Goal: Information Seeking & Learning: Learn about a topic

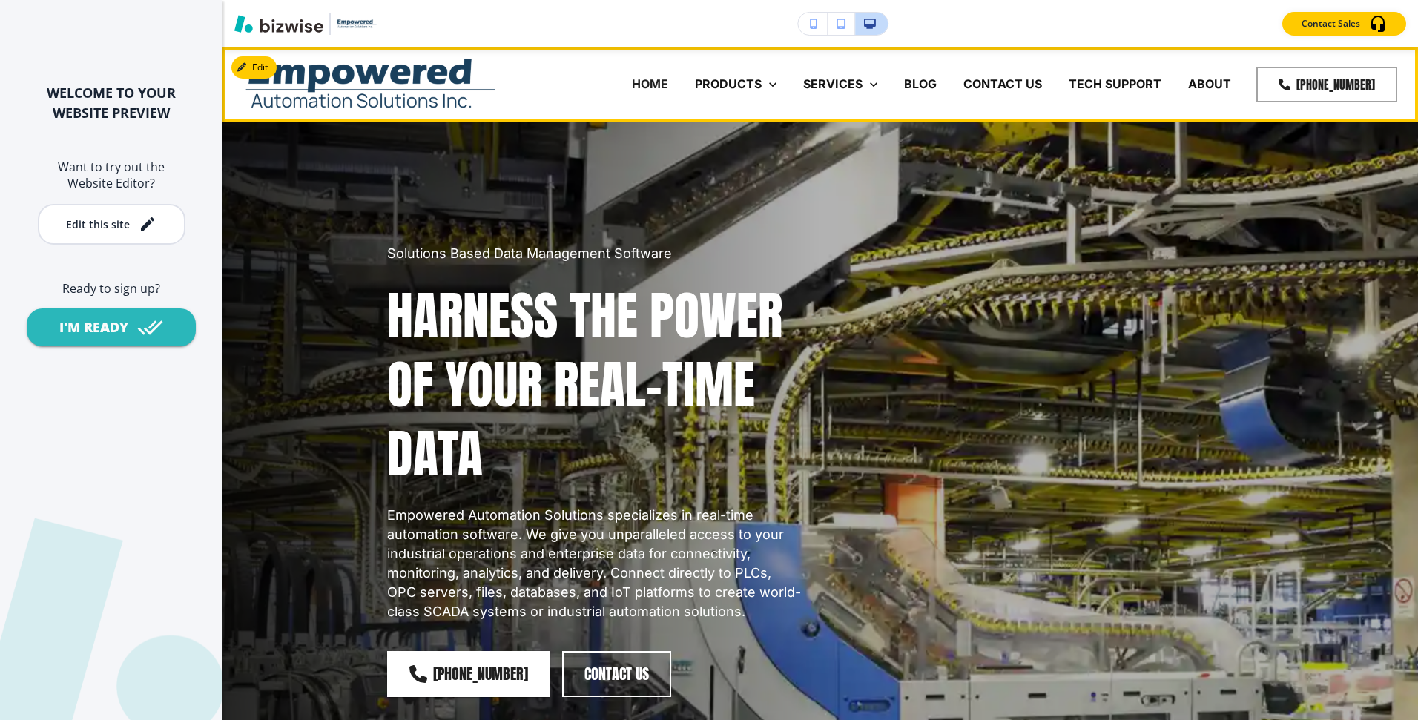
click at [949, 84] on div "BLOG" at bounding box center [920, 84] width 59 height 17
click at [937, 84] on p "BLOG" at bounding box center [920, 84] width 33 height 17
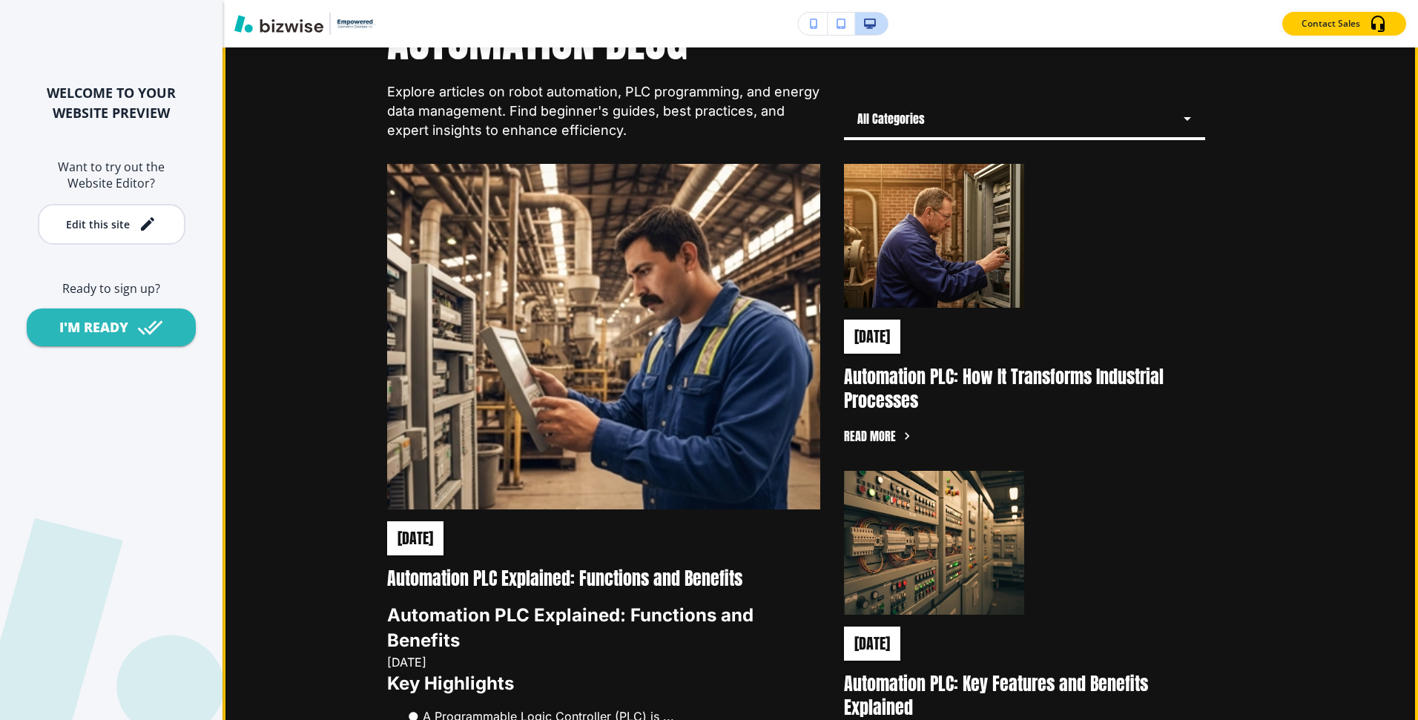
scroll to position [264, 0]
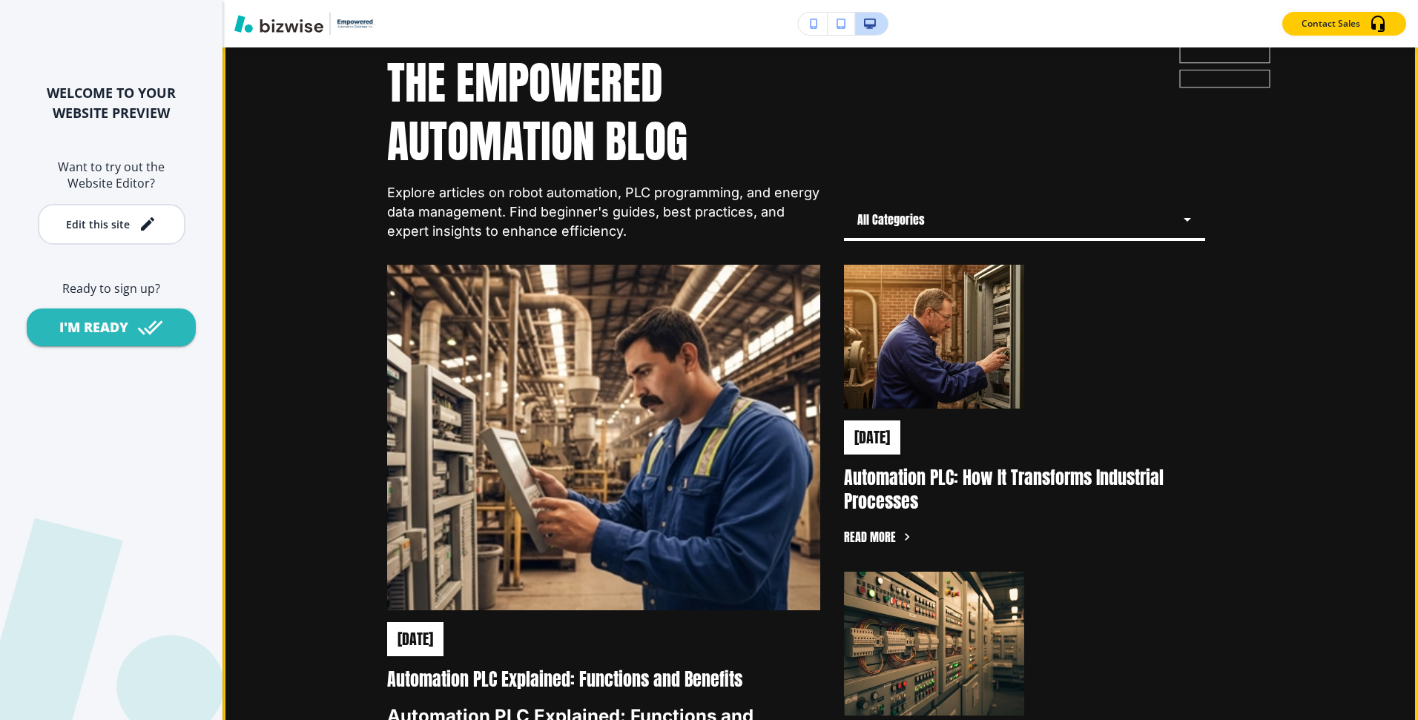
click at [1018, 0] on body "WELCOME TO YOUR WEBSITE PREVIEW Want to try out the Website Editor? Edit this s…" at bounding box center [709, 0] width 1418 height 0
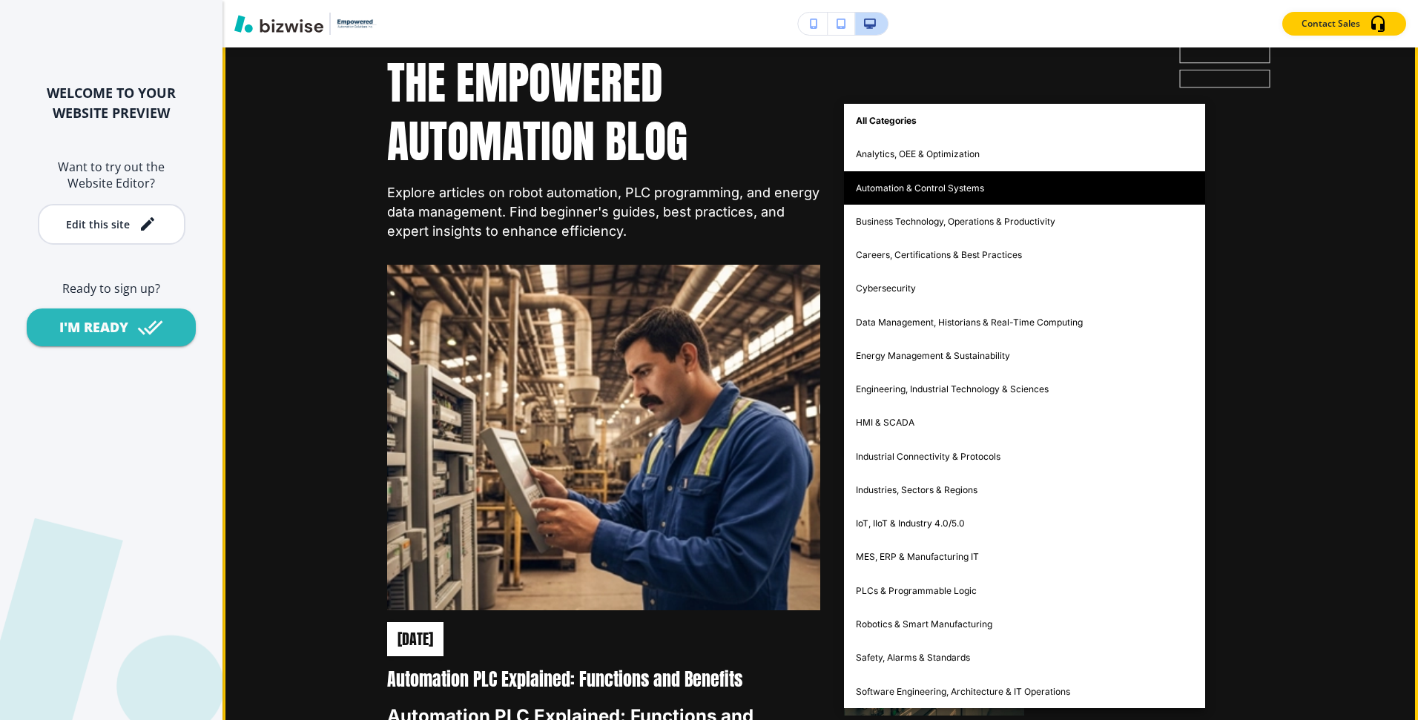
click at [1052, 179] on li "Automation & Control Systems" at bounding box center [1024, 187] width 361 height 33
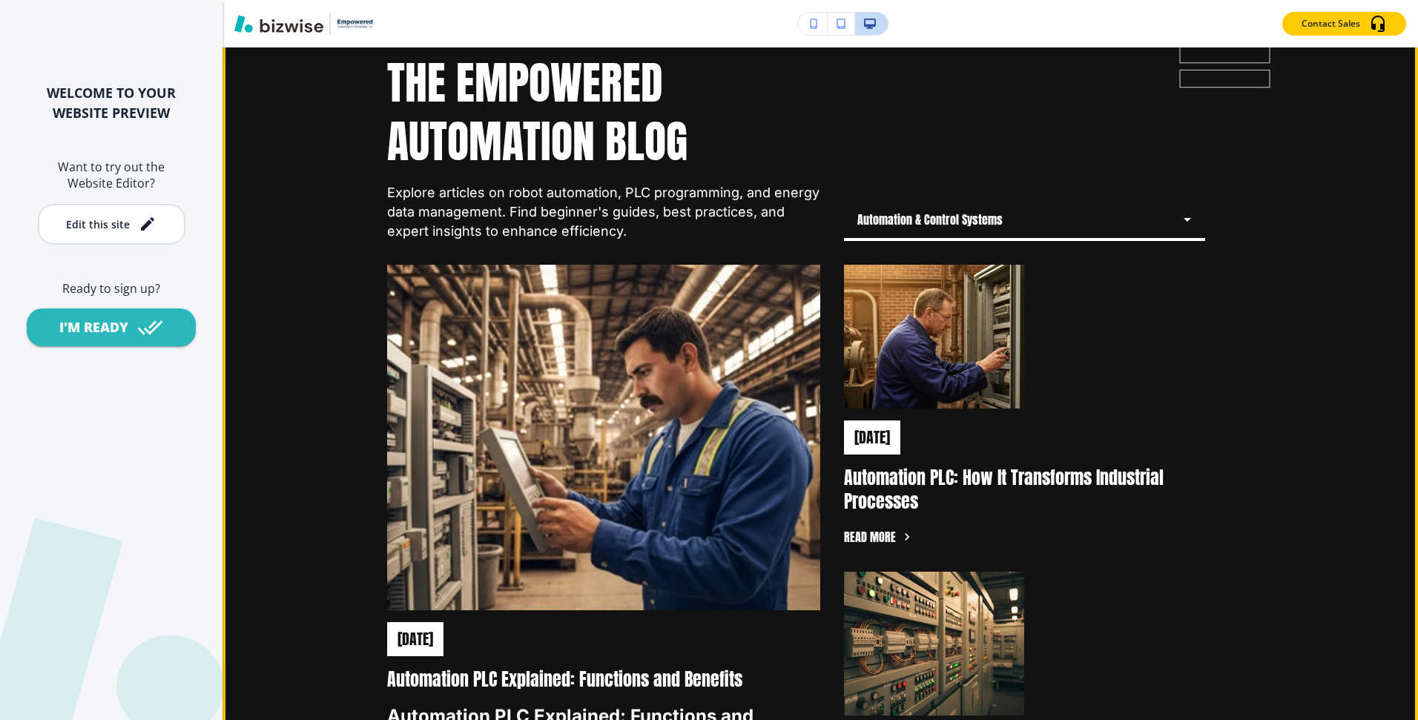
click at [987, 0] on body "WELCOME TO YOUR WEBSITE PREVIEW Want to try out the Website Editor? Edit this s…" at bounding box center [709, 0] width 1418 height 0
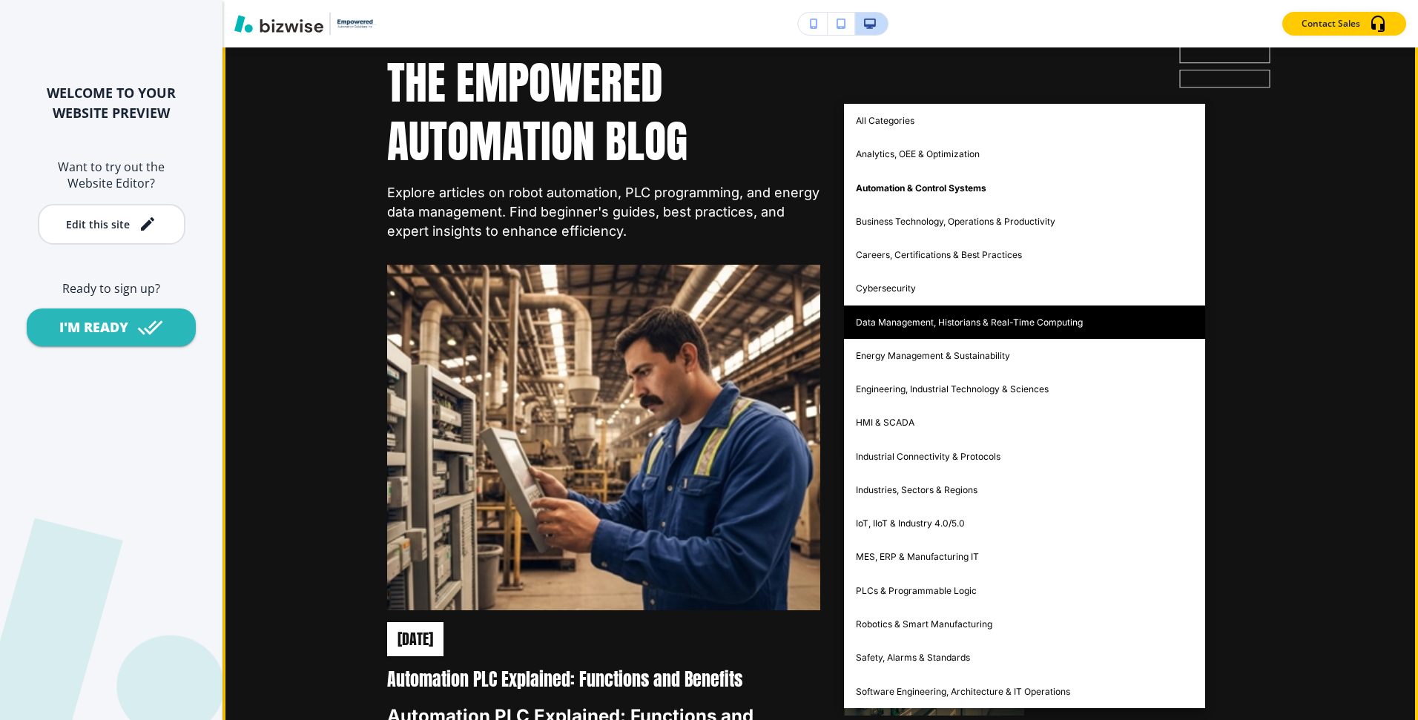
click at [1014, 320] on li "Data Management, Historians & Real-Time Computing" at bounding box center [1024, 322] width 361 height 33
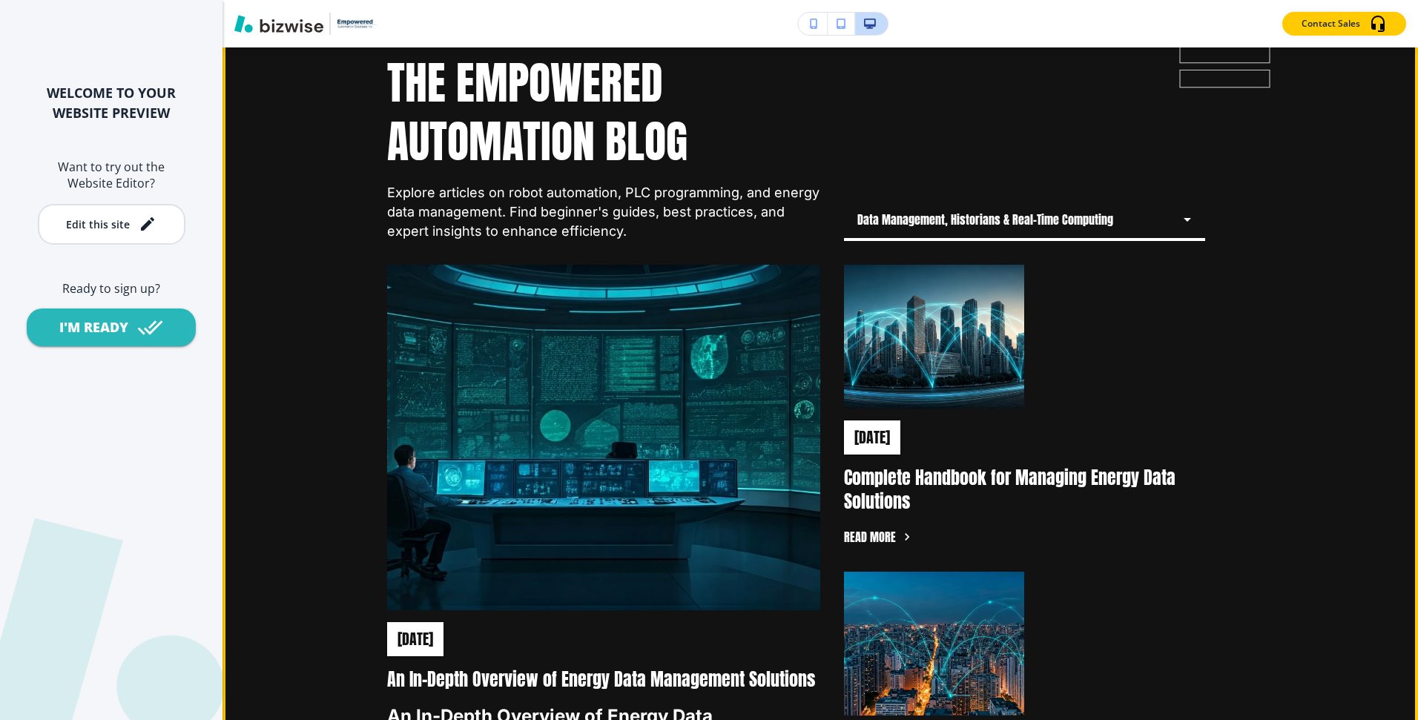
click at [1031, 0] on body "WELCOME TO YOUR WEBSITE PREVIEW Want to try out the Website Editor? Edit this s…" at bounding box center [709, 0] width 1418 height 0
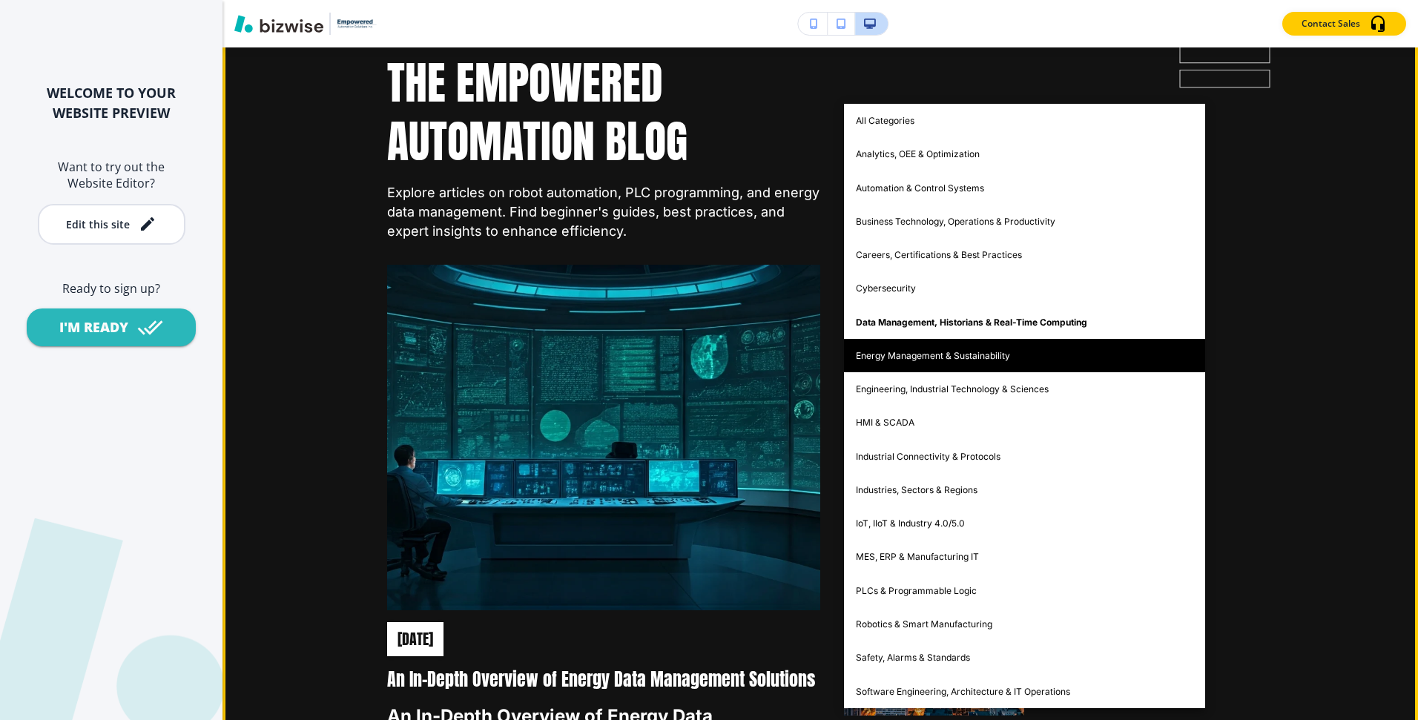
click at [974, 351] on li "Energy Management & Sustainability" at bounding box center [1024, 355] width 361 height 33
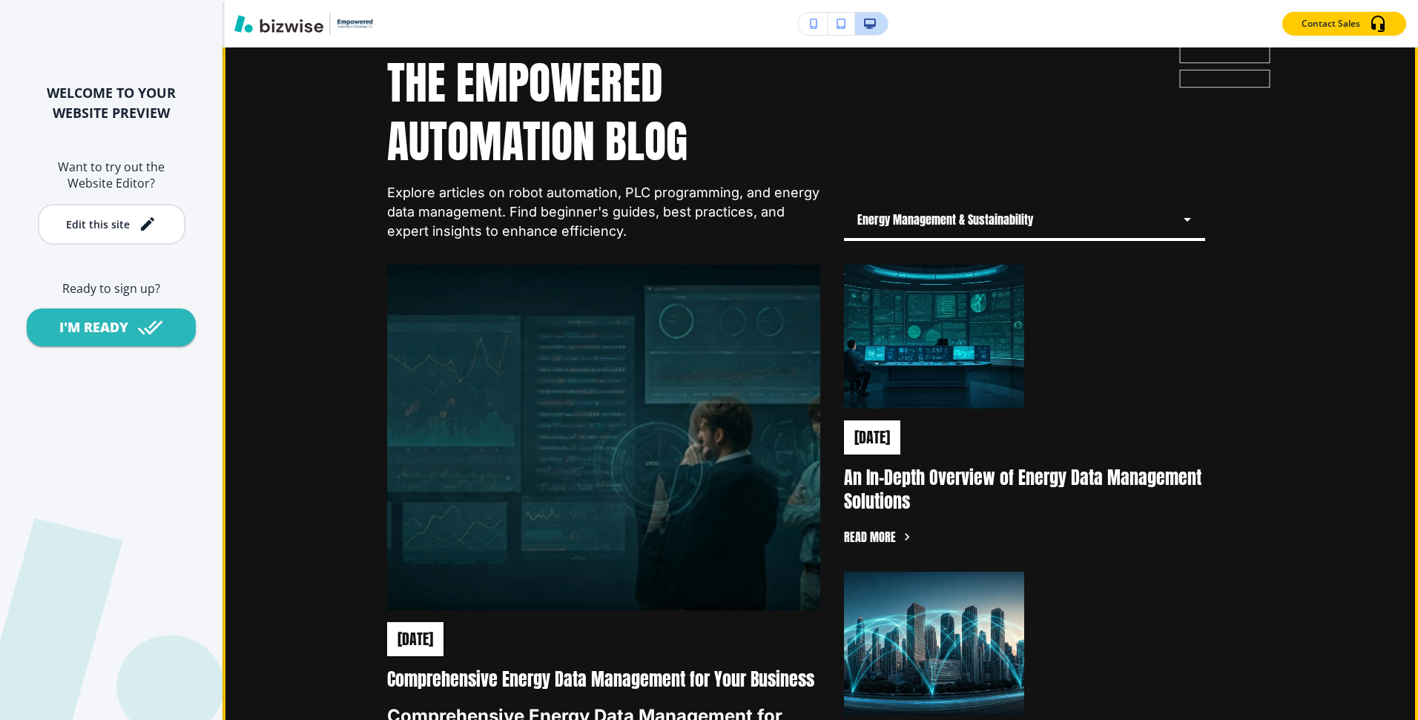
scroll to position [282, 0]
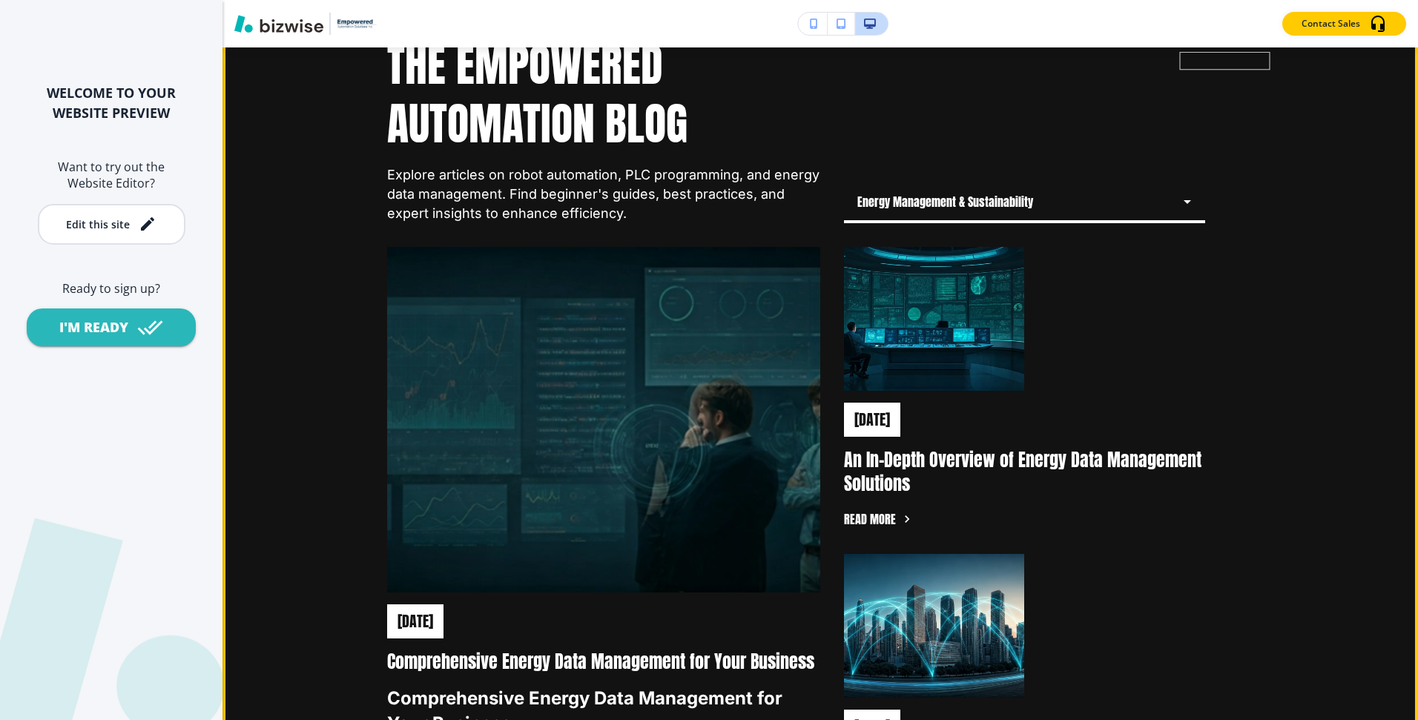
click at [980, 0] on body "WELCOME TO YOUR WEBSITE PREVIEW Want to try out the Website Editor? Edit this s…" at bounding box center [709, 0] width 1418 height 0
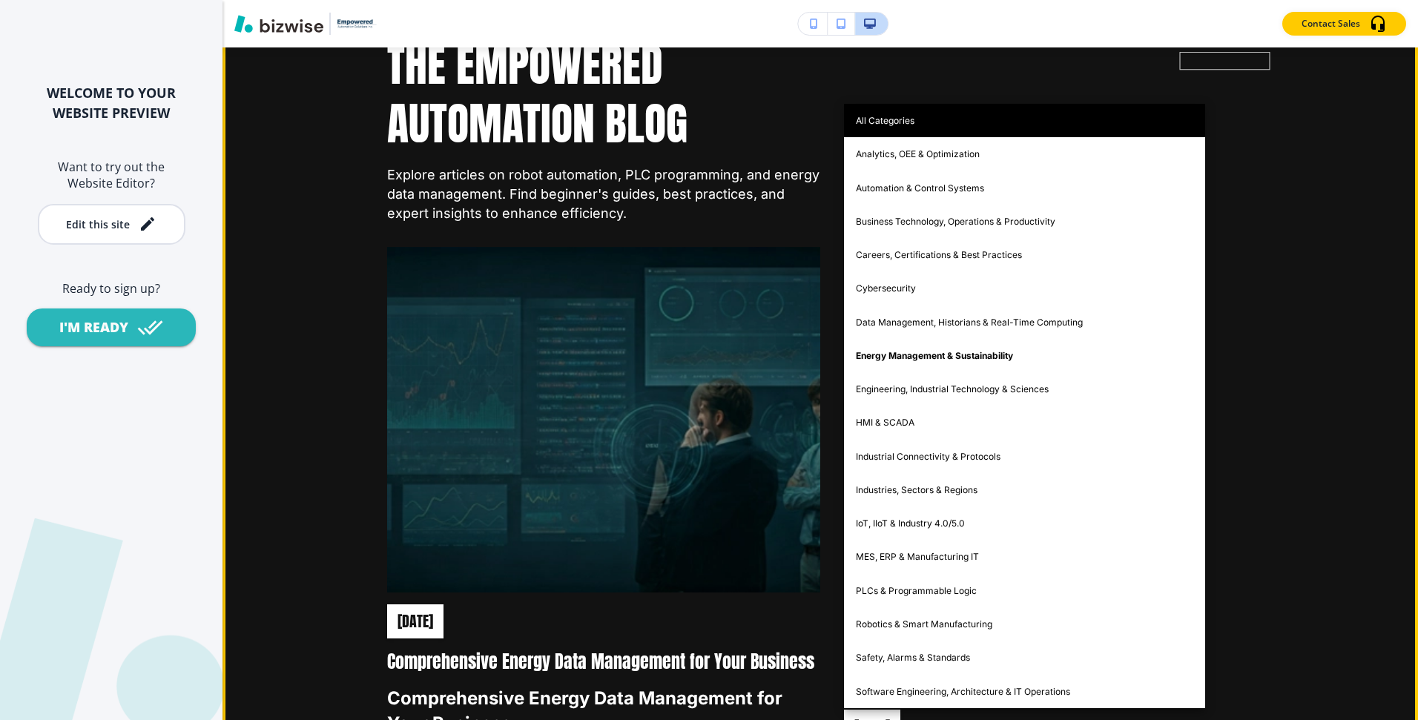
click at [929, 129] on li "All Categories" at bounding box center [1024, 120] width 361 height 33
type input "all"
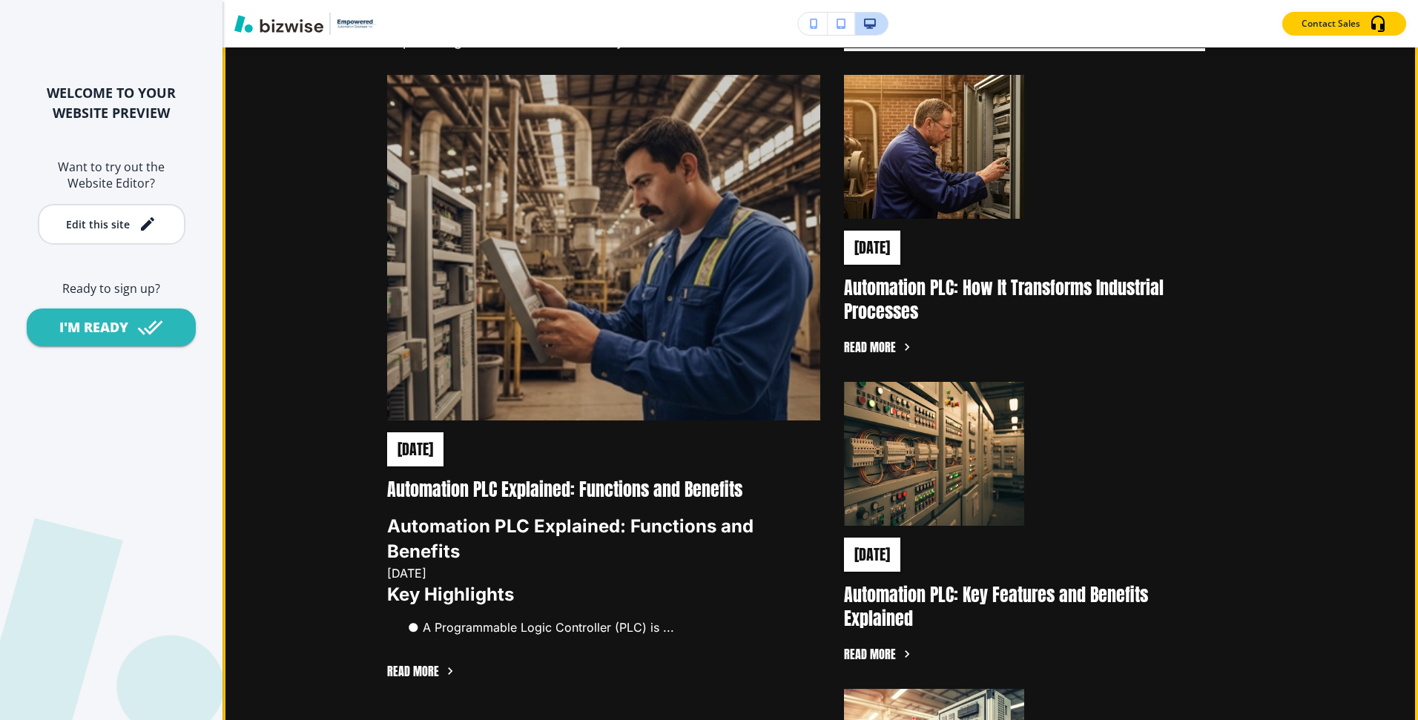
scroll to position [492, 0]
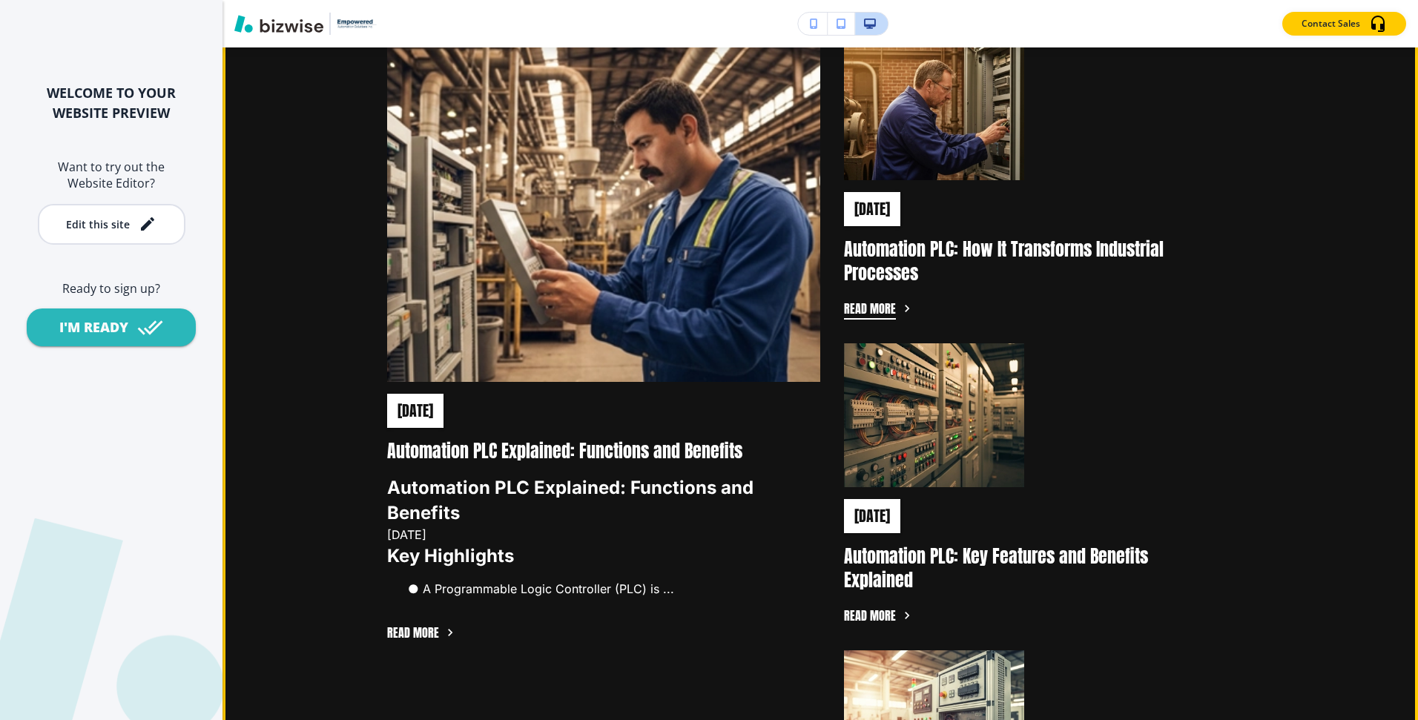
click at [890, 310] on button "Read more" at bounding box center [870, 308] width 52 height 22
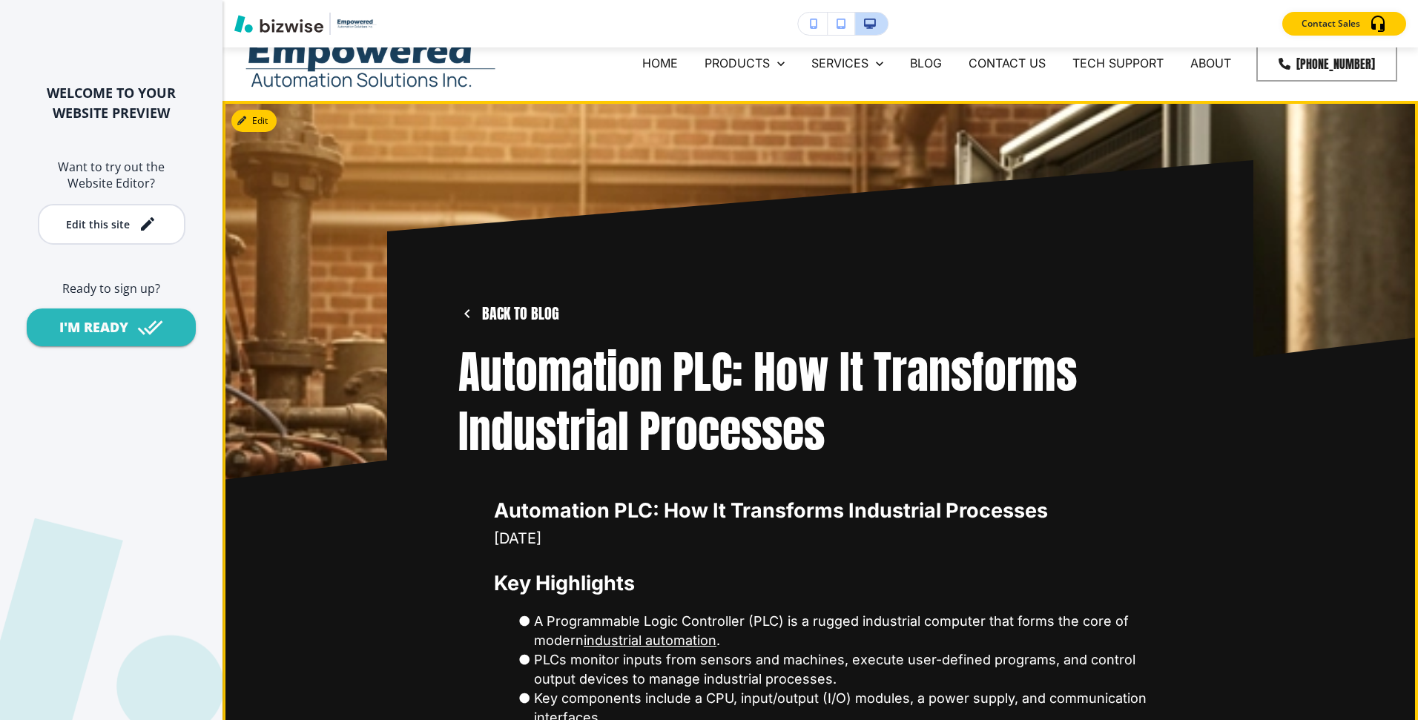
scroll to position [0, 0]
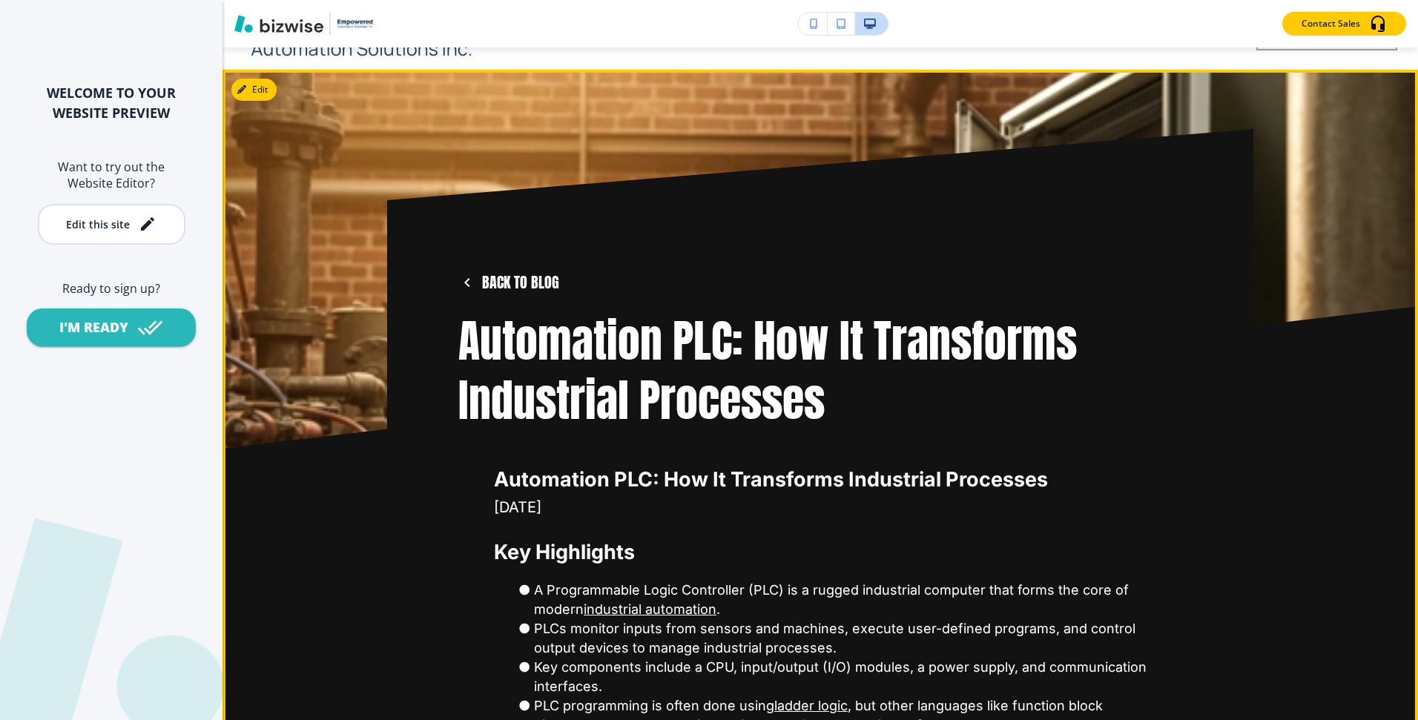
click at [262, 91] on button "Edit" at bounding box center [253, 90] width 45 height 22
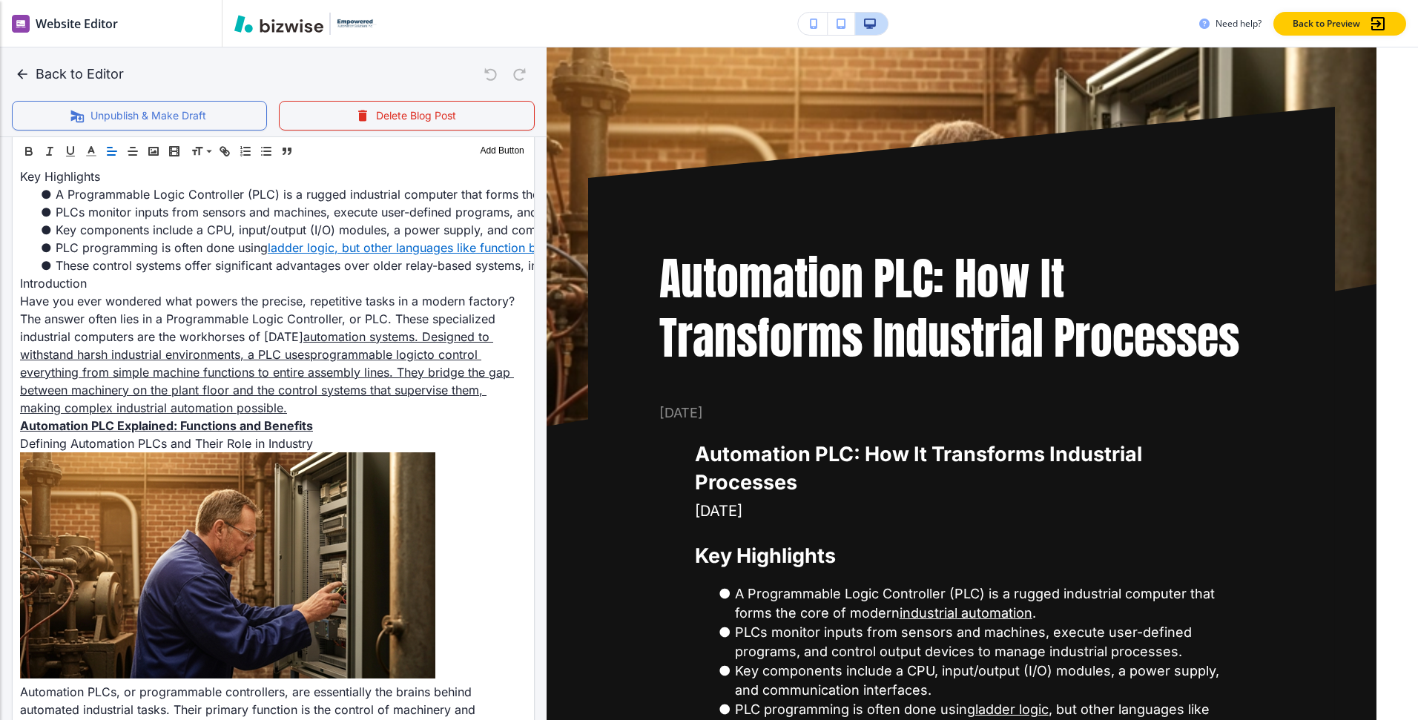
scroll to position [675, 0]
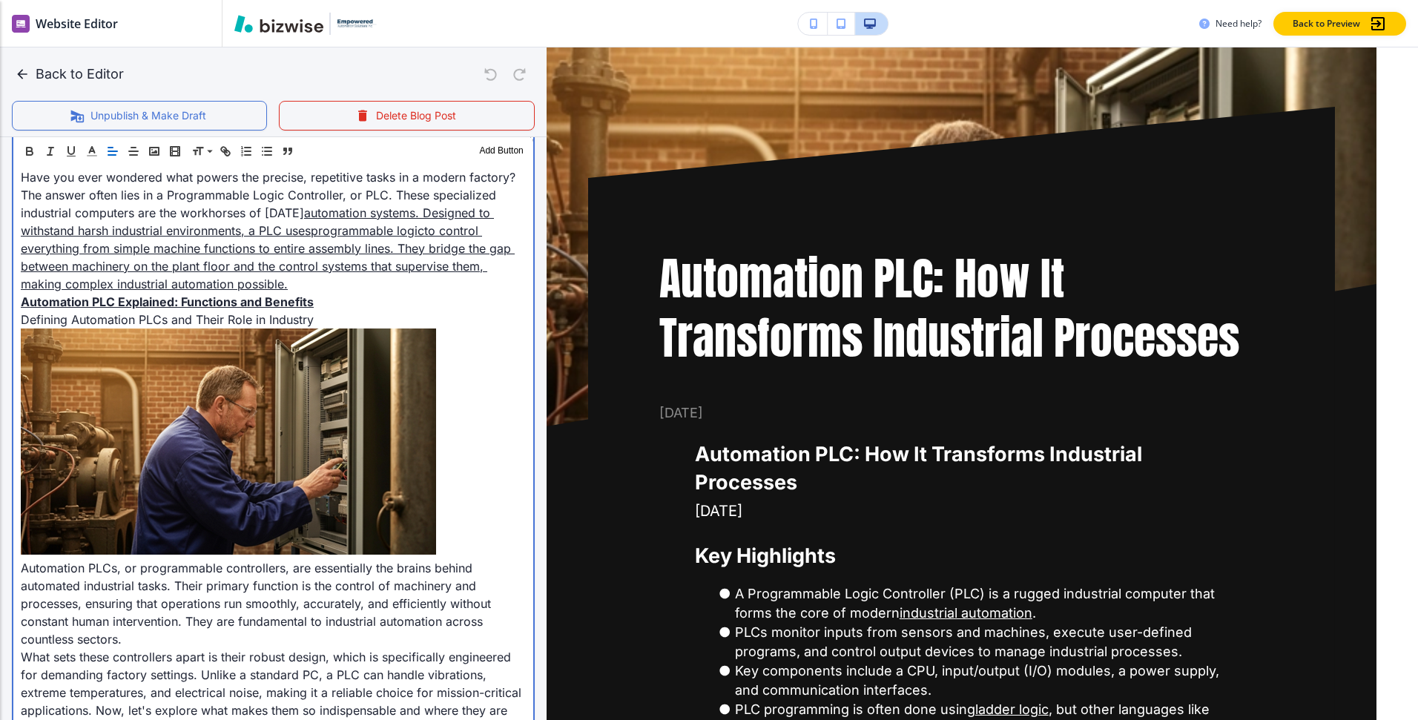
click at [254, 301] on strong "Automation PLC Explained: Functions and Benefits" at bounding box center [167, 301] width 293 height 15
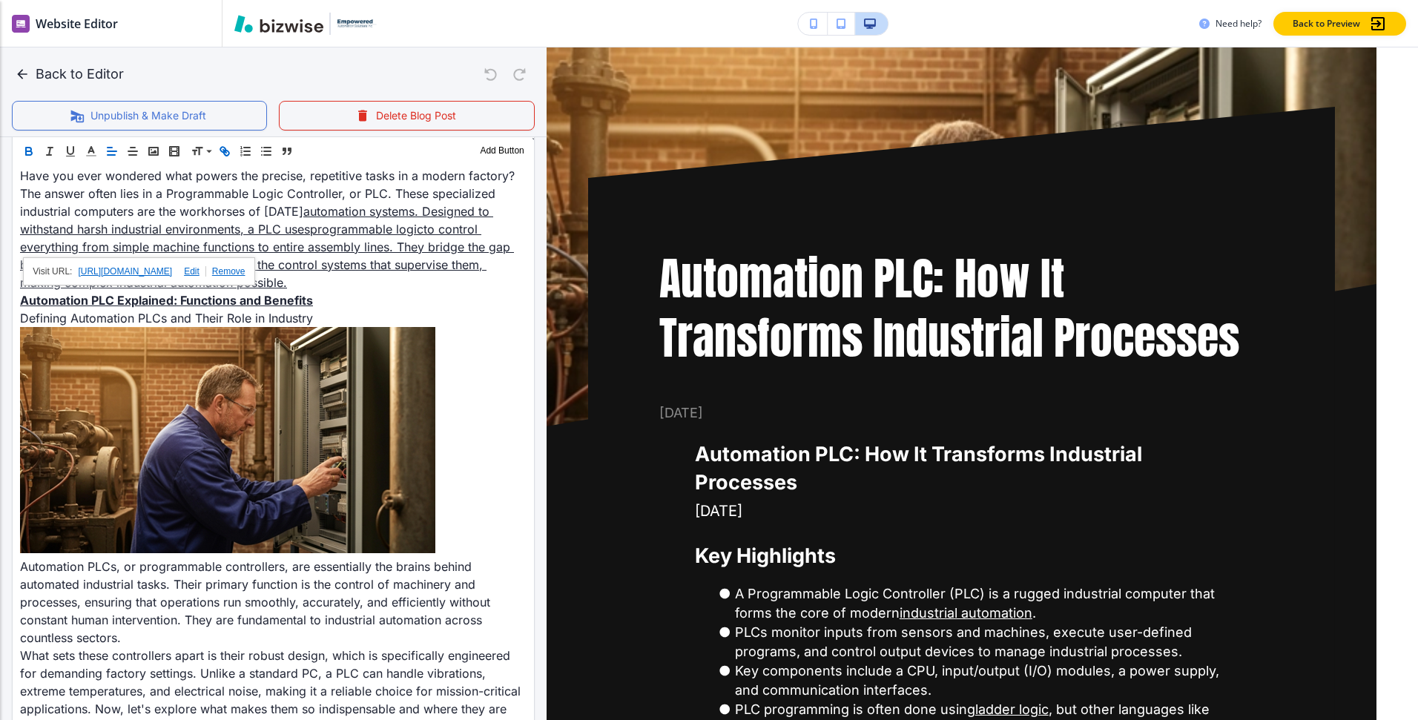
click at [206, 272] on link at bounding box center [189, 271] width 34 height 10
click at [120, 270] on input "[URL][DOMAIN_NAME]" at bounding box center [111, 271] width 89 height 19
click at [182, 274] on link at bounding box center [172, 272] width 32 height 10
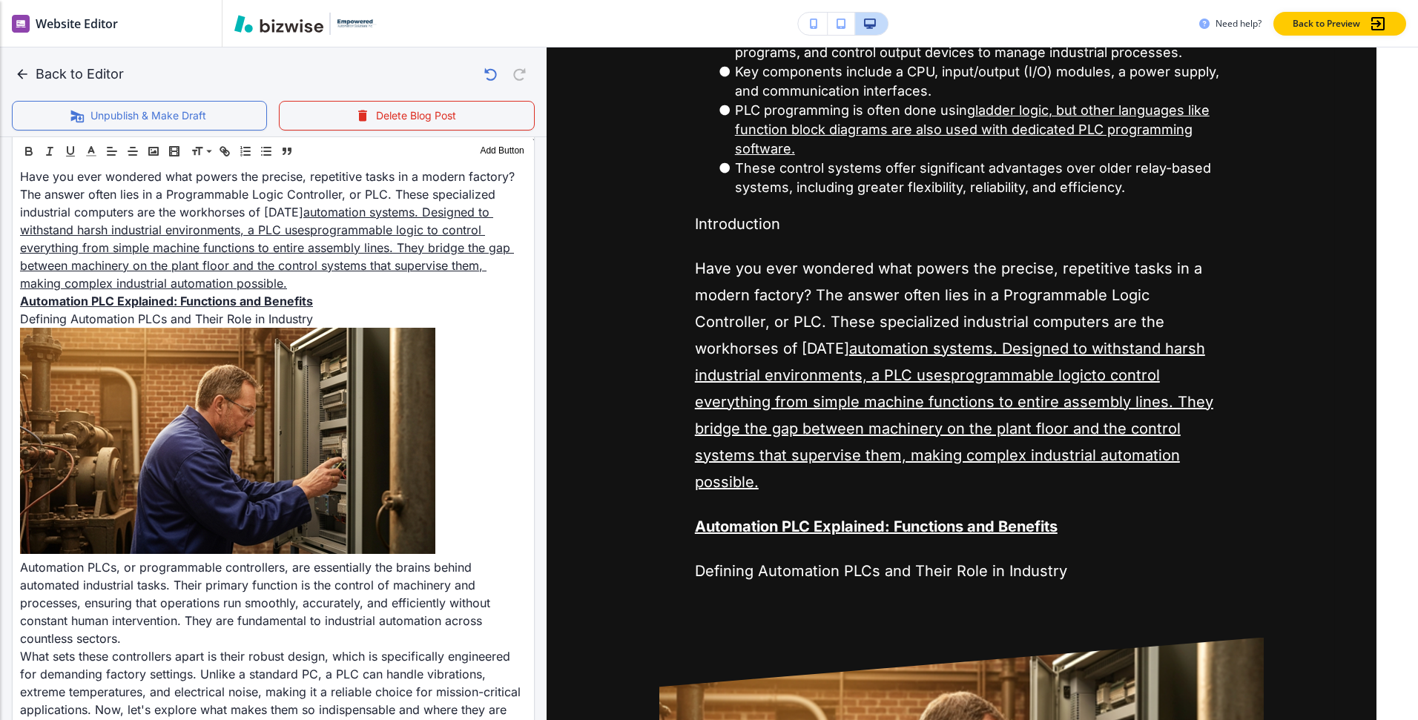
scroll to position [680, 0]
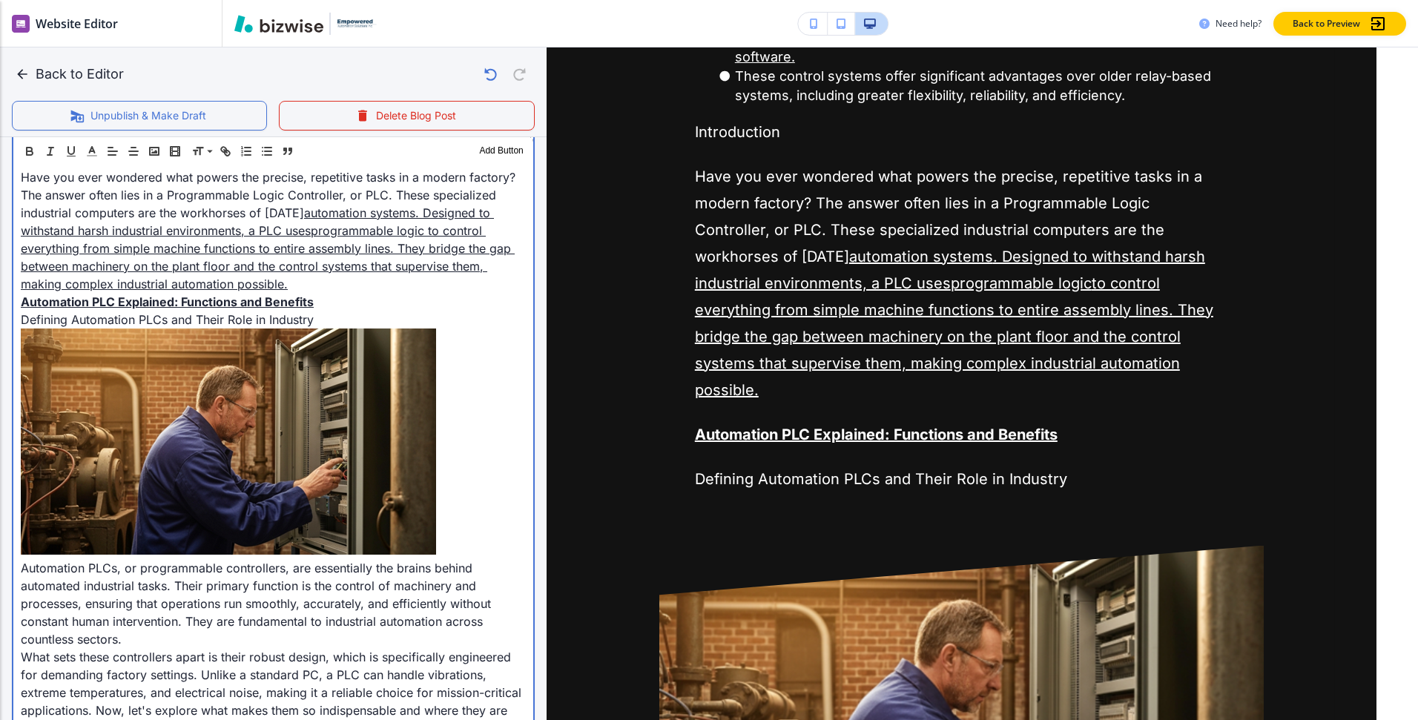
click at [386, 343] on img at bounding box center [228, 442] width 415 height 226
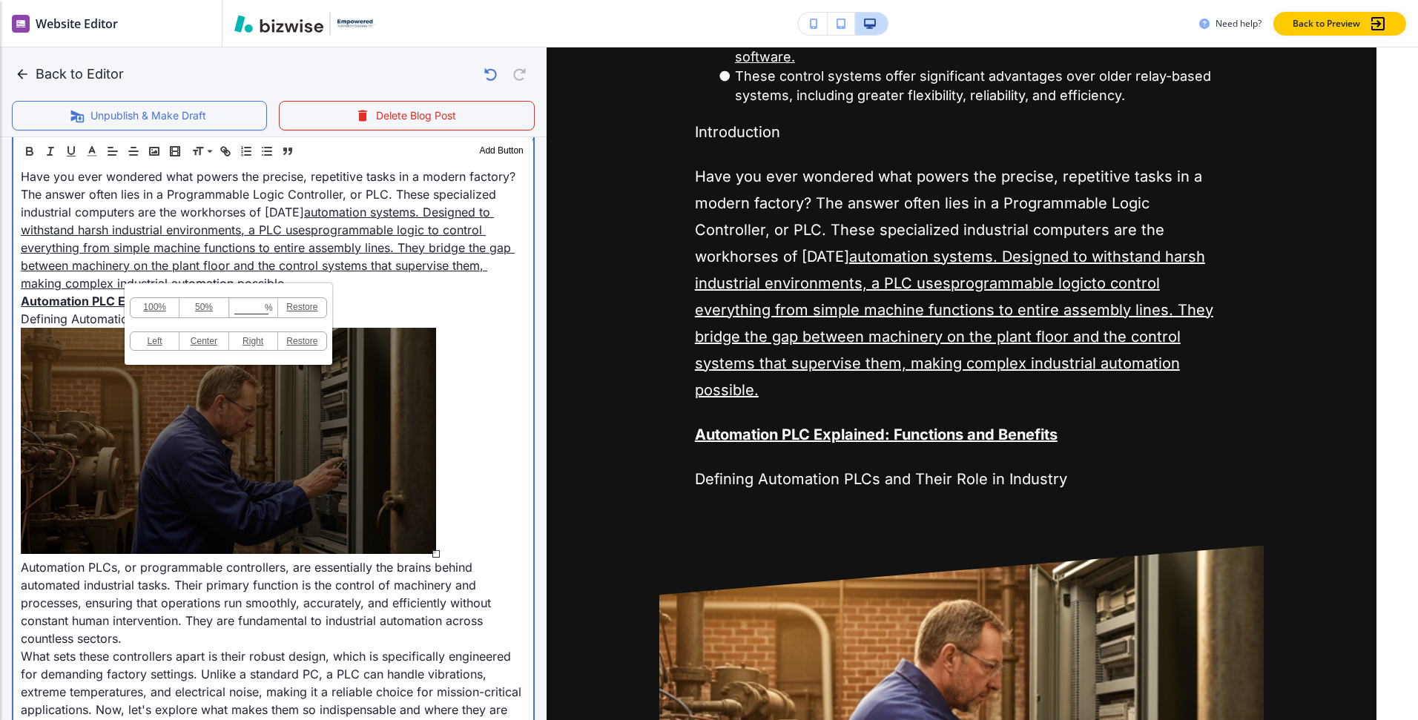
click at [384, 298] on p "Automation PLC Explained: Functions and Benefits" at bounding box center [273, 301] width 505 height 18
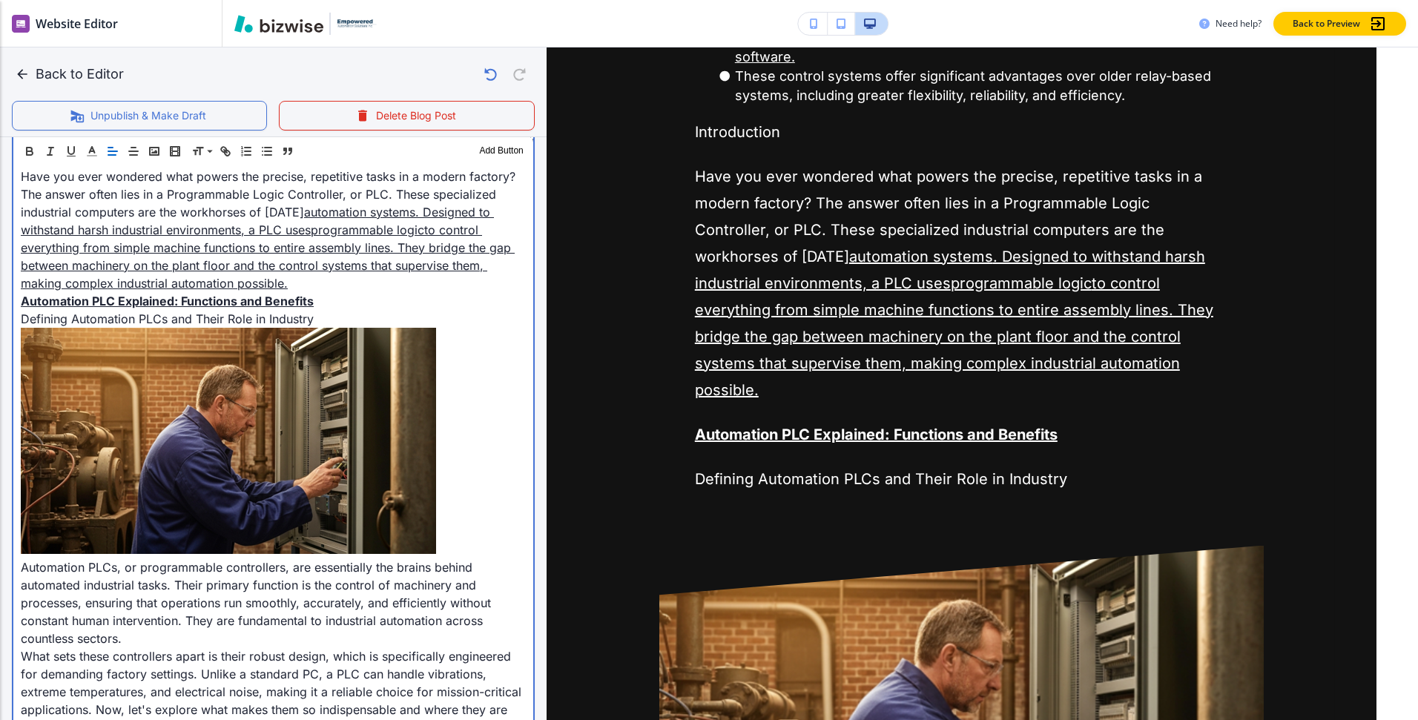
click at [182, 258] on link "to control everything from simple machine functions to entire assembly lines. T…" at bounding box center [268, 256] width 494 height 68
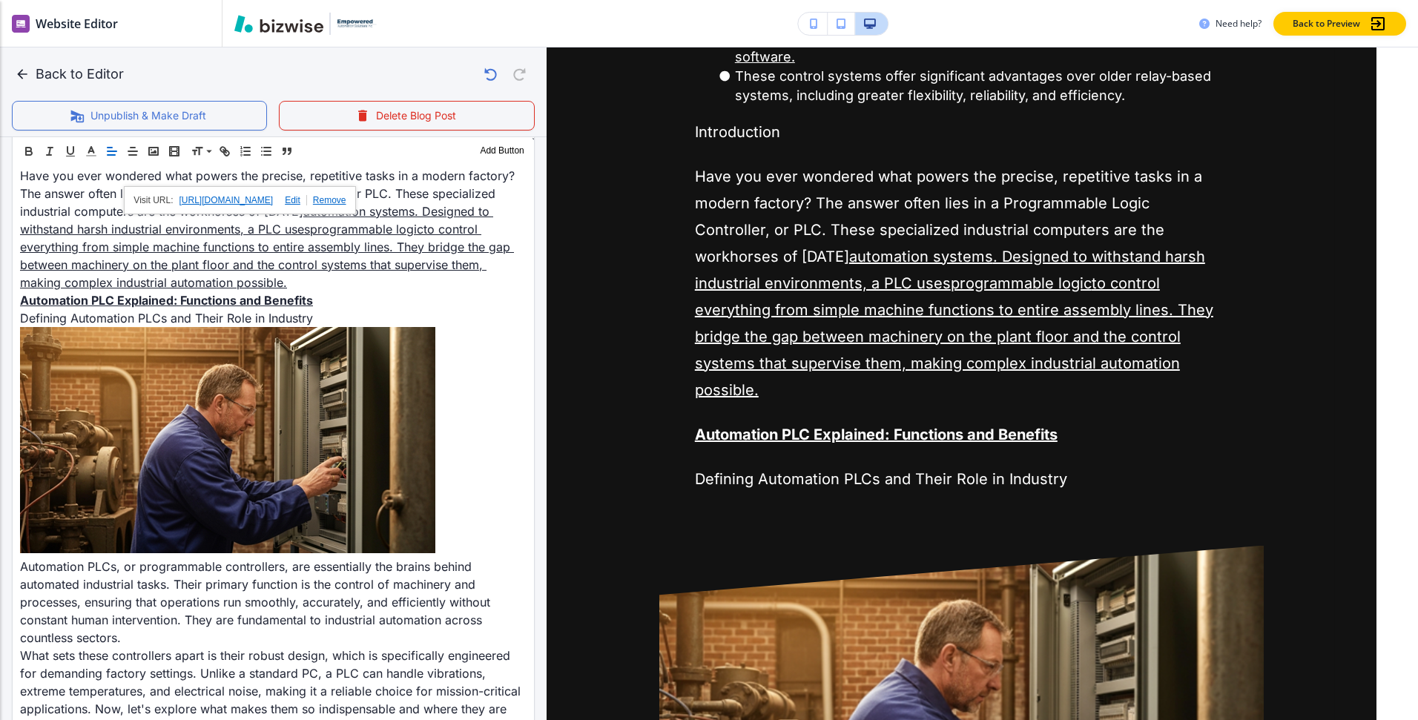
click at [346, 199] on link at bounding box center [326, 200] width 39 height 10
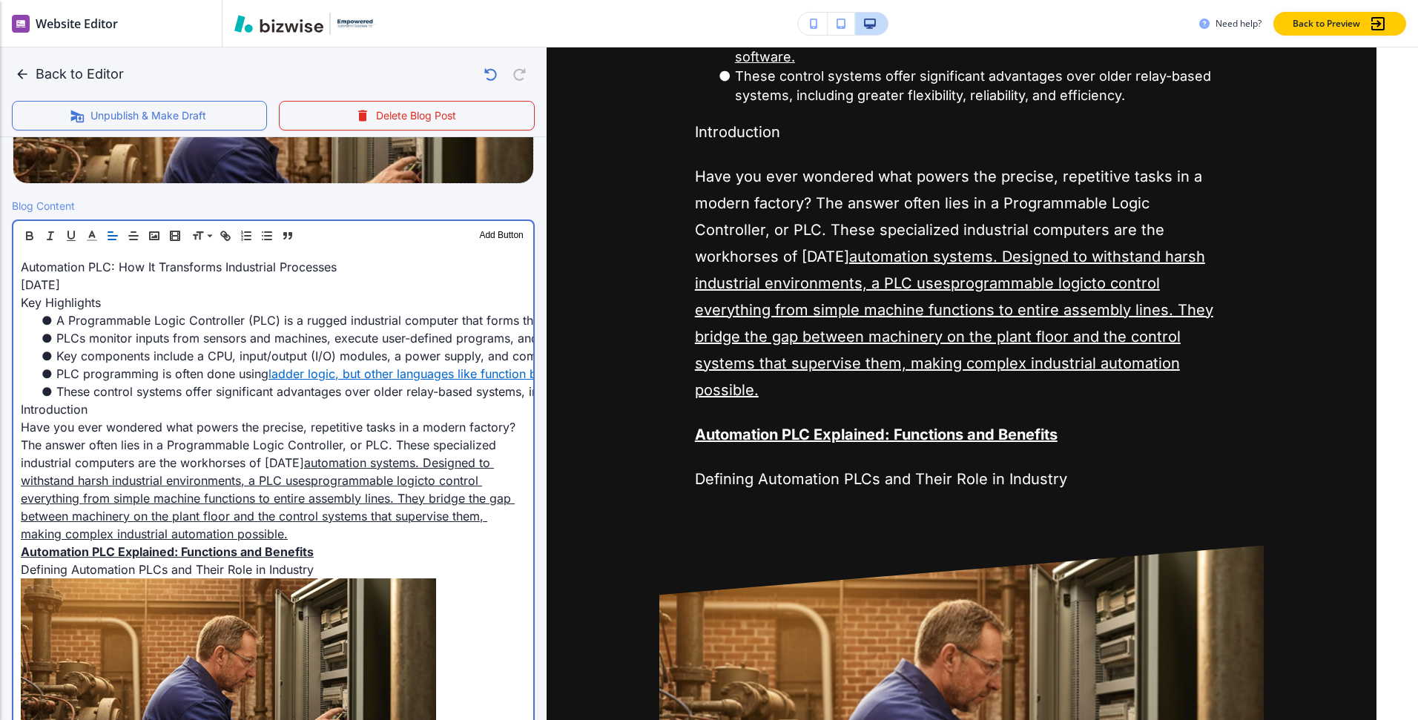
scroll to position [433, 0]
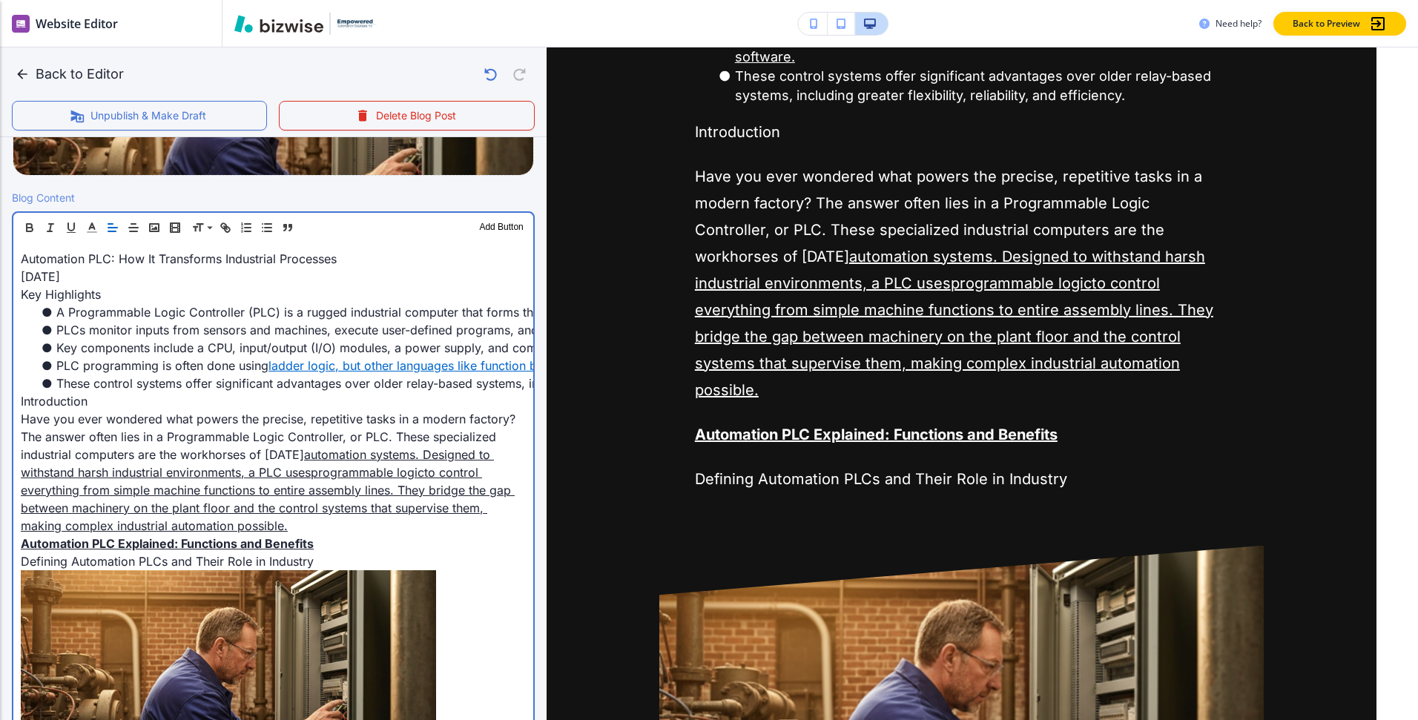
click at [312, 478] on link ". Designed to withstand harsh industrial environments, a PLC uses" at bounding box center [257, 463] width 473 height 33
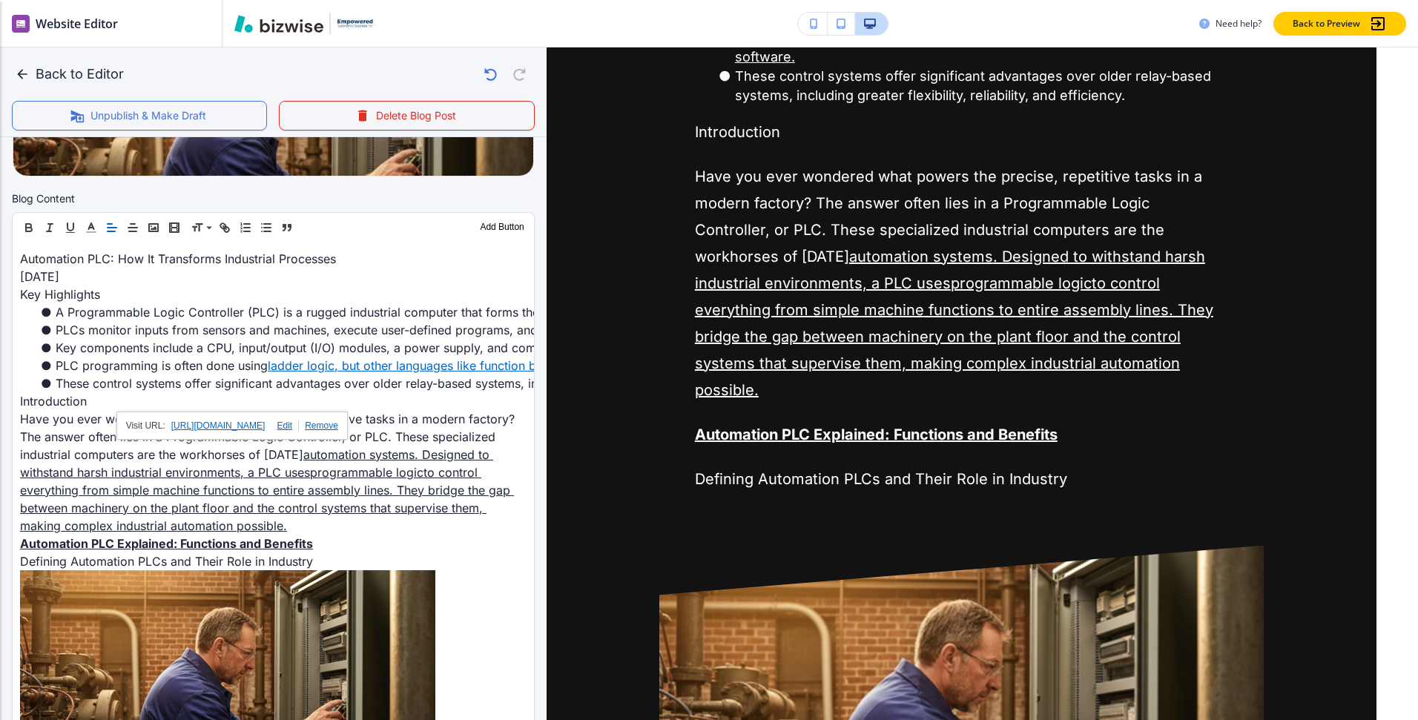
click at [338, 424] on link at bounding box center [318, 425] width 39 height 10
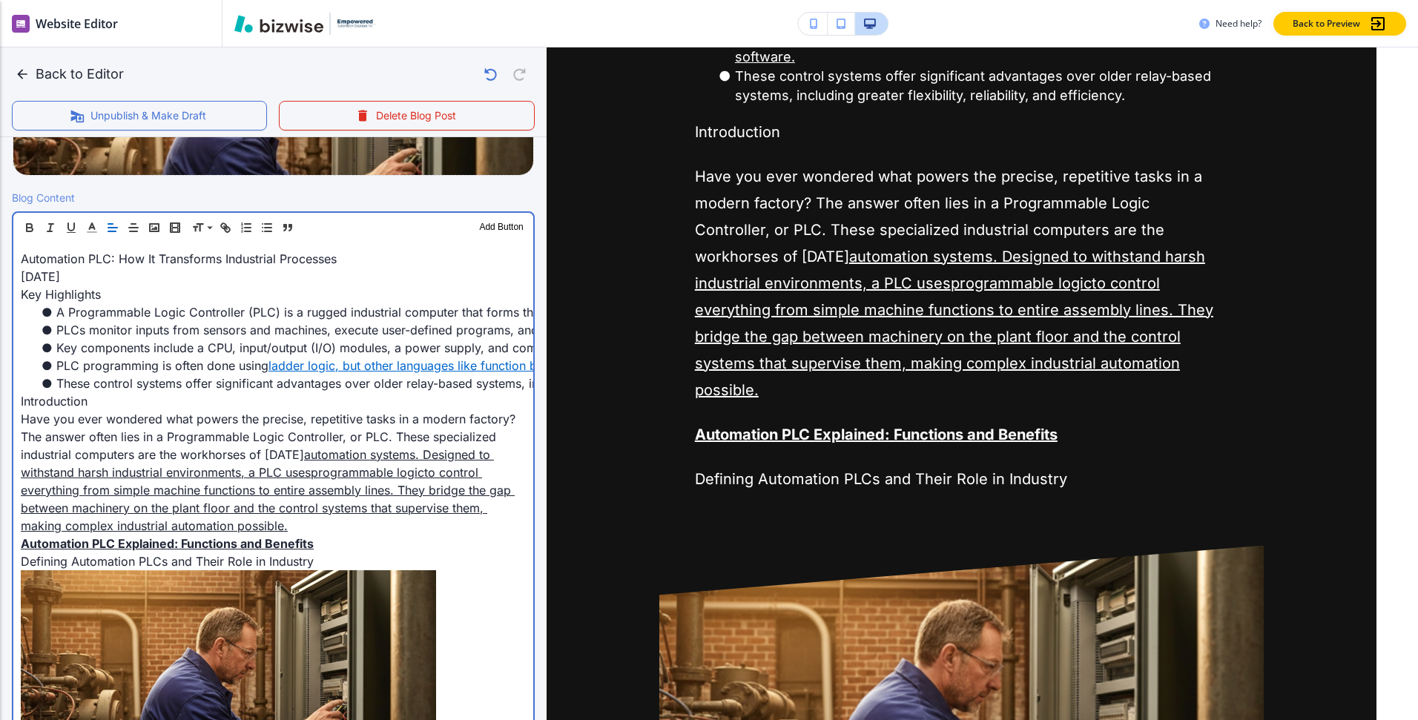
click at [323, 504] on link "to control everything from simple machine functions to entire assembly lines. T…" at bounding box center [268, 499] width 494 height 68
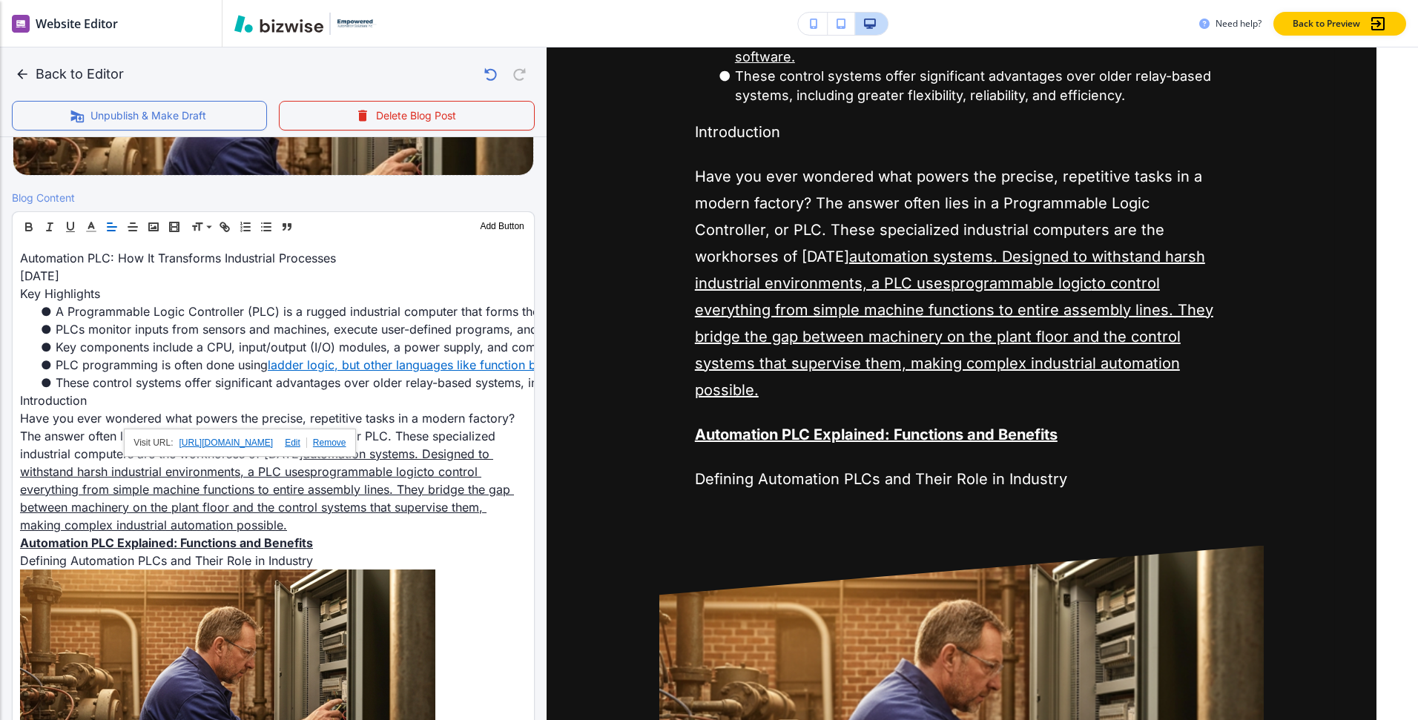
click at [307, 440] on link at bounding box center [290, 443] width 34 height 10
type input "[URL][DOMAIN_NAME]"
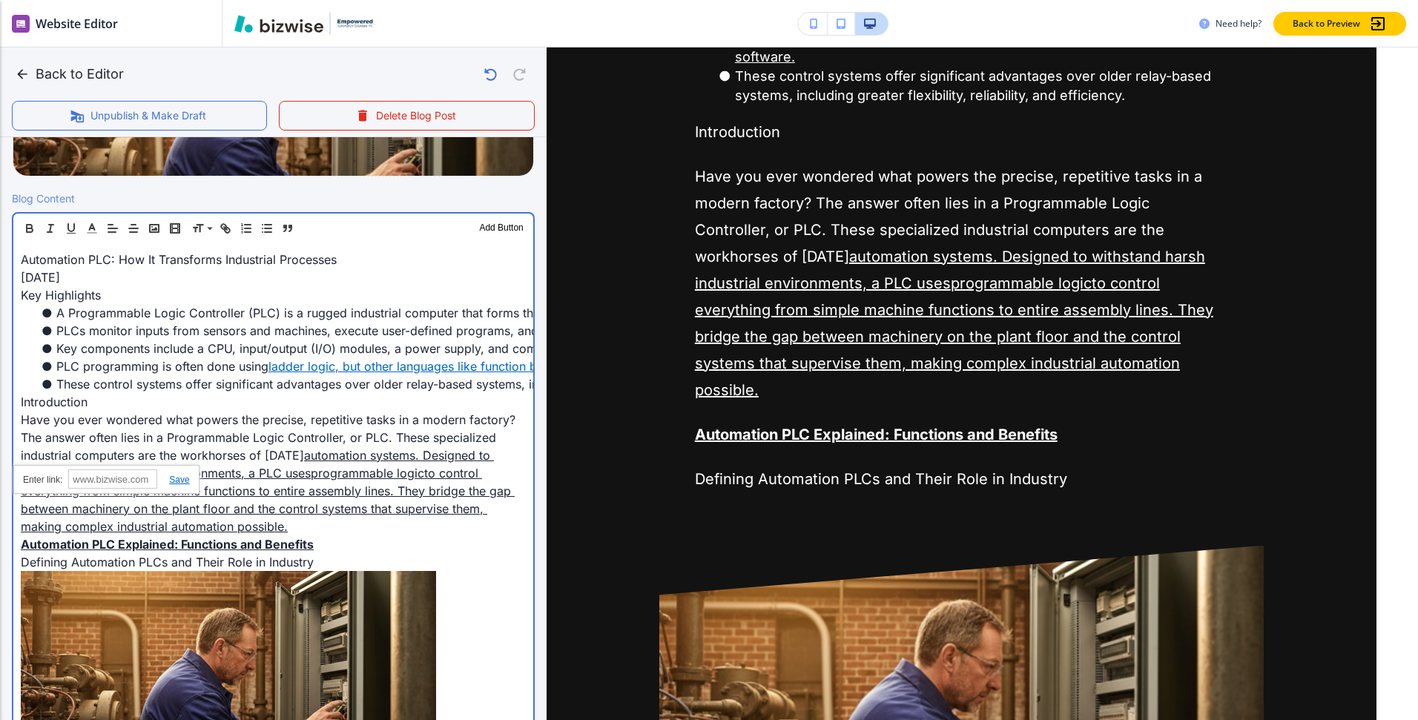
click at [253, 481] on p "Have you ever wondered what powers the precise, repetitive tasks in a modern fa…" at bounding box center [273, 473] width 505 height 125
click at [279, 302] on p "Key Highlights" at bounding box center [273, 295] width 505 height 18
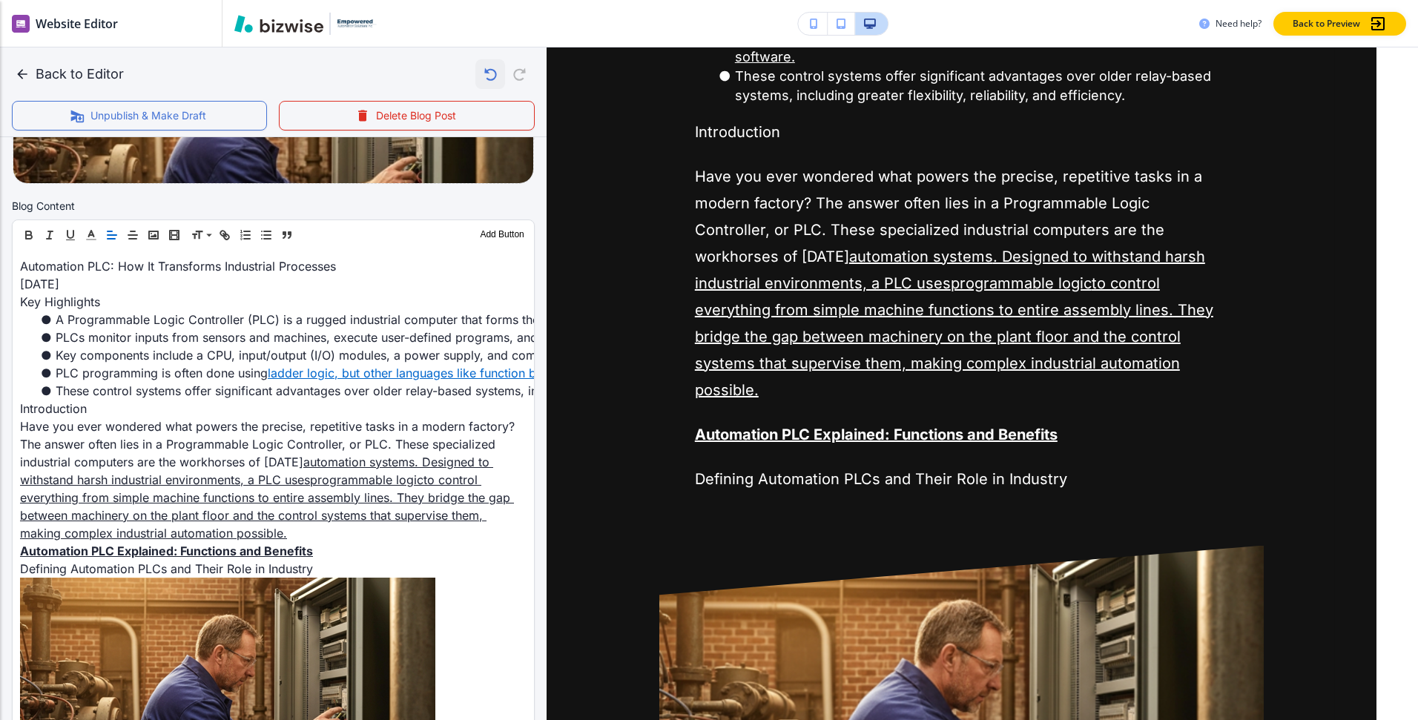
click at [485, 67] on icon "button" at bounding box center [490, 74] width 25 height 25
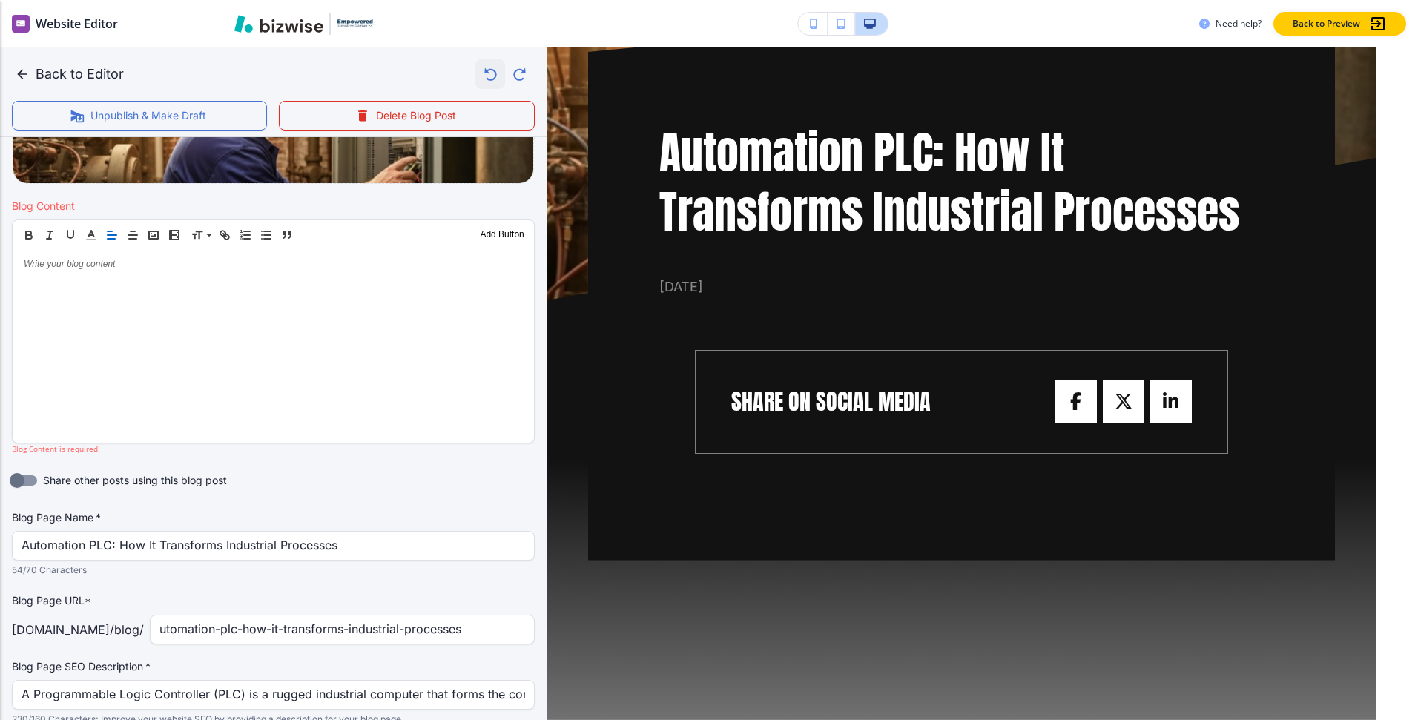
scroll to position [126, 0]
click at [508, 71] on button "button" at bounding box center [520, 74] width 30 height 30
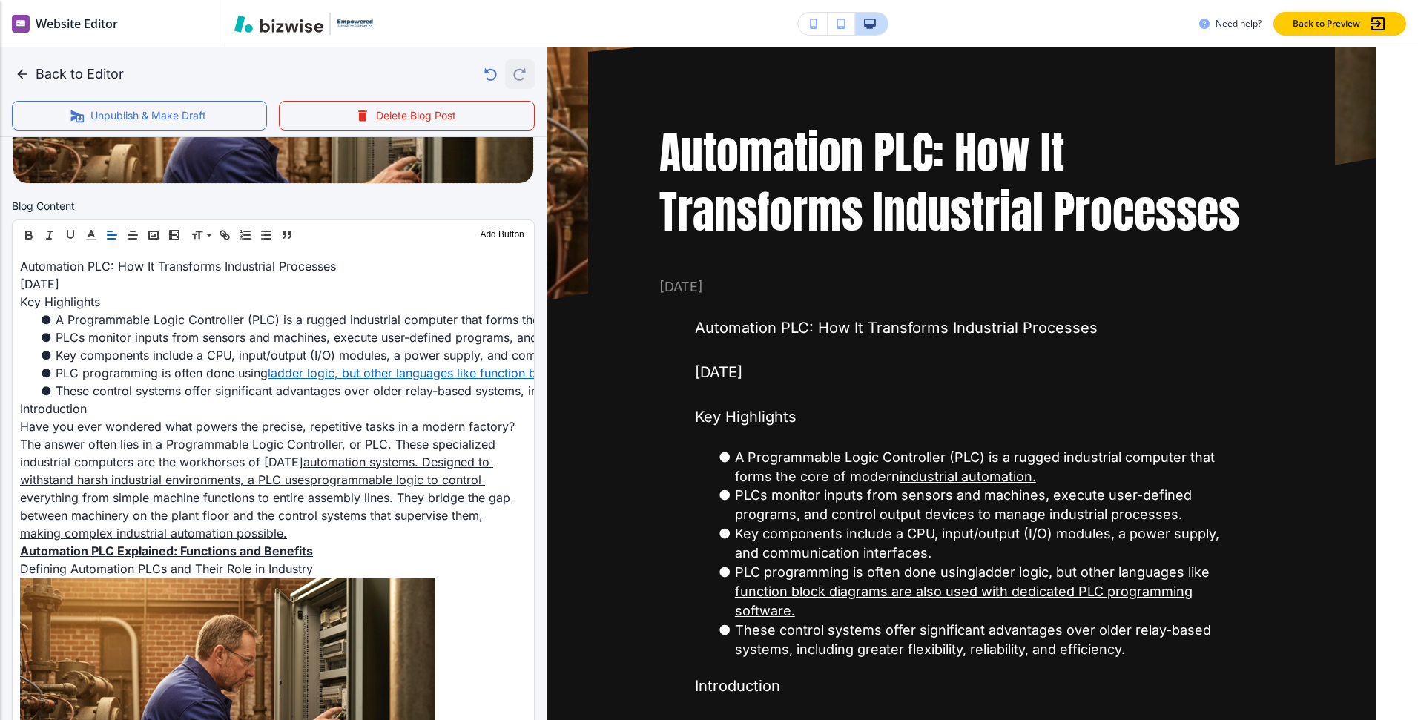
scroll to position [680, 0]
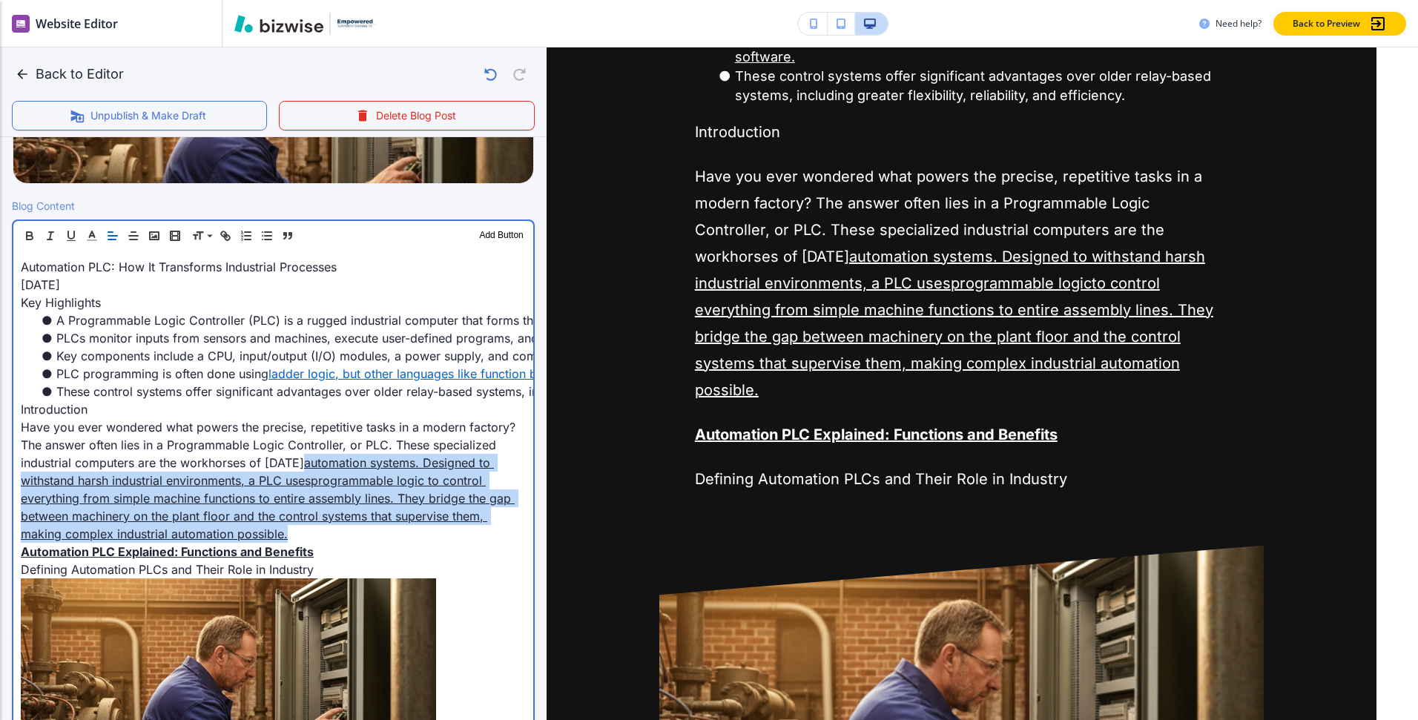
drag, startPoint x: 291, startPoint y: 531, endPoint x: 308, endPoint y: 463, distance: 69.6
click at [308, 463] on p "Have you ever wondered what powers the precise, repetitive tasks in a modern fa…" at bounding box center [273, 480] width 505 height 125
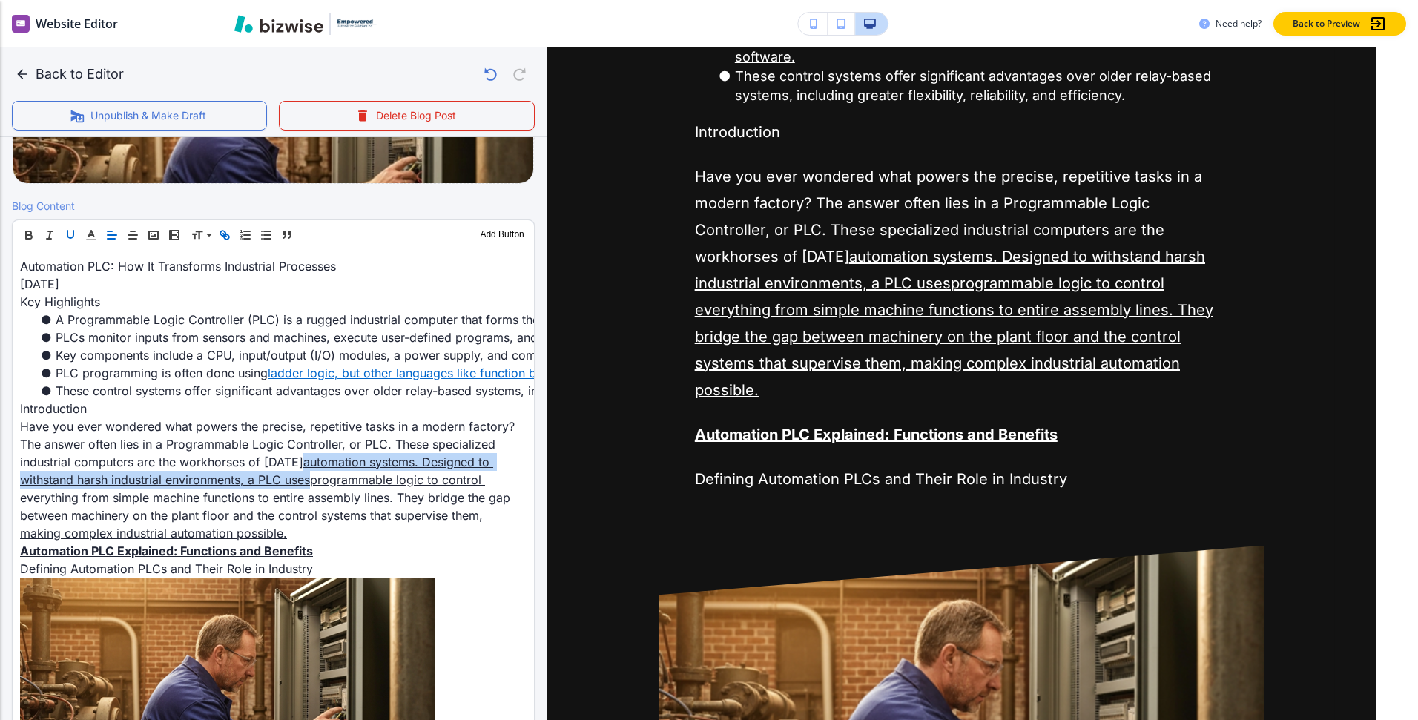
click at [222, 234] on icon "button" at bounding box center [224, 234] width 13 height 13
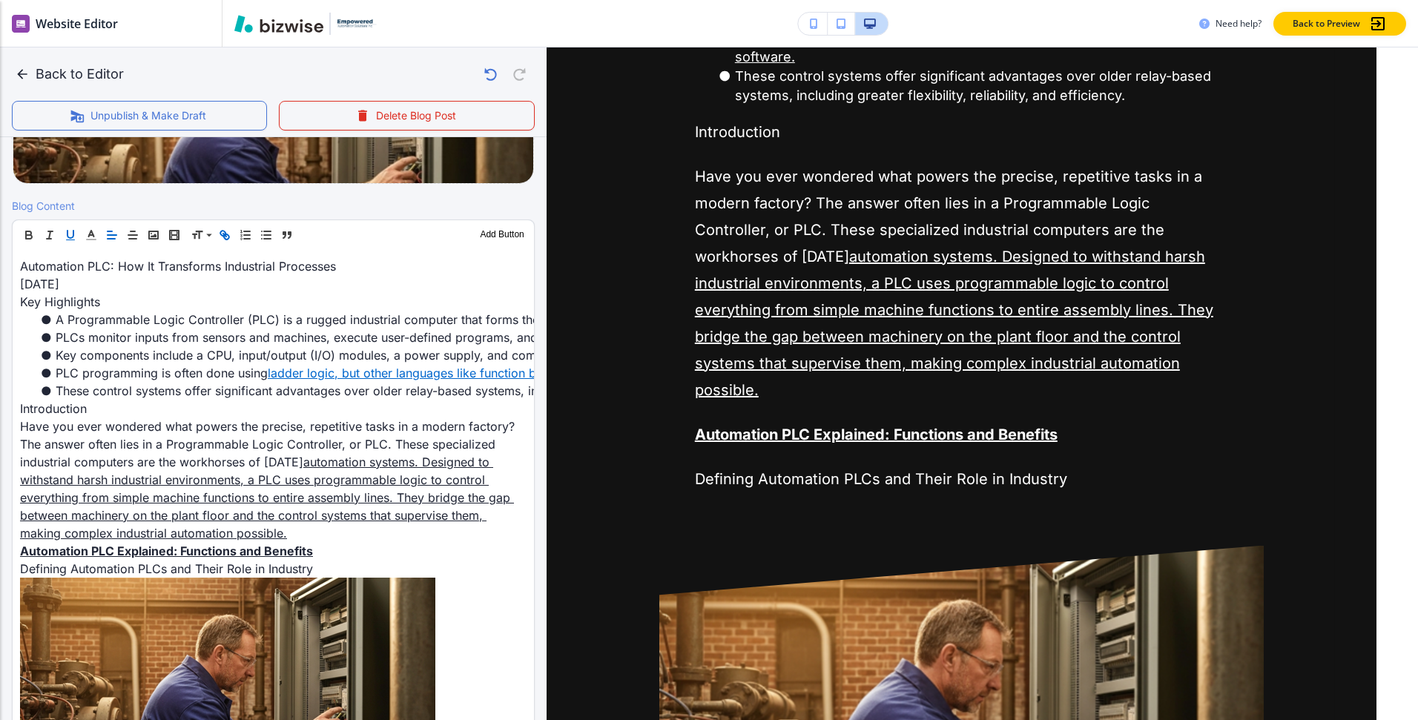
click at [228, 240] on icon "button" at bounding box center [224, 234] width 13 height 13
type input "automation systems. Designed to withstand harsh industrial environments, a PLC …"
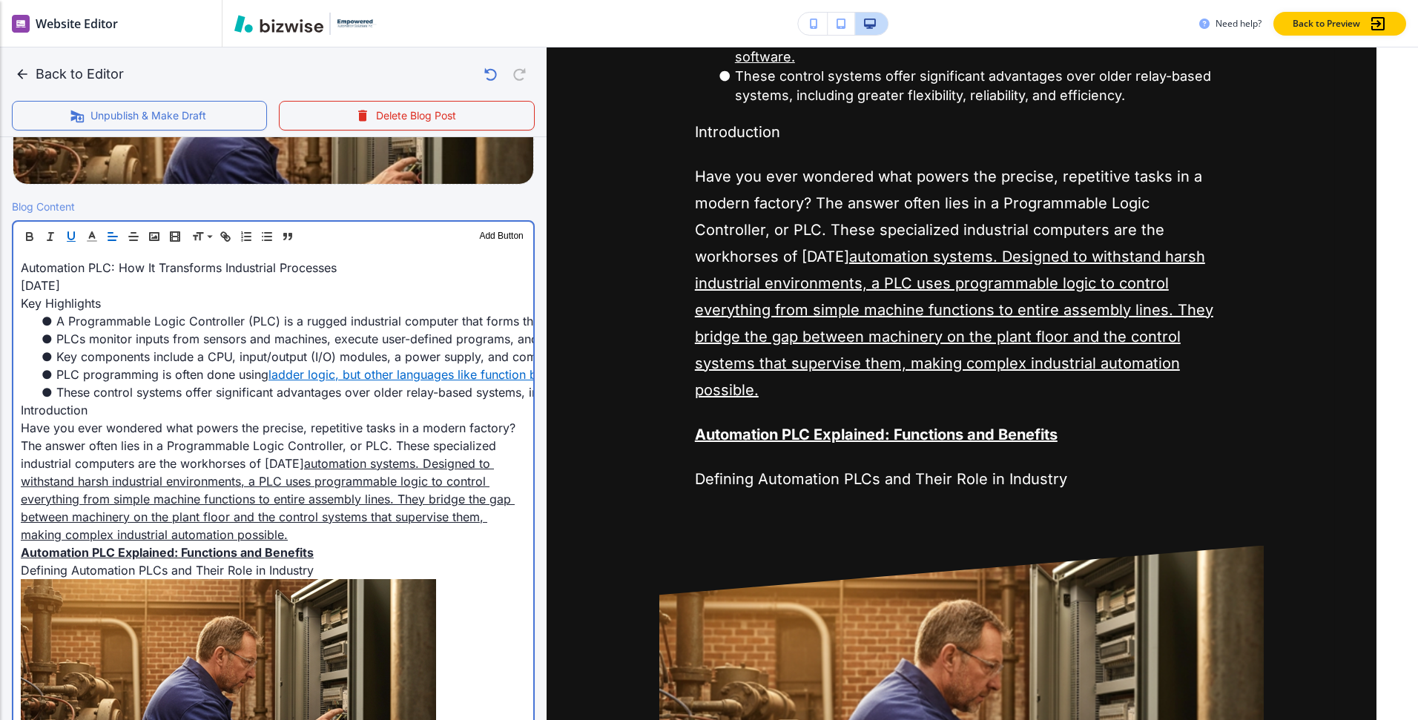
click at [371, 535] on p "Have you ever wondered what powers the precise, repetitive tasks in a modern fa…" at bounding box center [273, 481] width 505 height 125
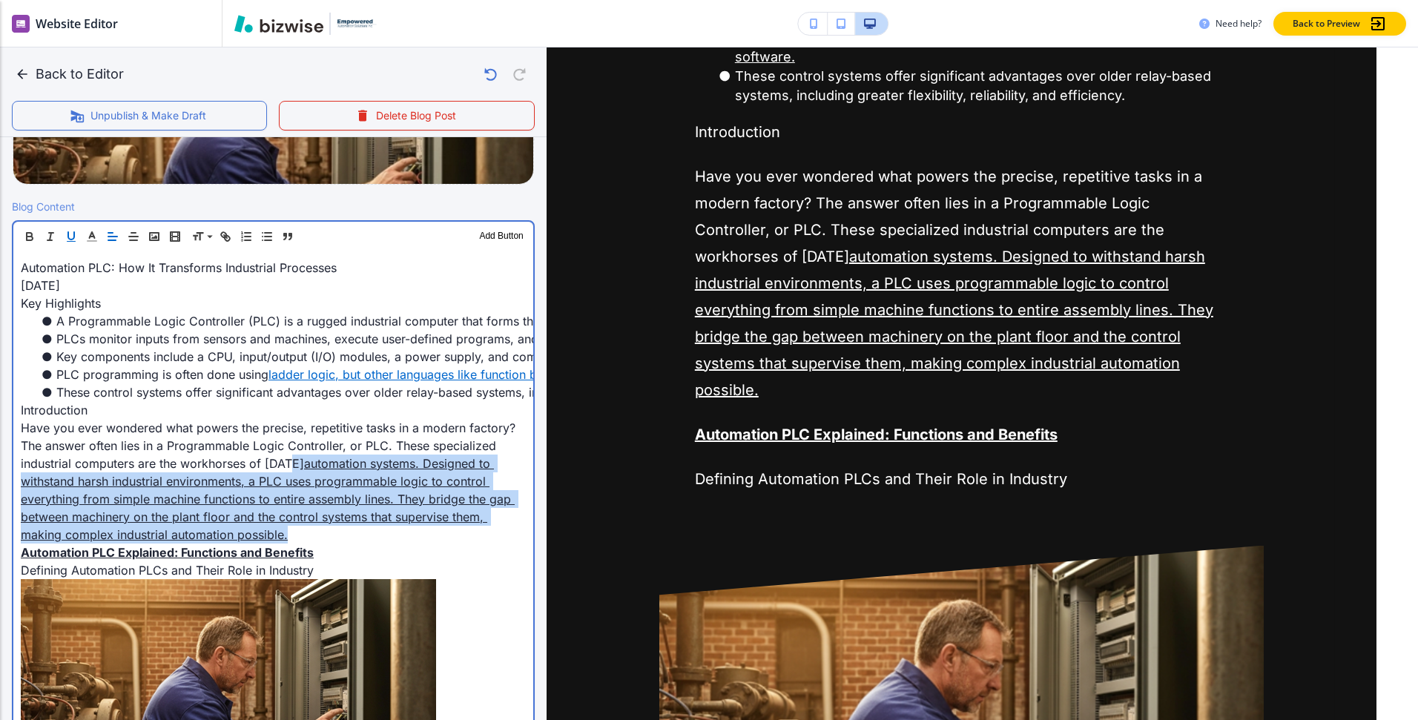
drag, startPoint x: 346, startPoint y: 538, endPoint x: 287, endPoint y: 472, distance: 87.7
click at [287, 472] on p "Have you ever wondered what powers the precise, repetitive tasks in a modern fa…" at bounding box center [273, 481] width 505 height 125
click at [314, 471] on p "Have you ever wondered what powers the precise, repetitive tasks in a modern fa…" at bounding box center [273, 481] width 505 height 125
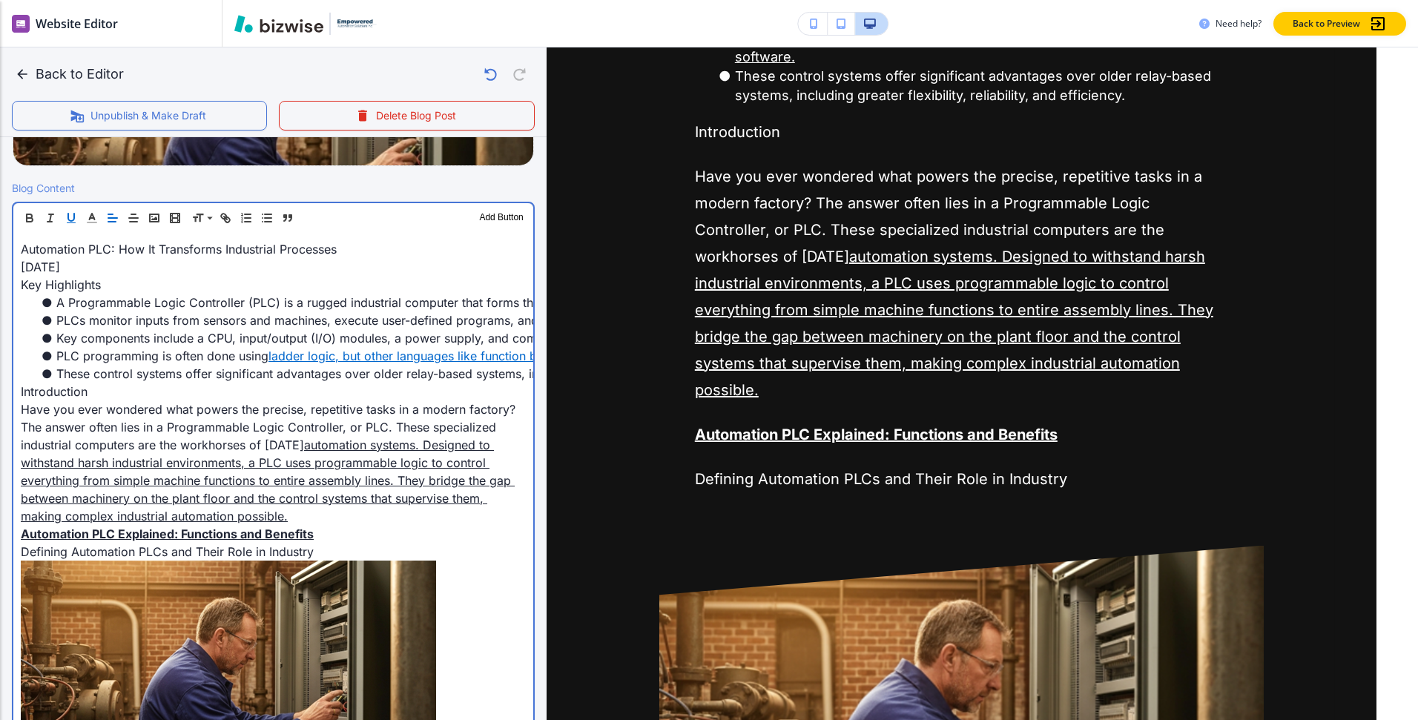
scroll to position [443, 0]
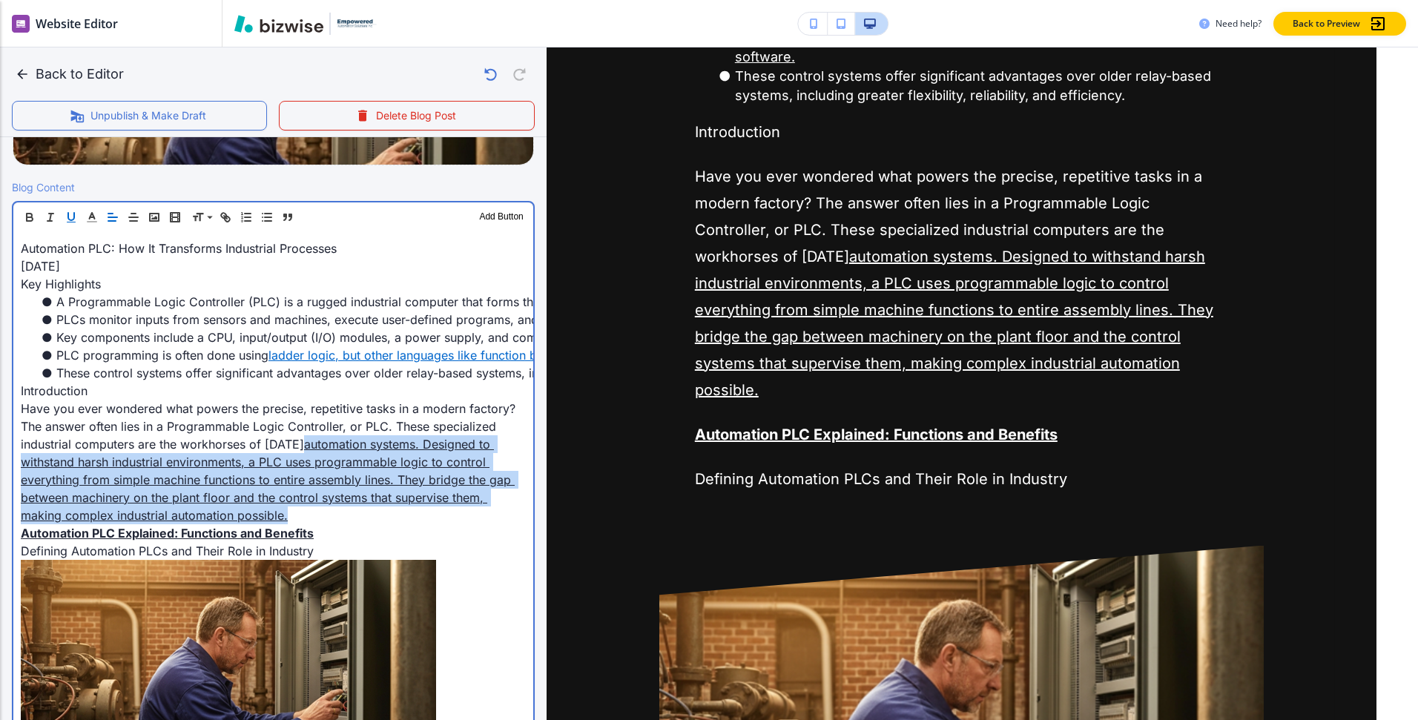
drag, startPoint x: 294, startPoint y: 516, endPoint x: 309, endPoint y: 446, distance: 71.3
click at [309, 446] on p "Have you ever wondered what powers the precise, repetitive tasks in a modern fa…" at bounding box center [273, 462] width 505 height 125
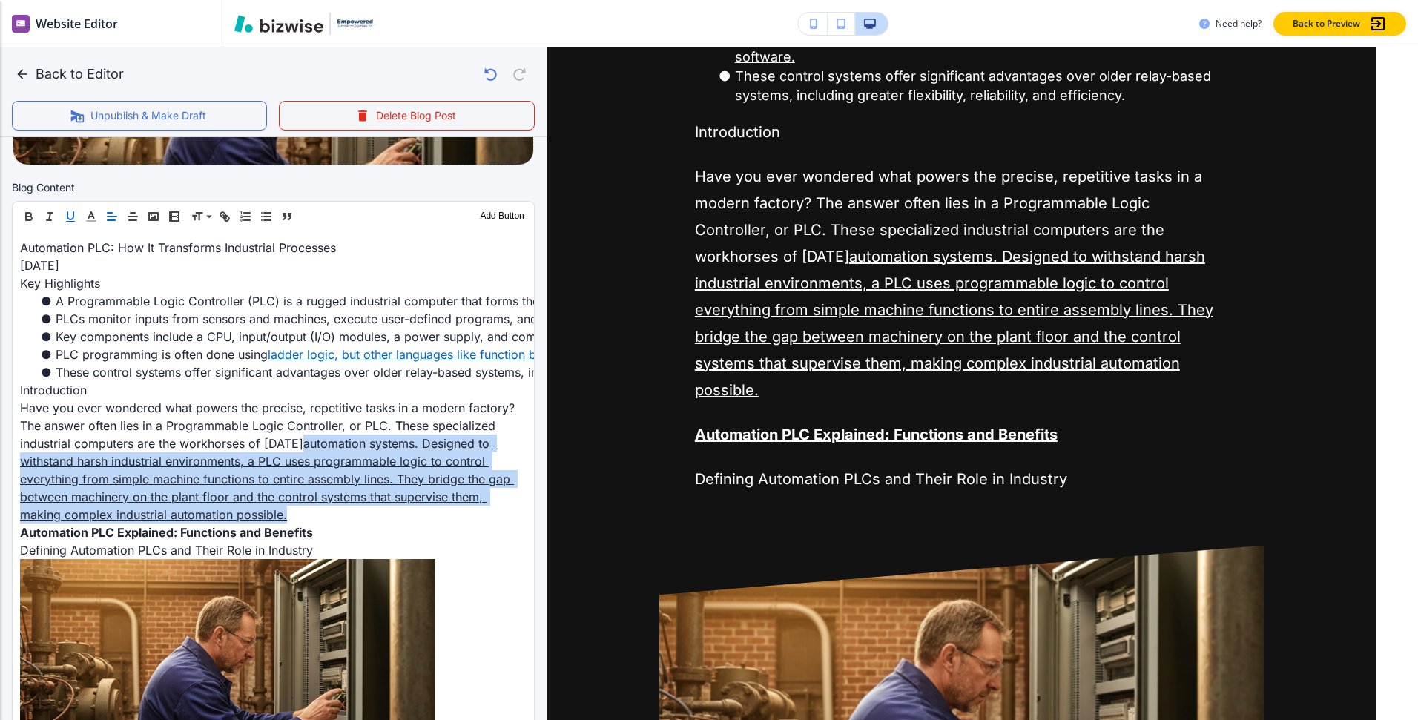
click at [72, 214] on icon "button" at bounding box center [70, 216] width 13 height 13
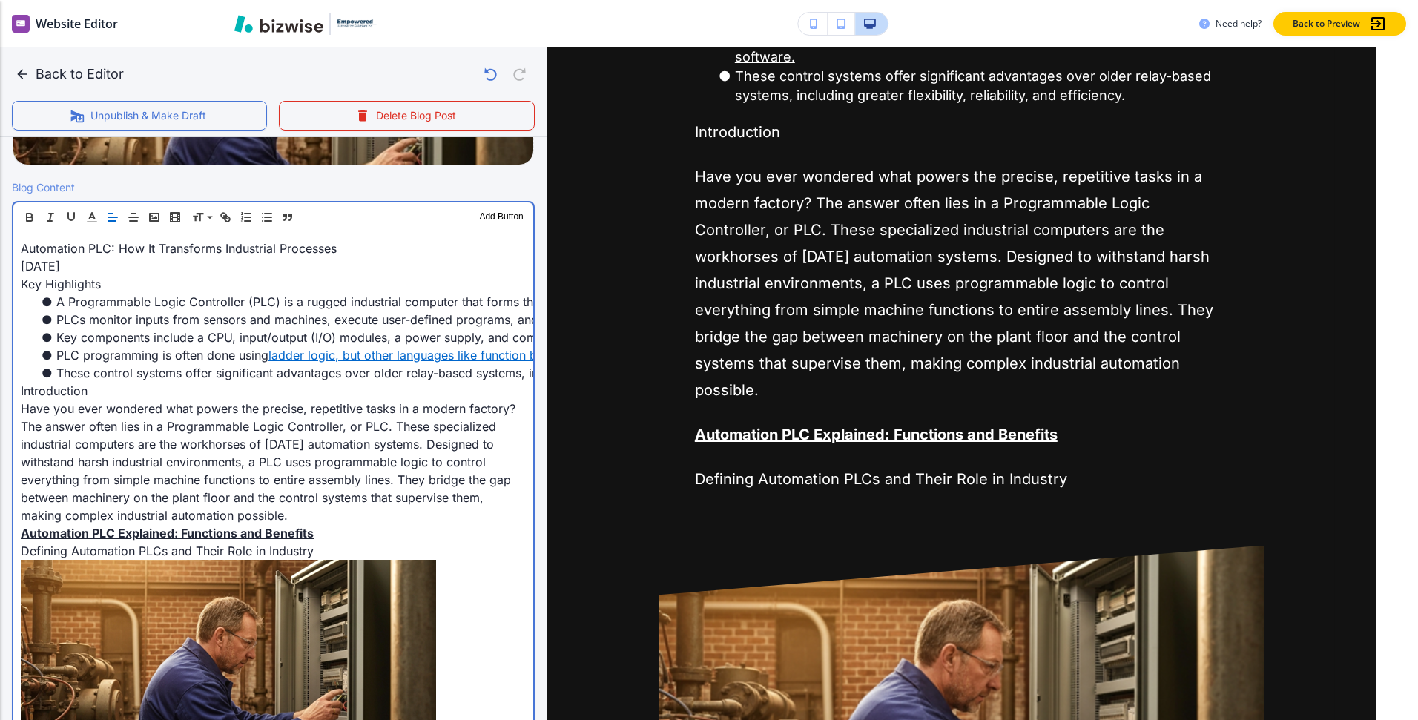
click at [287, 478] on p "Have you ever wondered what powers the precise, repetitive tasks in a modern fa…" at bounding box center [273, 462] width 505 height 125
click at [297, 518] on p "Have you ever wondered what powers the precise, repetitive tasks in a modern fa…" at bounding box center [273, 462] width 505 height 125
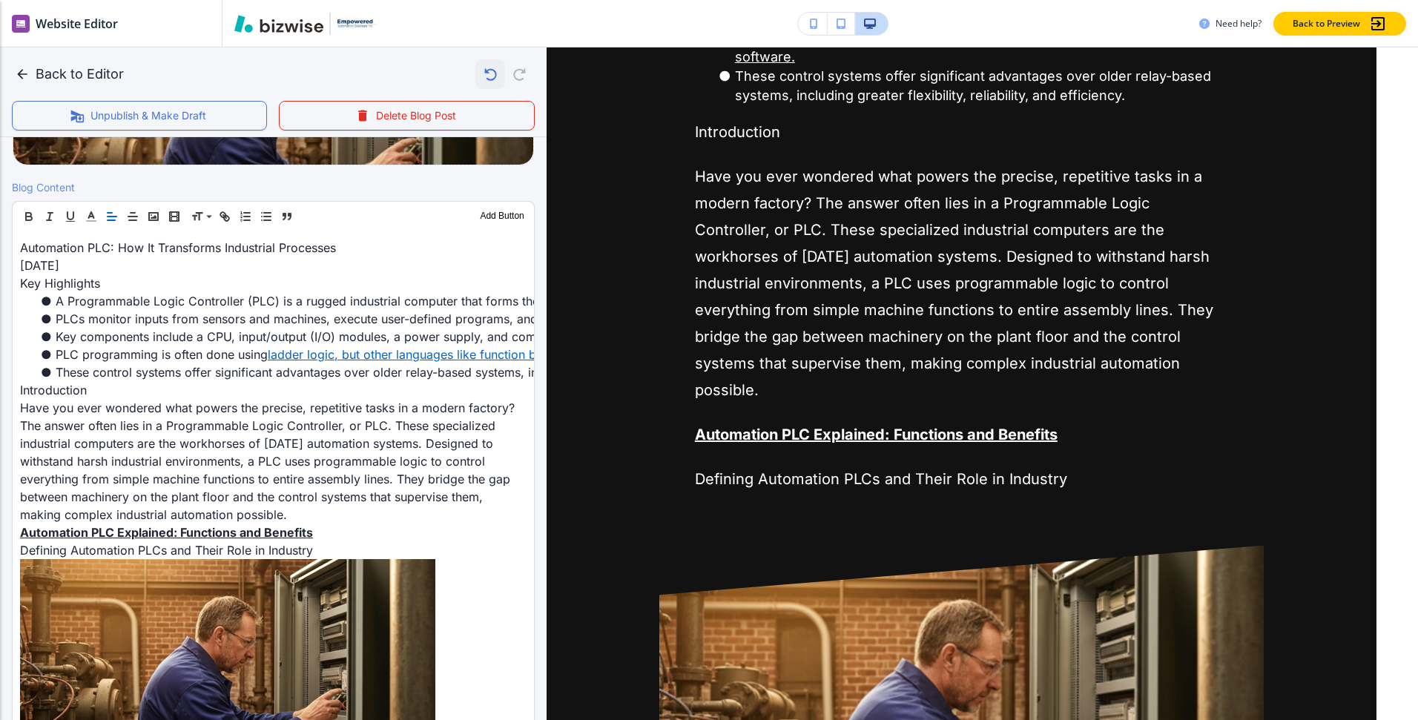
click at [491, 73] on icon "button" at bounding box center [490, 74] width 25 height 25
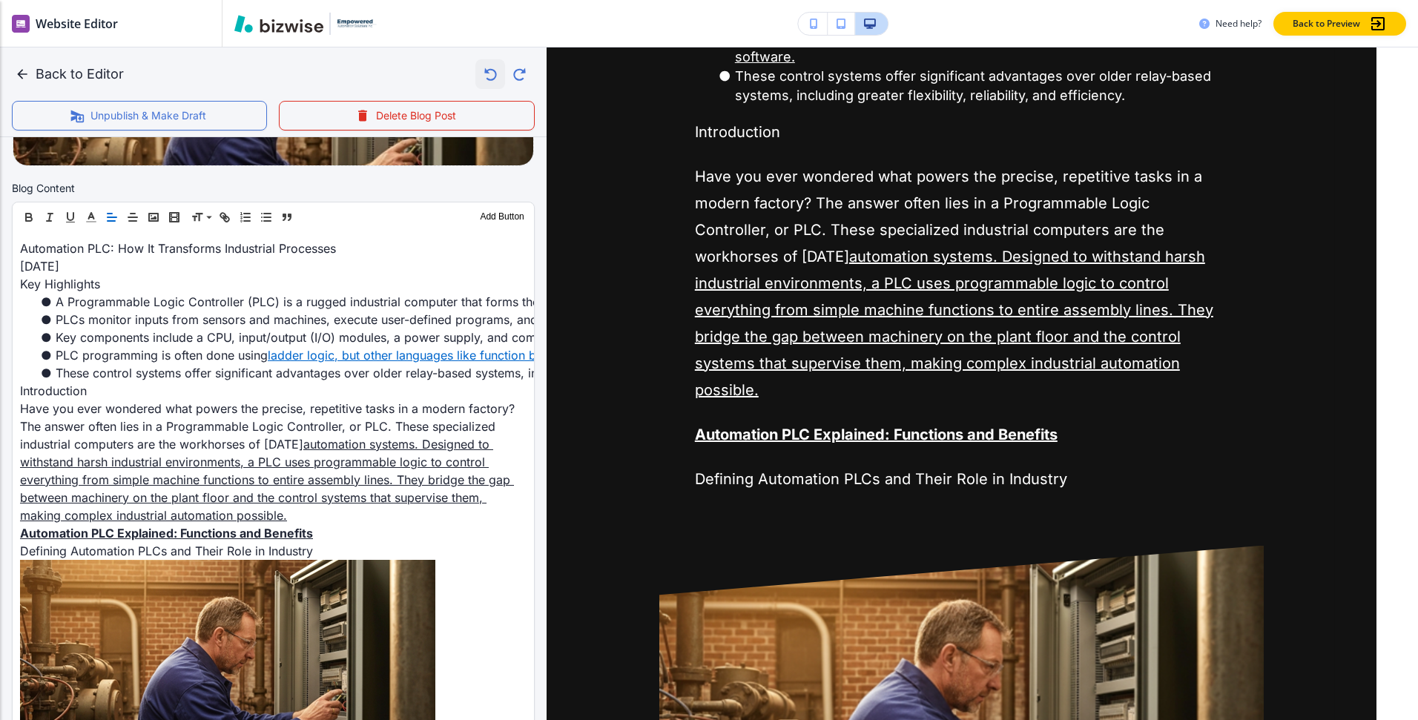
click at [491, 73] on icon "button" at bounding box center [490, 74] width 25 height 25
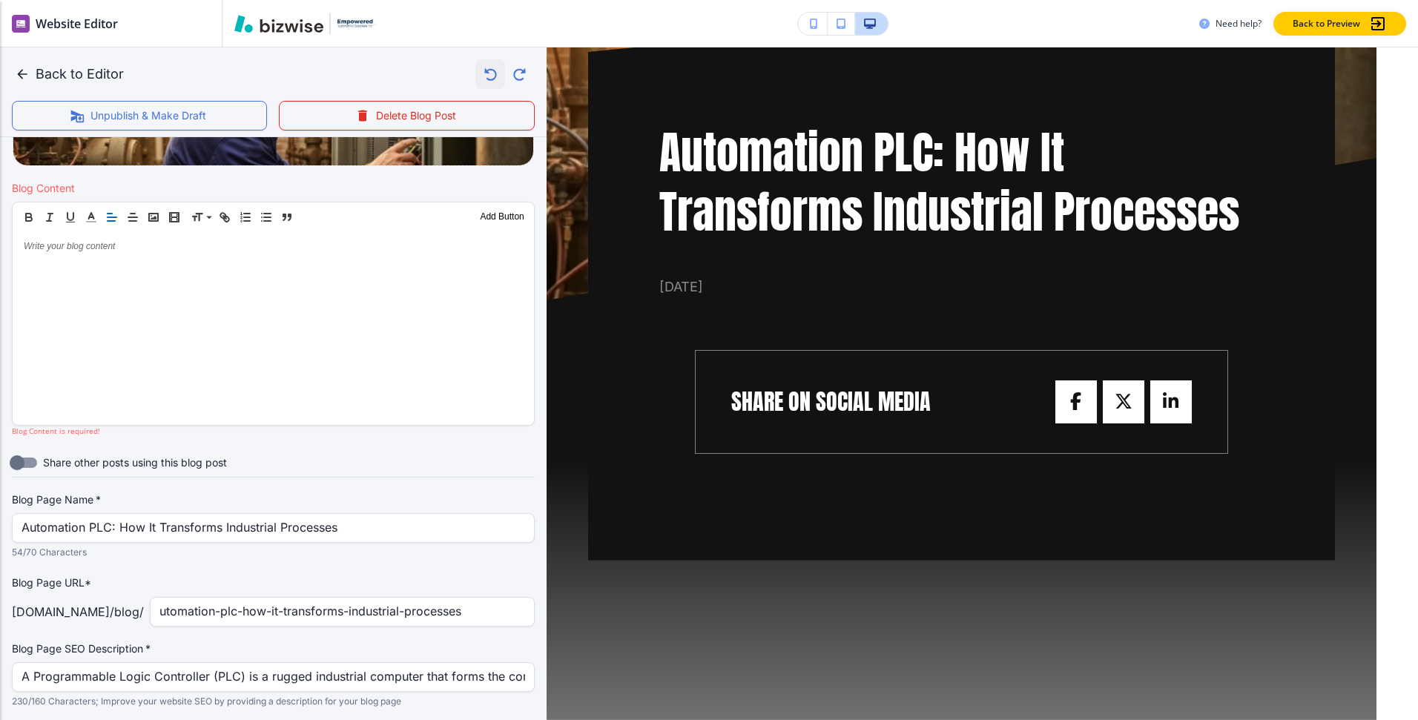
scroll to position [126, 0]
click at [524, 75] on icon "button" at bounding box center [519, 74] width 25 height 25
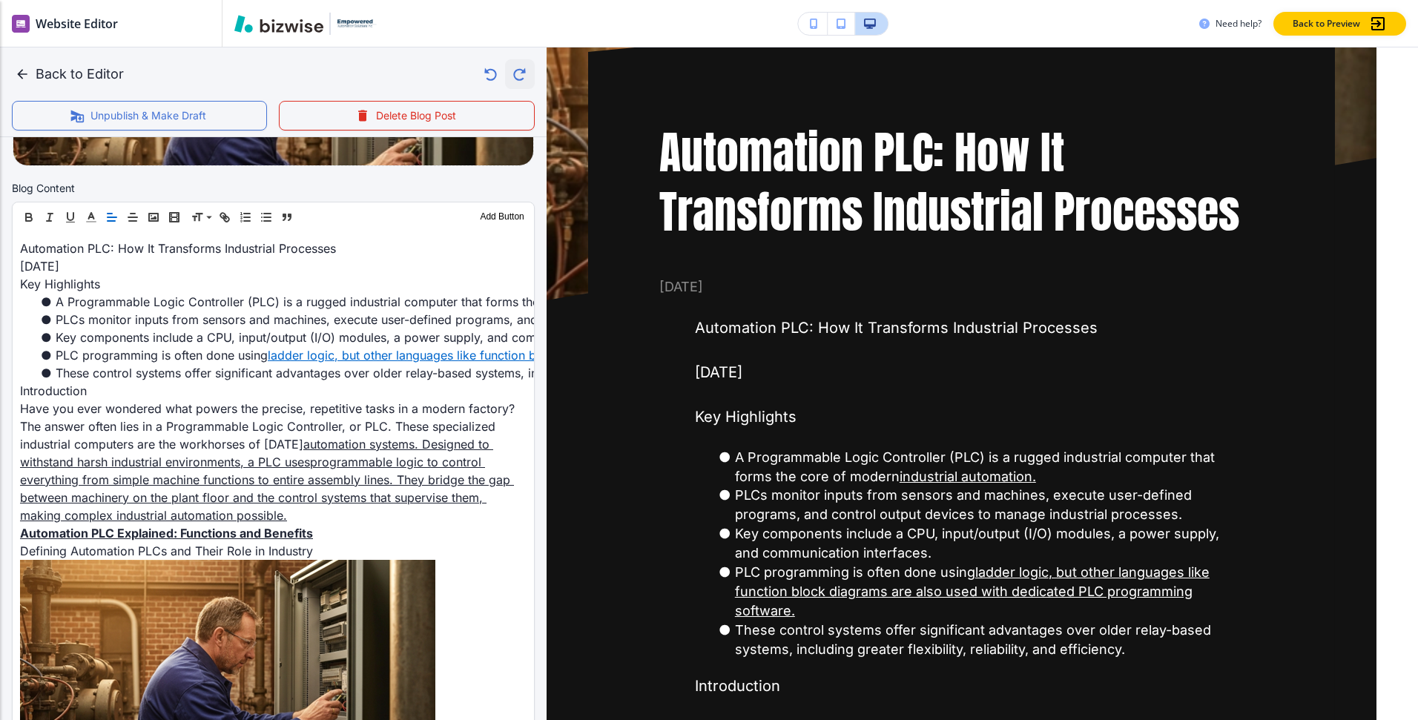
scroll to position [680, 0]
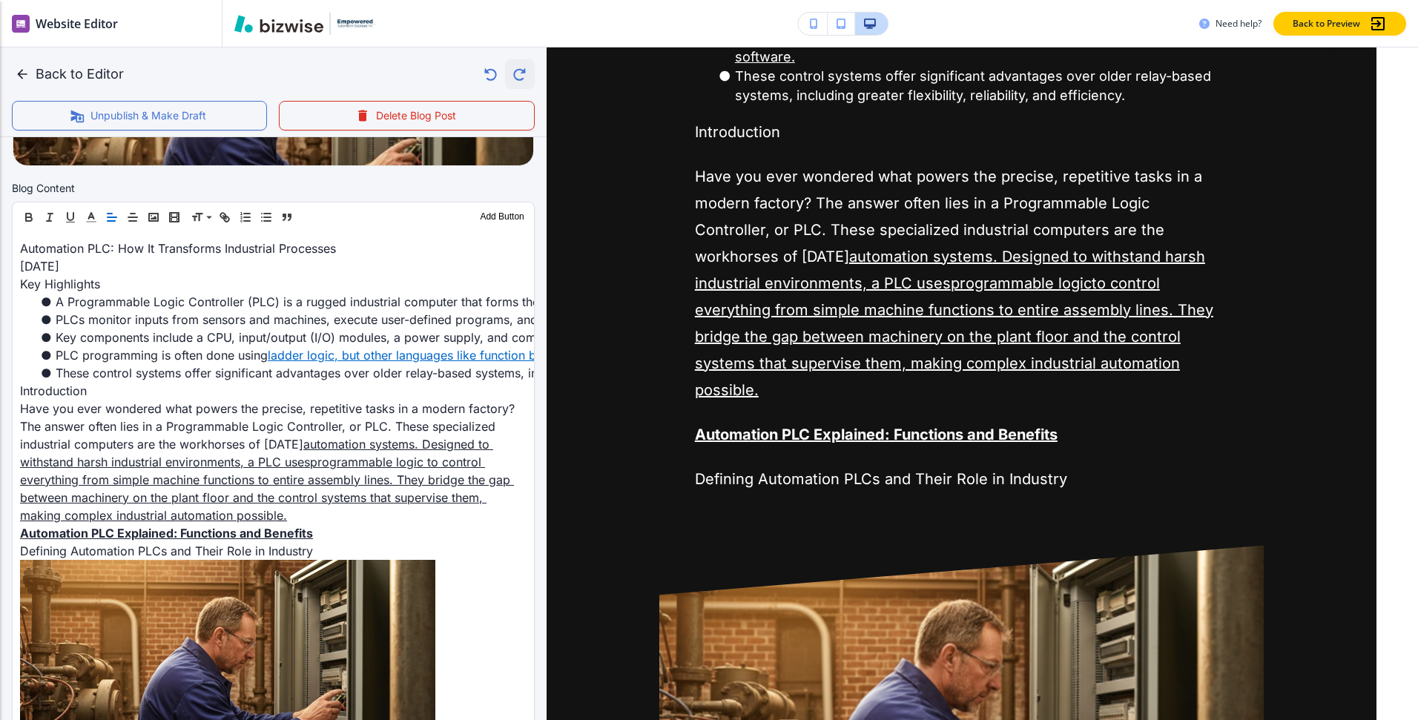
click at [524, 75] on icon "button" at bounding box center [519, 74] width 25 height 25
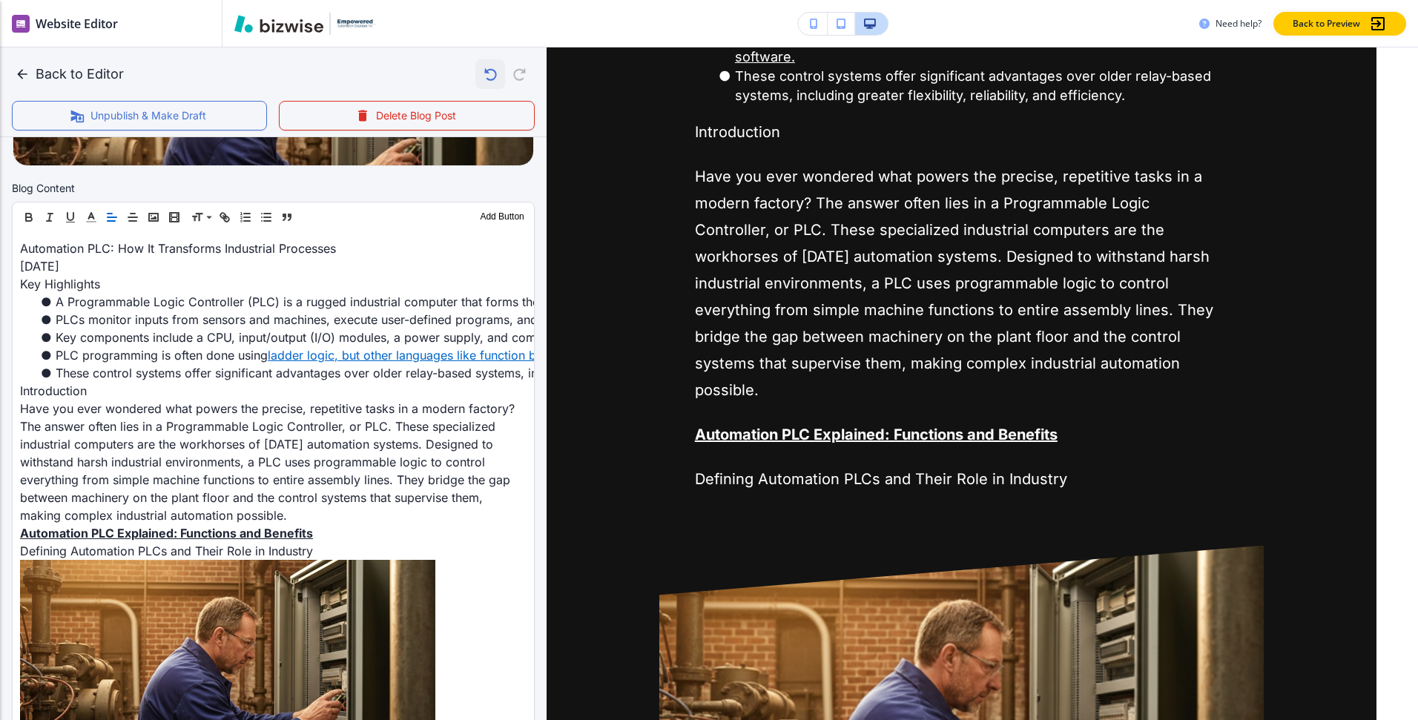
click at [489, 74] on icon "button" at bounding box center [490, 74] width 25 height 25
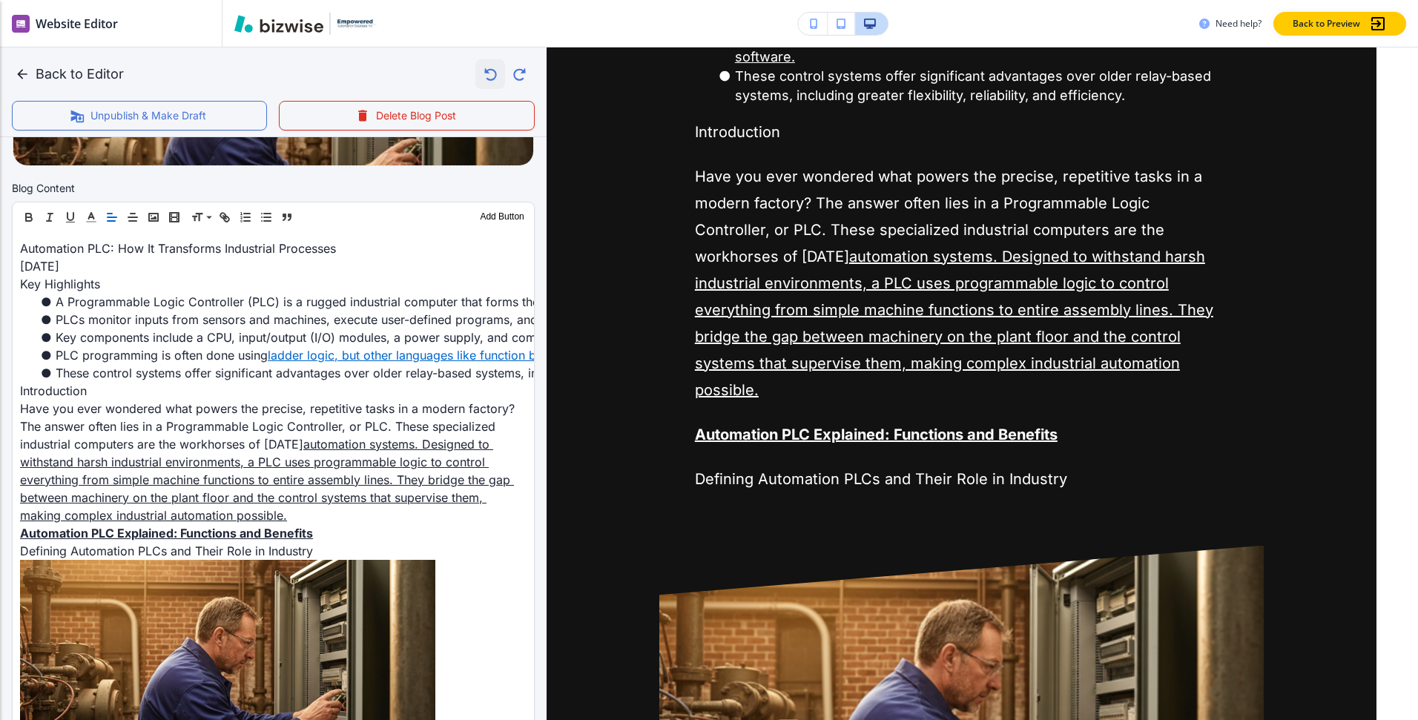
click at [489, 74] on icon "button" at bounding box center [490, 74] width 25 height 25
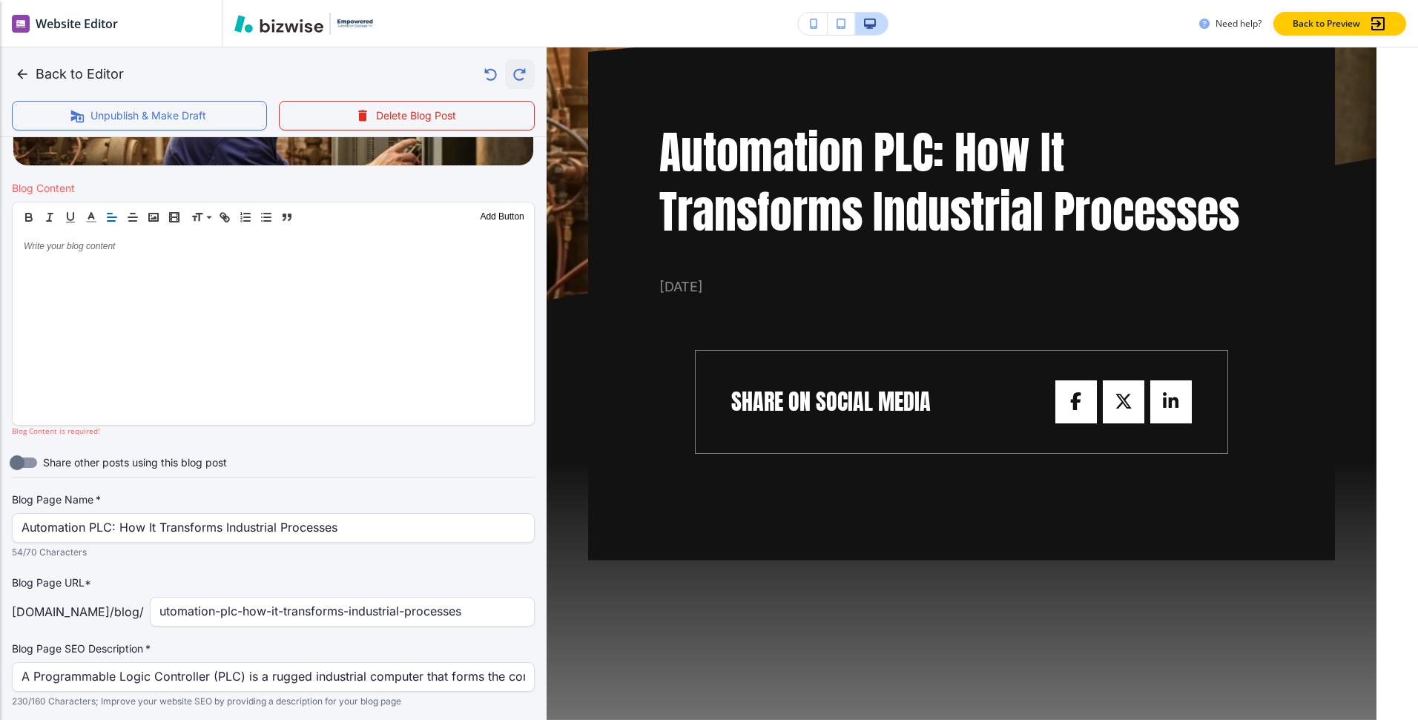
click at [517, 74] on icon "button" at bounding box center [519, 74] width 25 height 25
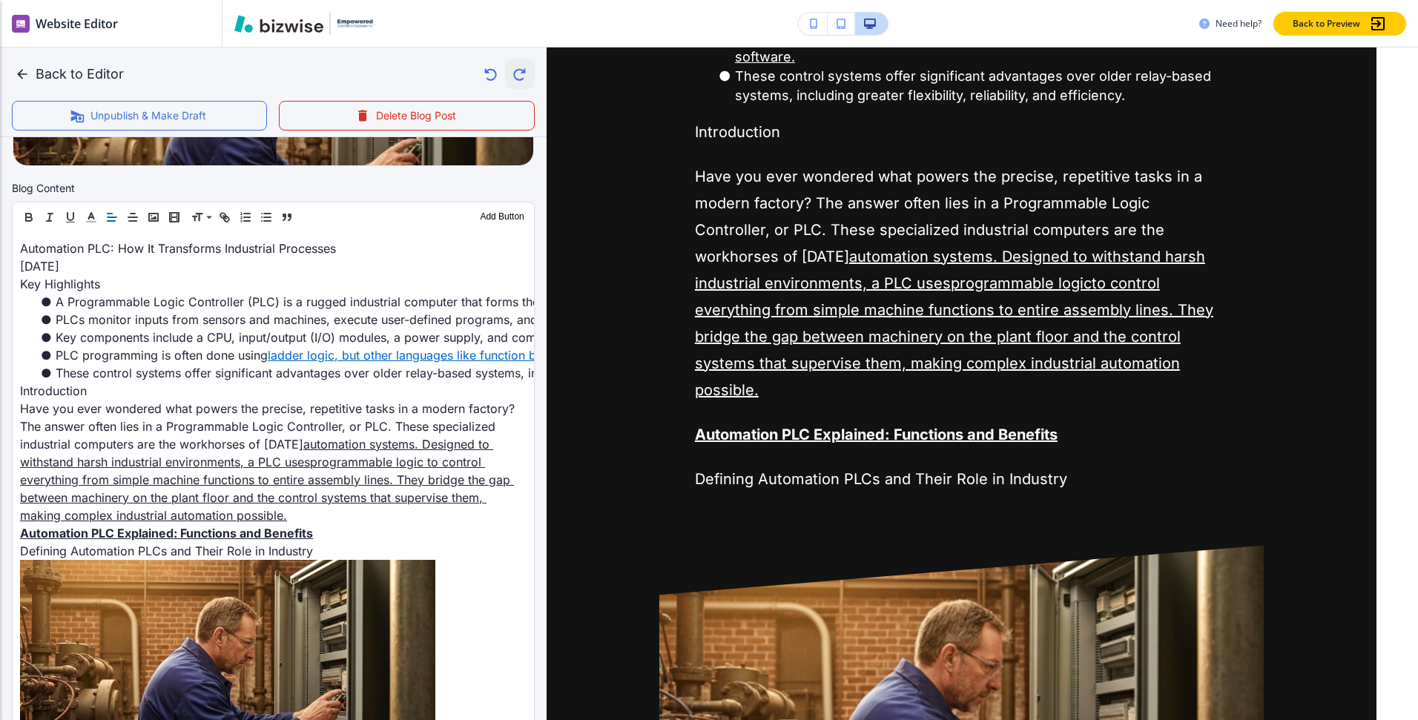
click at [517, 74] on icon "button" at bounding box center [519, 74] width 25 height 25
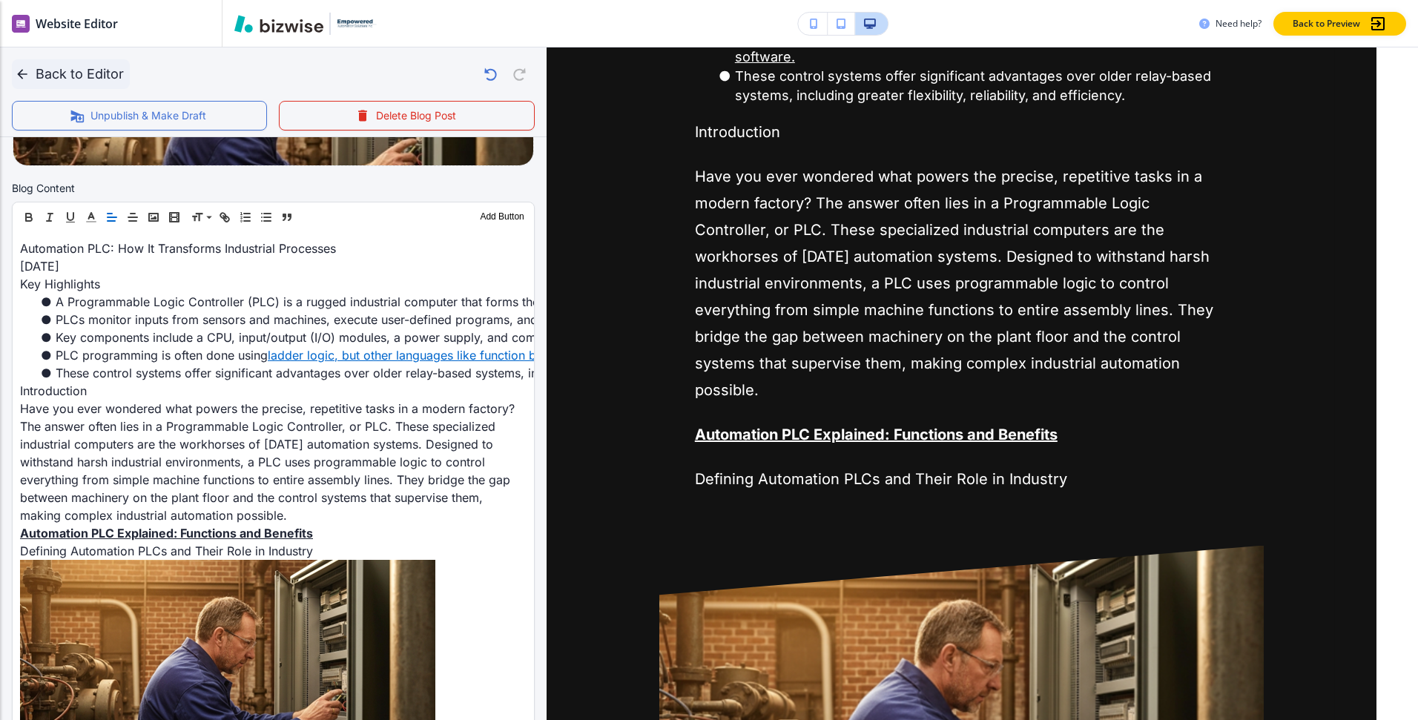
click at [79, 69] on button "Back to Editor" at bounding box center [71, 74] width 118 height 30
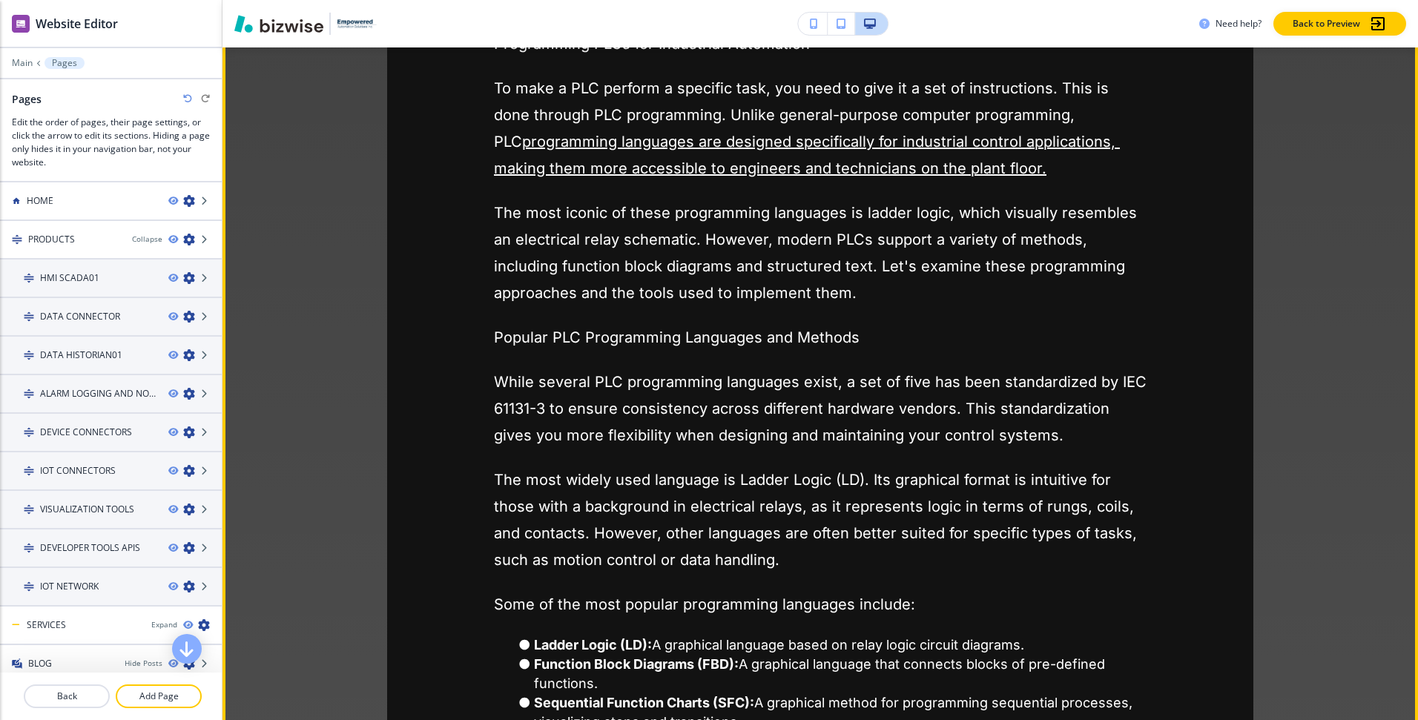
scroll to position [5651, 0]
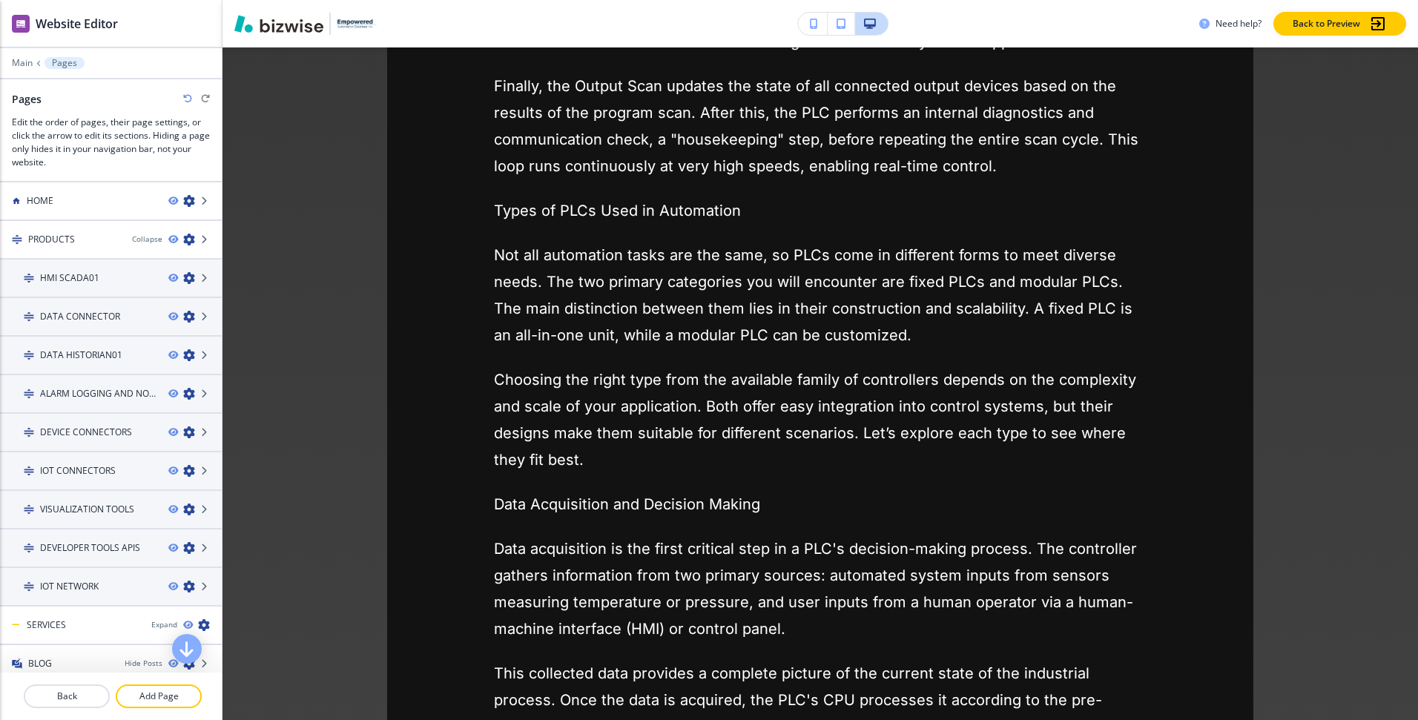
click at [298, 30] on img "button" at bounding box center [278, 24] width 89 height 18
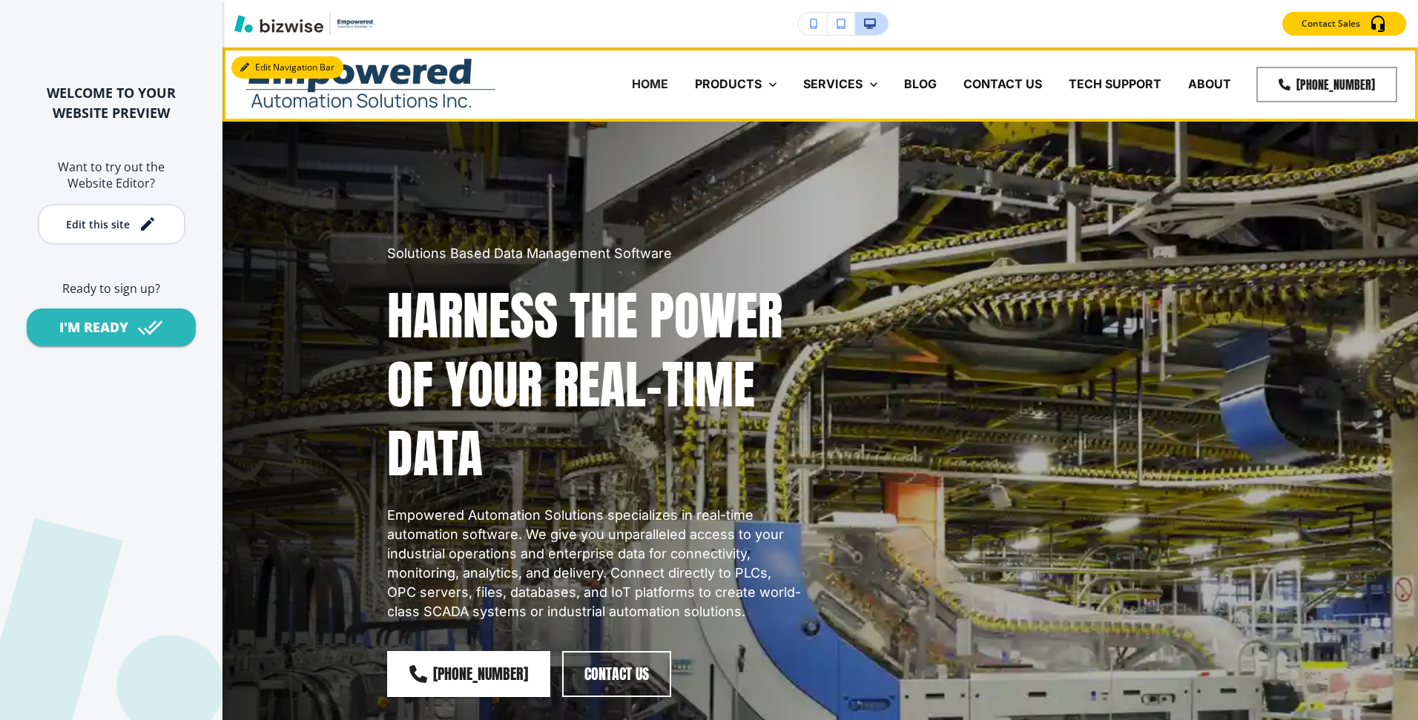
click at [261, 69] on button "Edit Navigation Bar" at bounding box center [287, 67] width 112 height 22
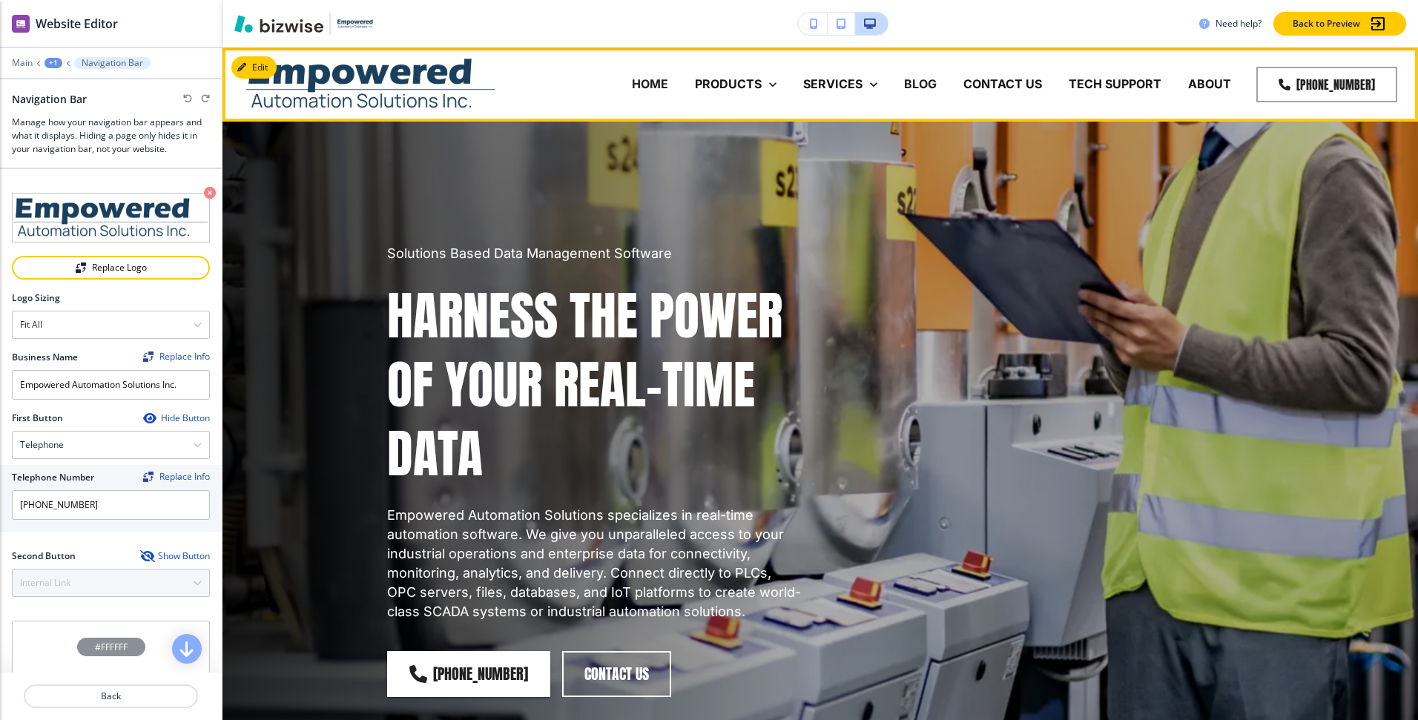
click at [928, 83] on p "BLOG" at bounding box center [920, 84] width 33 height 17
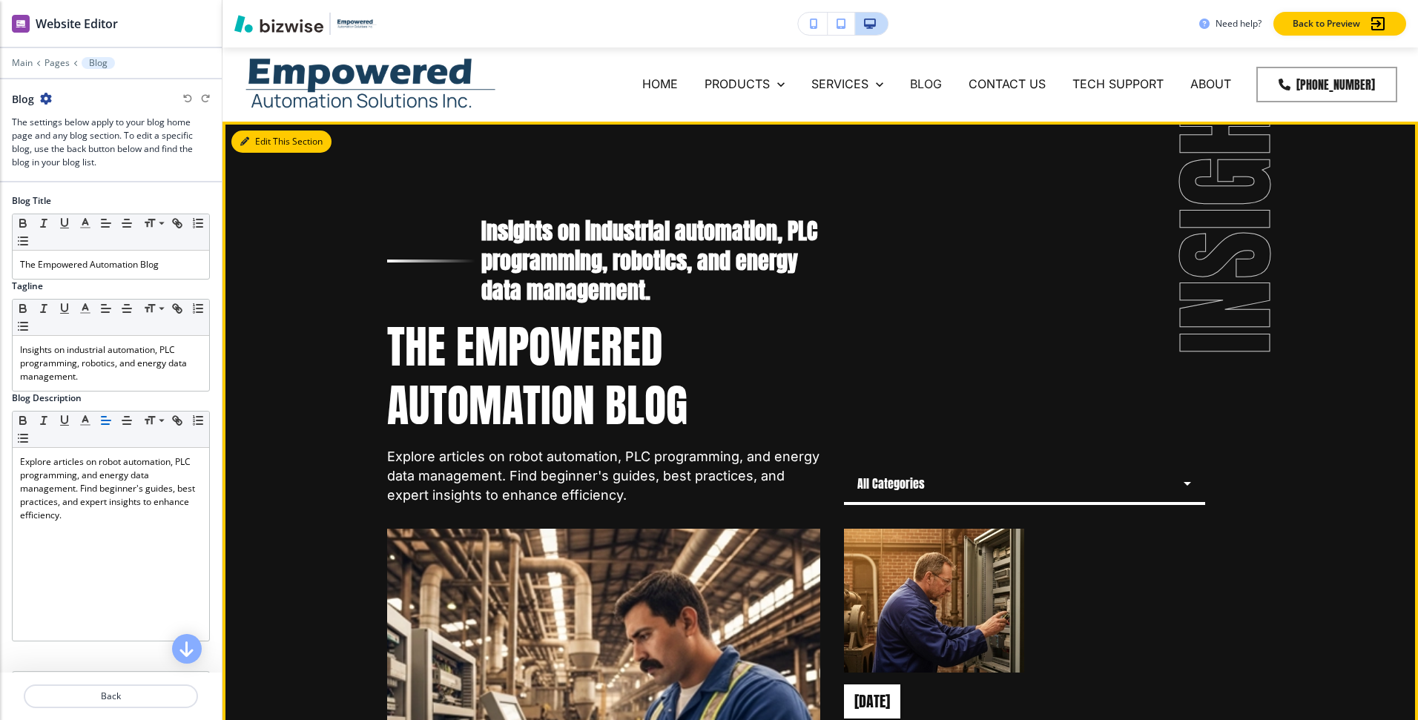
click at [254, 138] on button "Edit This Section" at bounding box center [281, 142] width 100 height 22
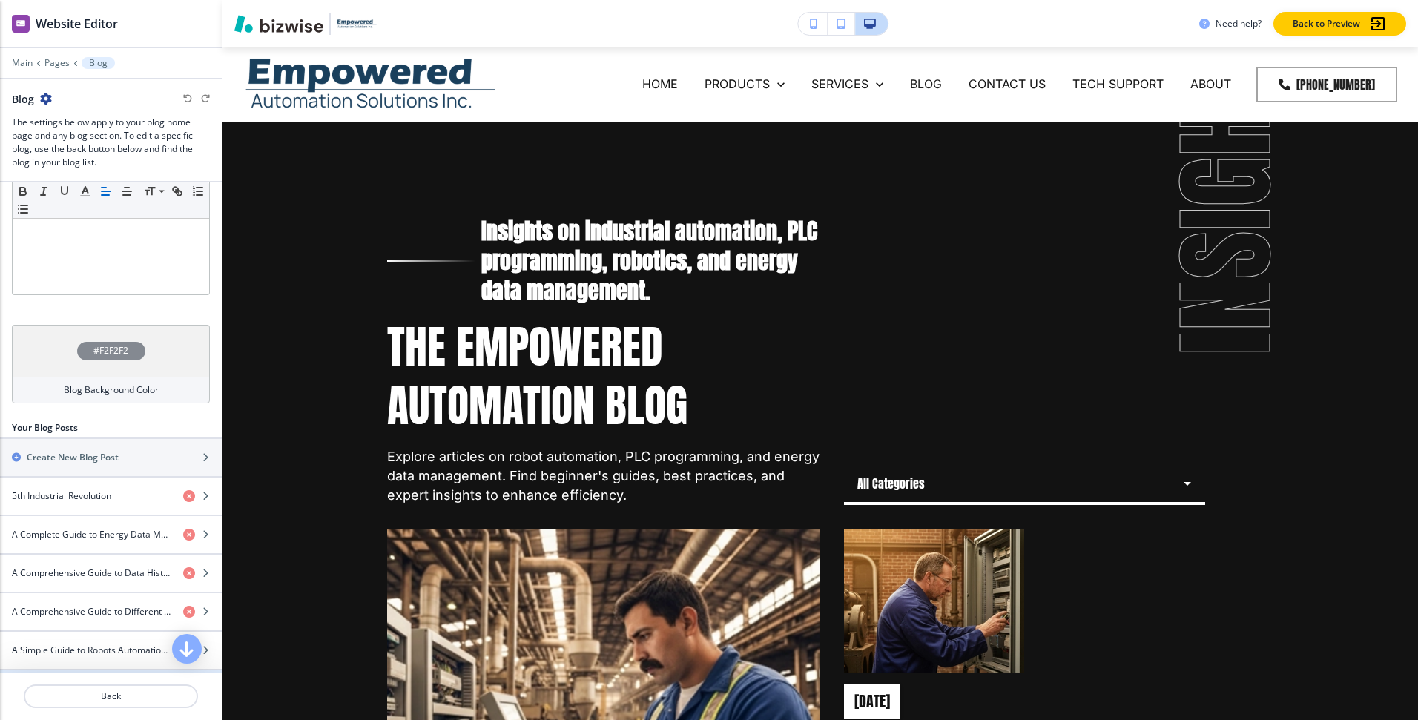
scroll to position [300, 0]
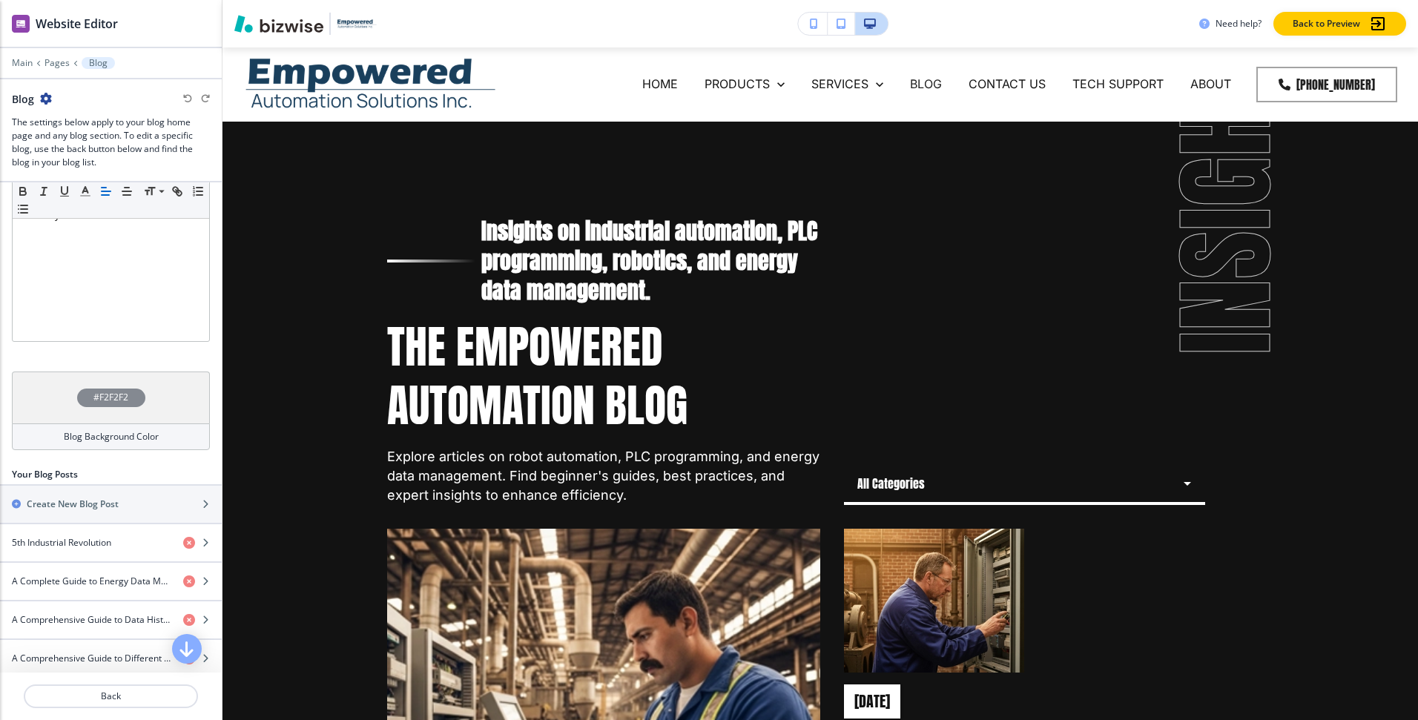
click at [161, 399] on div "#F2F2F2" at bounding box center [111, 398] width 198 height 52
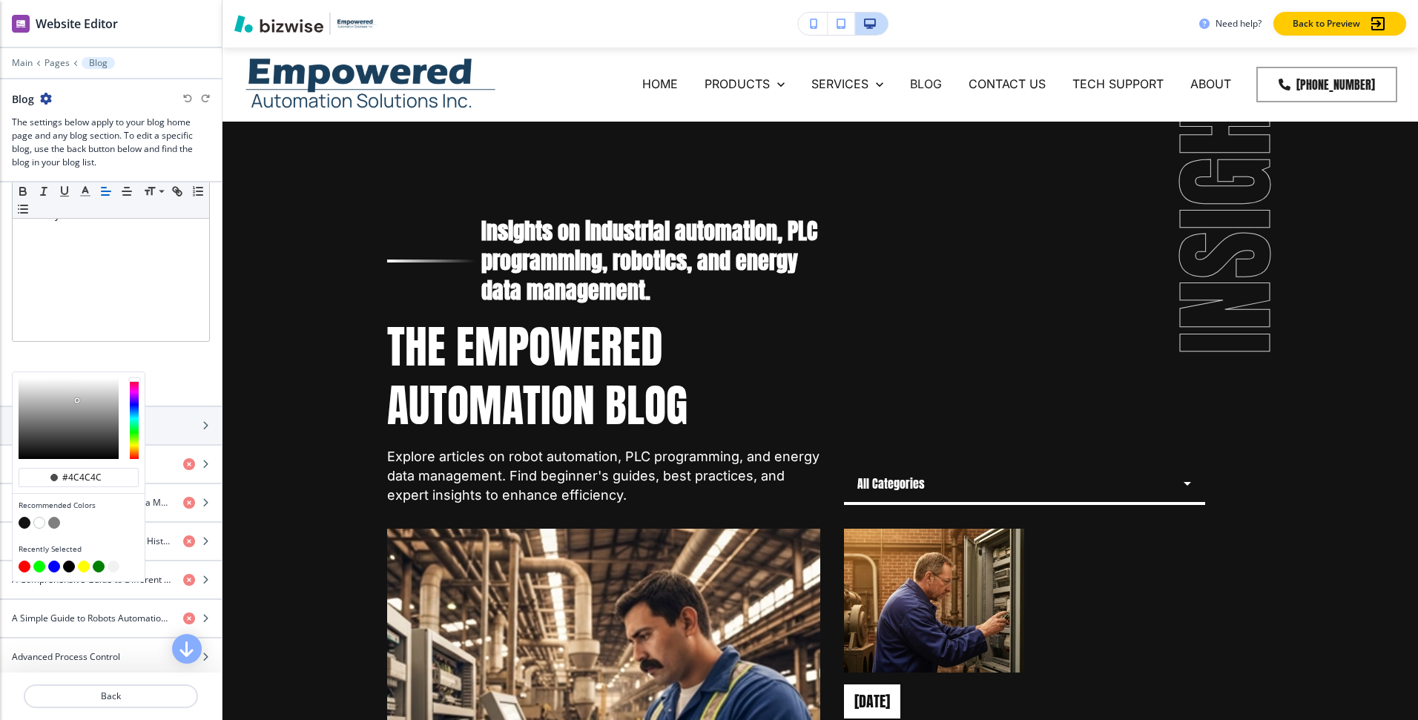
click at [77, 400] on div at bounding box center [69, 418] width 100 height 81
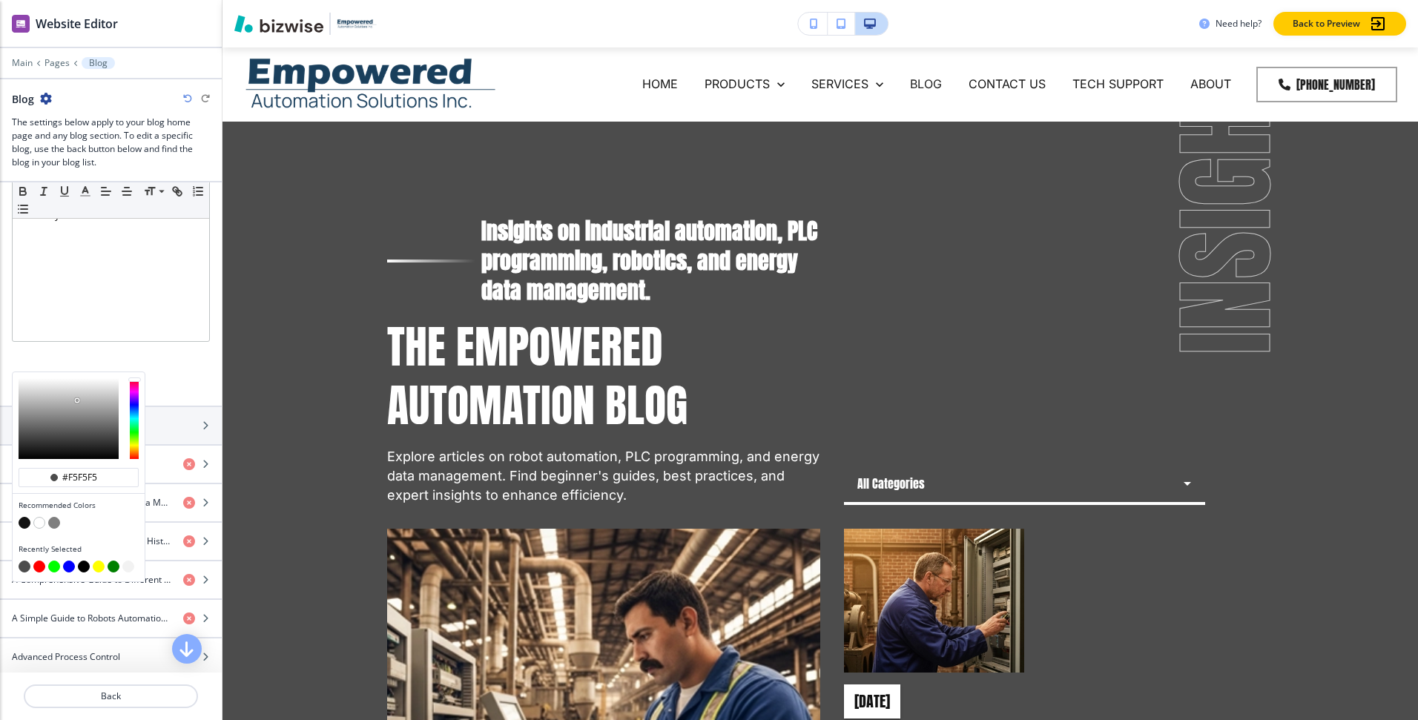
type input "#ffffff"
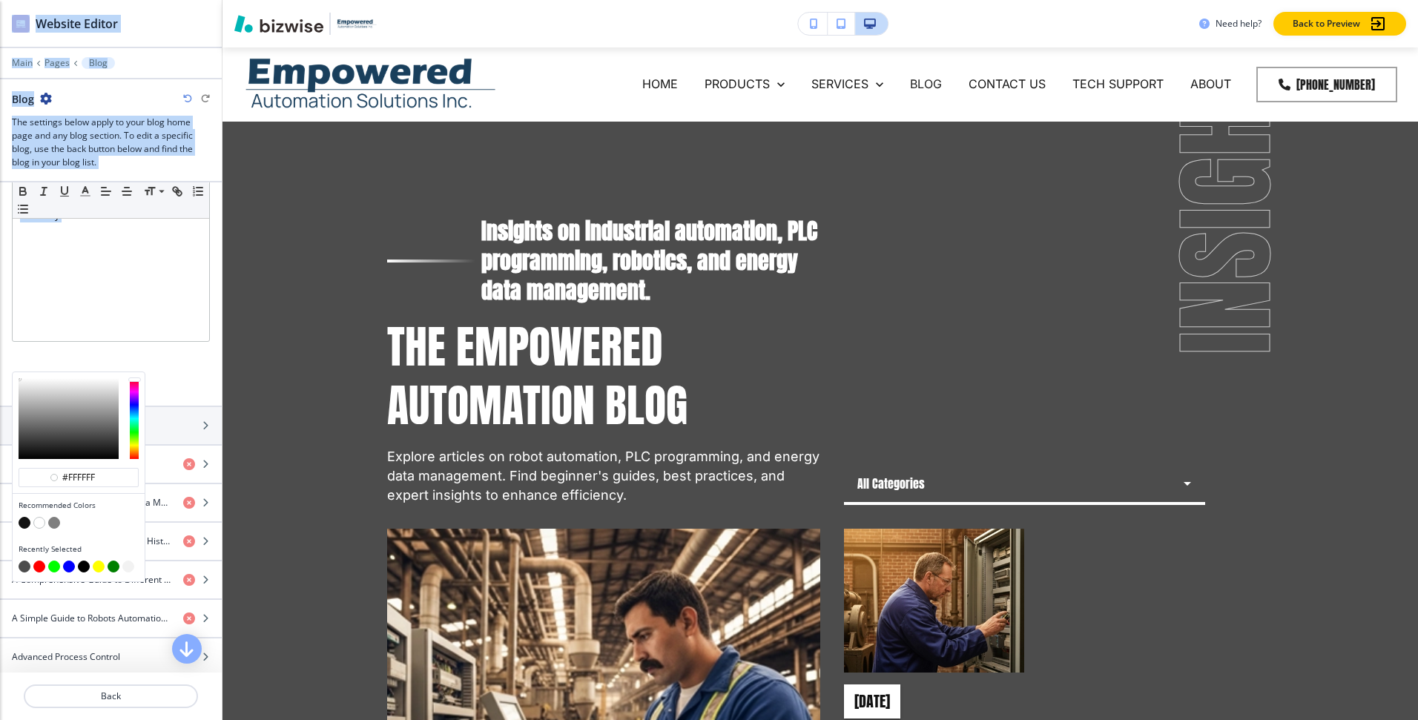
drag, startPoint x: 77, startPoint y: 400, endPoint x: -21, endPoint y: 369, distance: 102.9
click at [0, 0] on html "WELCOME TO YOUR WEBSITE PREVIEW Want to try out the Website Editor? Edit this s…" at bounding box center [709, 0] width 1418 height 0
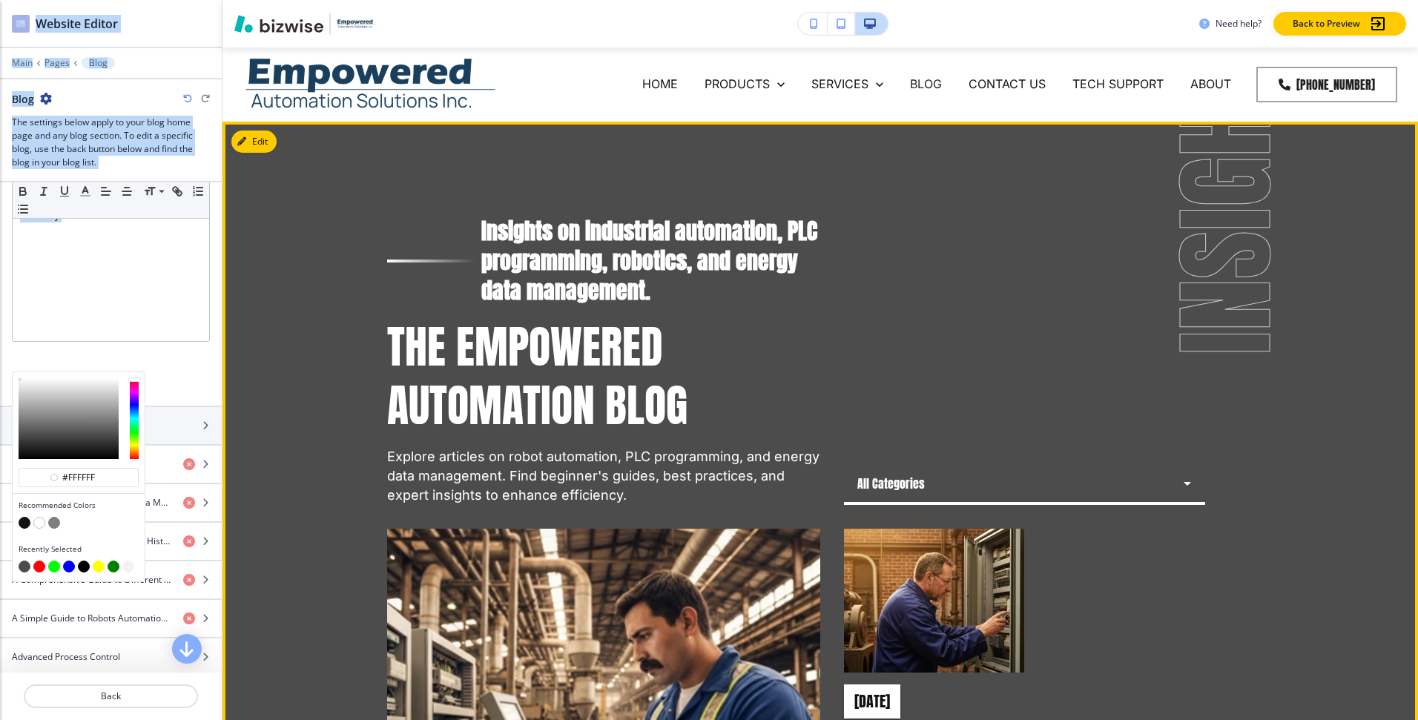
click at [197, 360] on div at bounding box center [111, 363] width 198 height 18
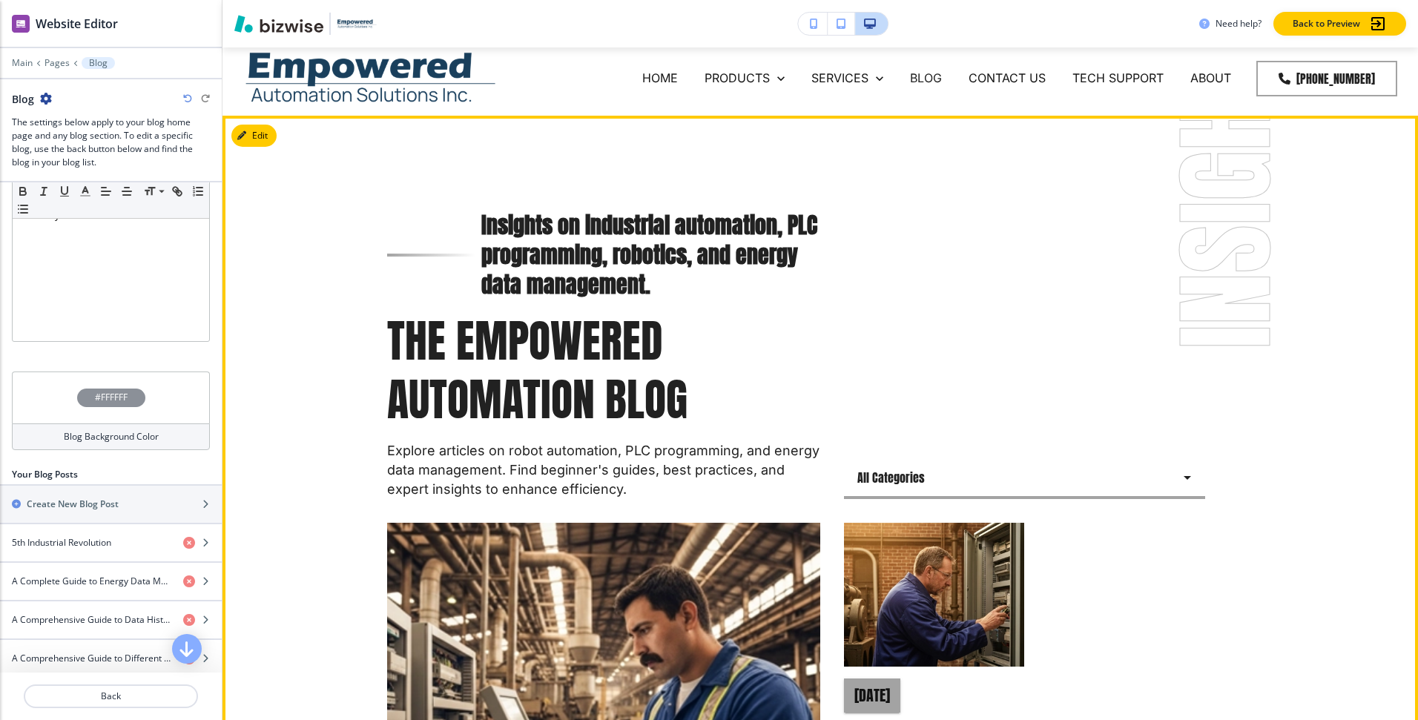
scroll to position [0, 0]
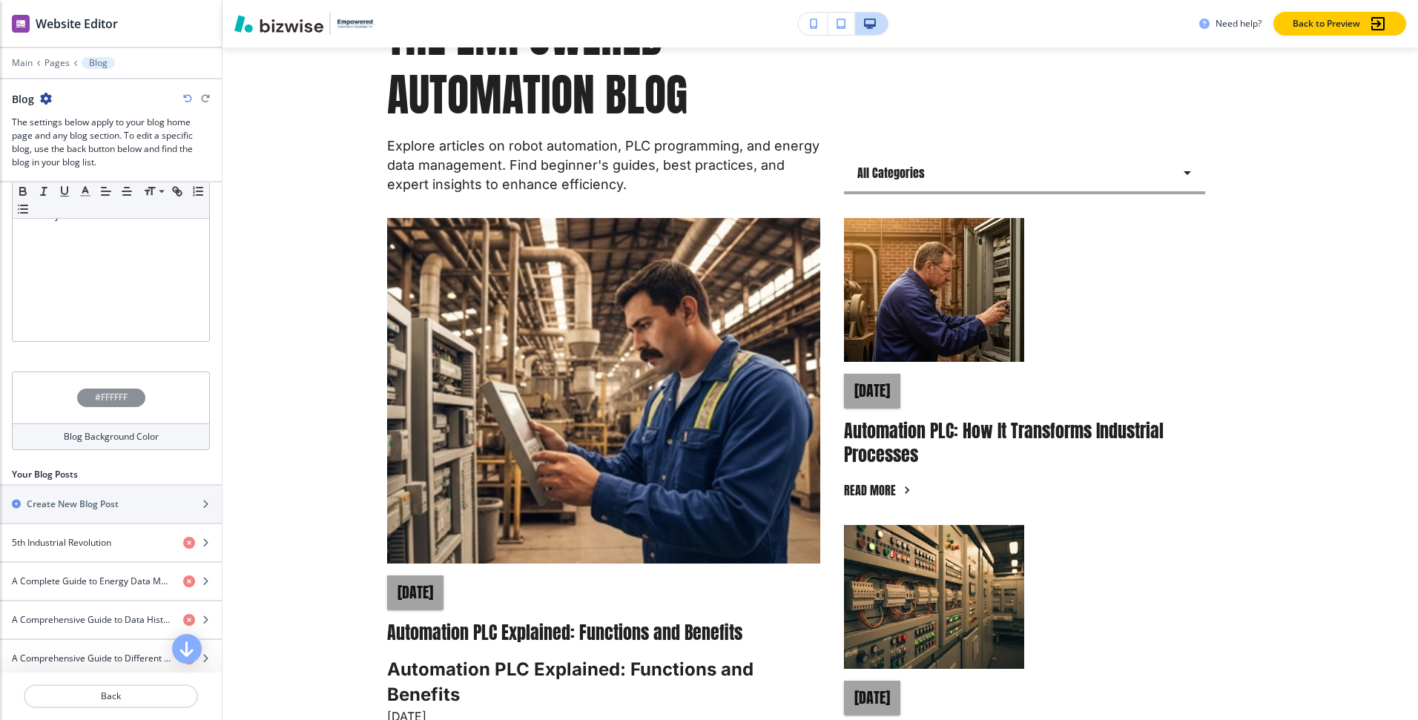
click at [65, 386] on div "#FFFFFF" at bounding box center [111, 398] width 198 height 52
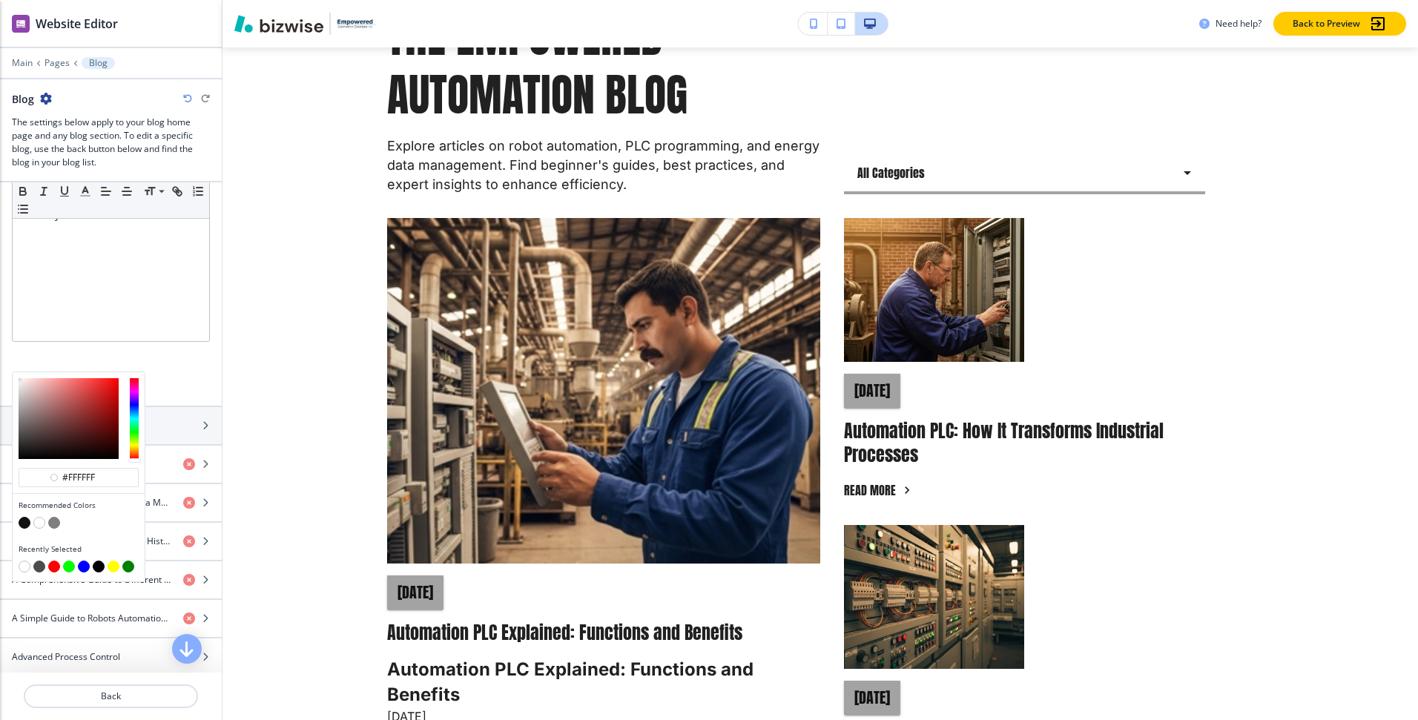
click at [131, 413] on div at bounding box center [134, 418] width 9 height 81
click at [77, 380] on div at bounding box center [69, 418] width 100 height 81
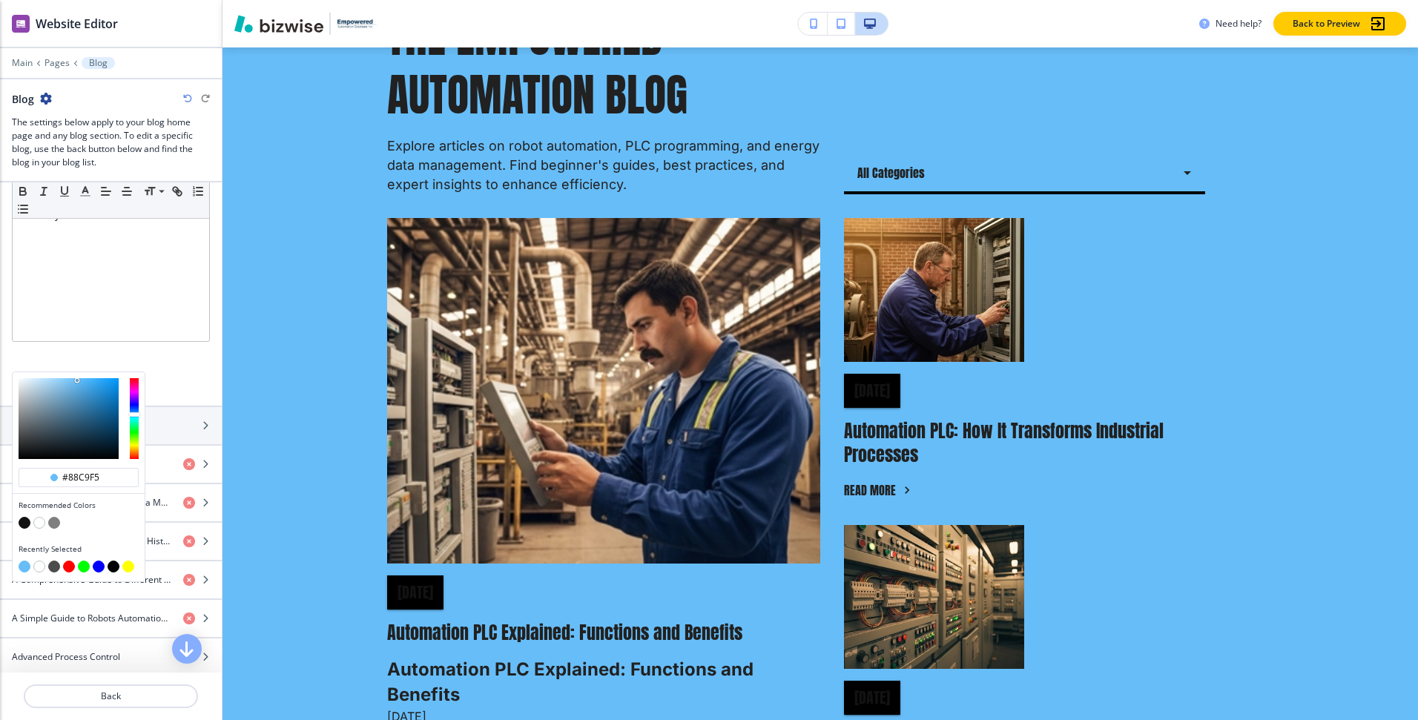
click at [63, 381] on div at bounding box center [69, 418] width 100 height 81
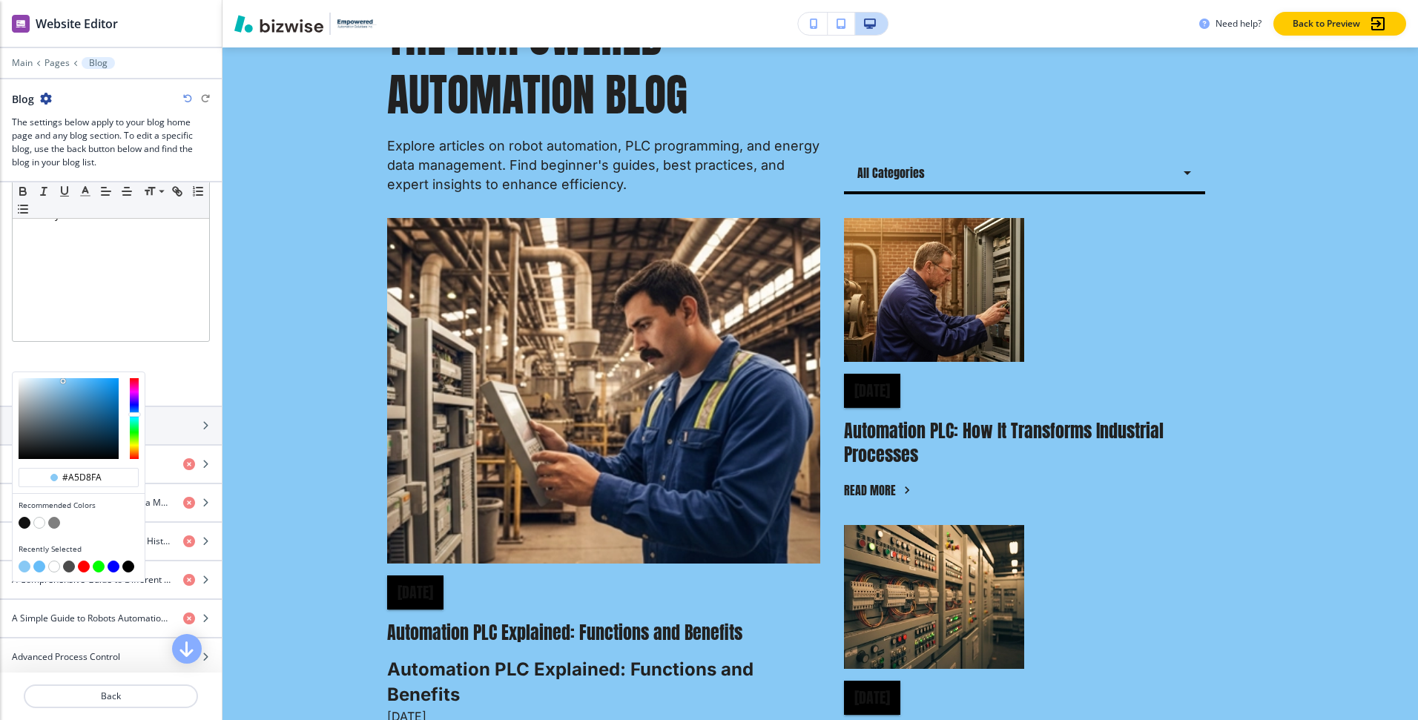
click at [53, 380] on div at bounding box center [69, 418] width 100 height 81
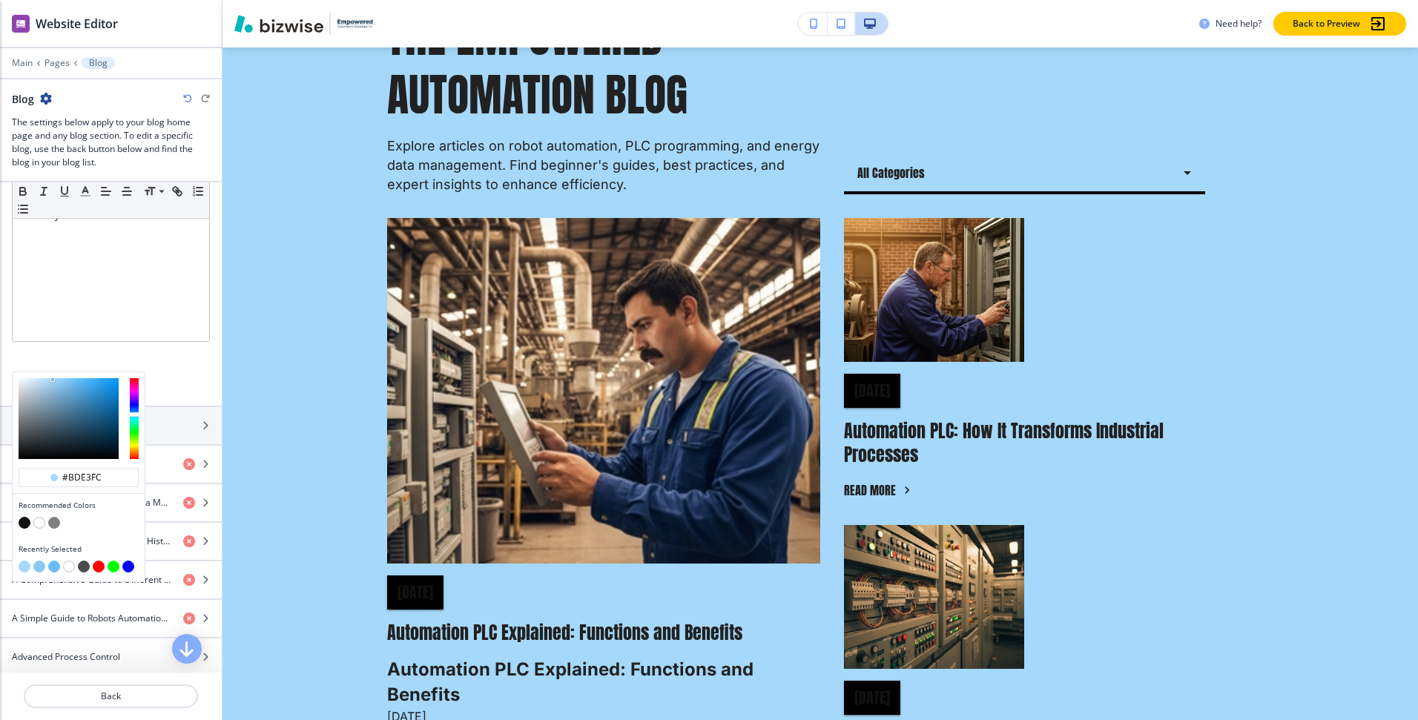
click at [44, 379] on div at bounding box center [69, 418] width 100 height 81
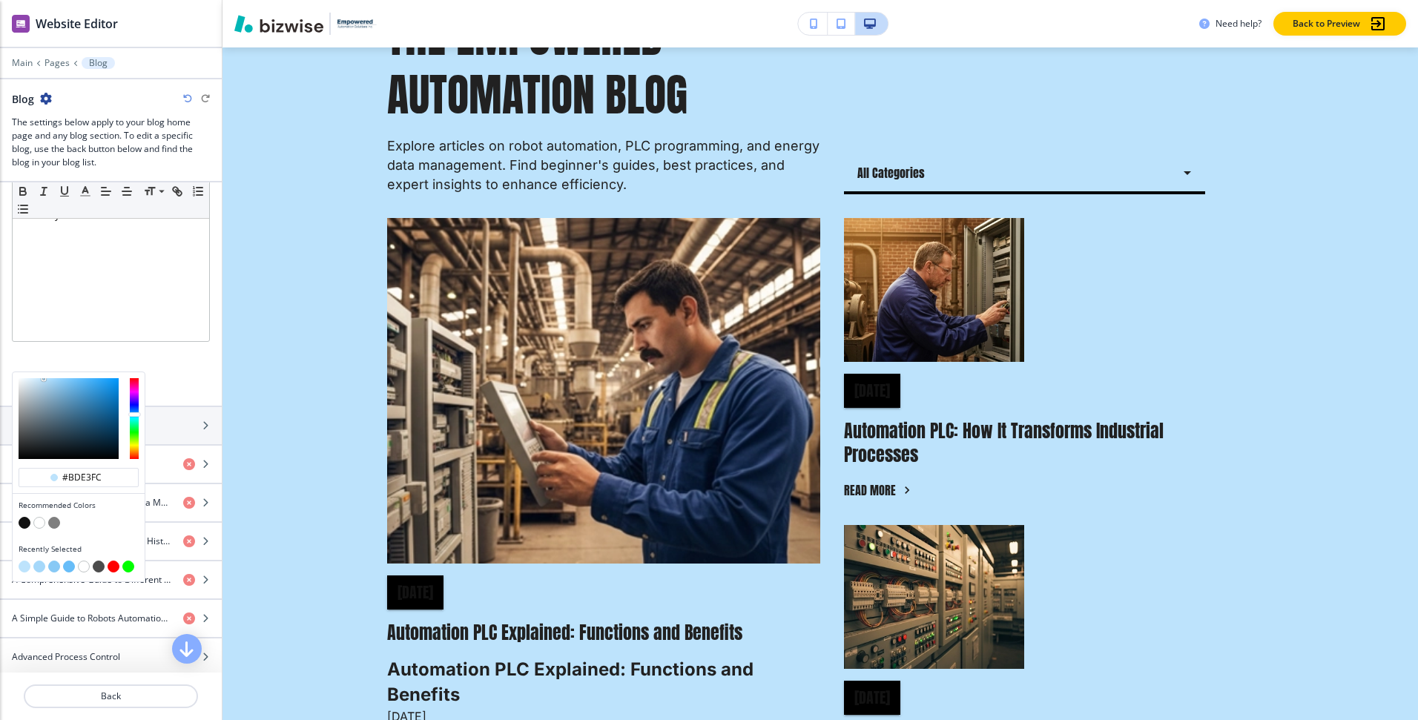
click at [39, 377] on div at bounding box center [79, 418] width 132 height 93
type input "#d3edff"
click at [36, 378] on div at bounding box center [69, 418] width 100 height 81
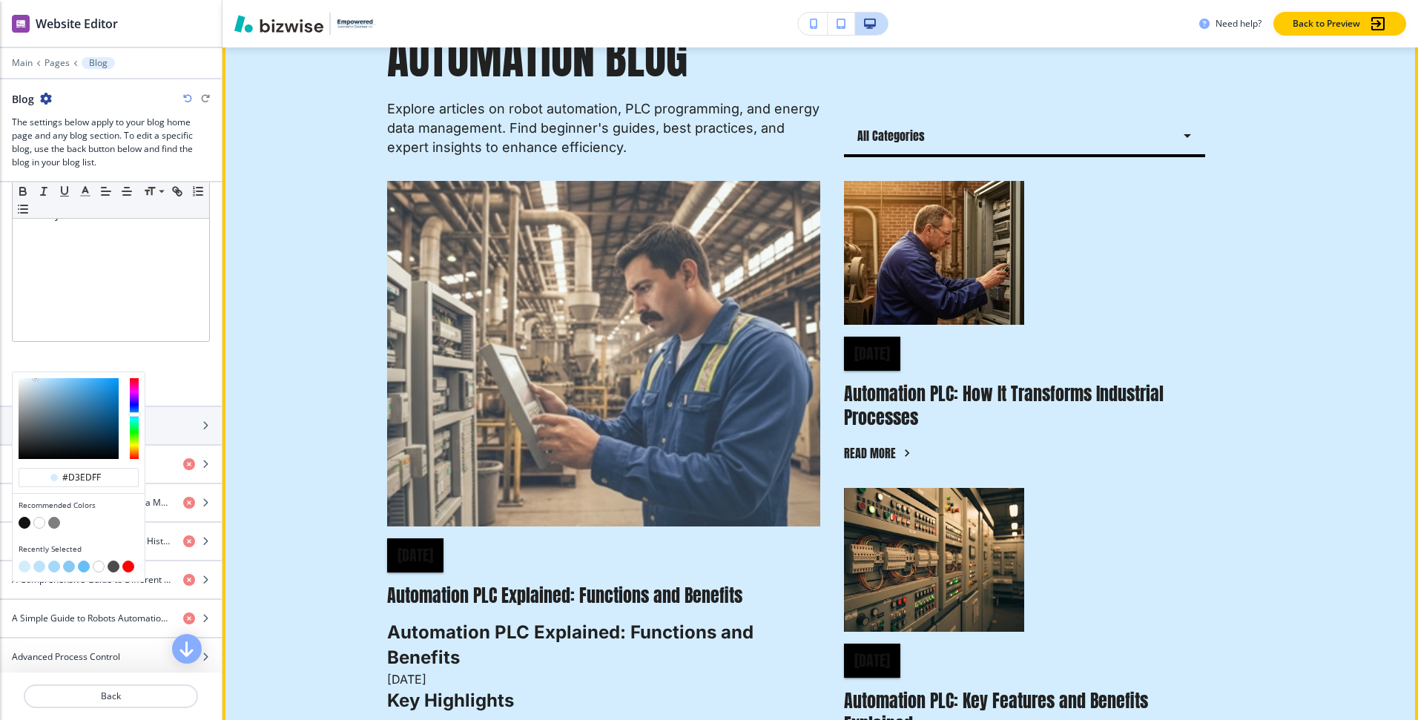
scroll to position [354, 0]
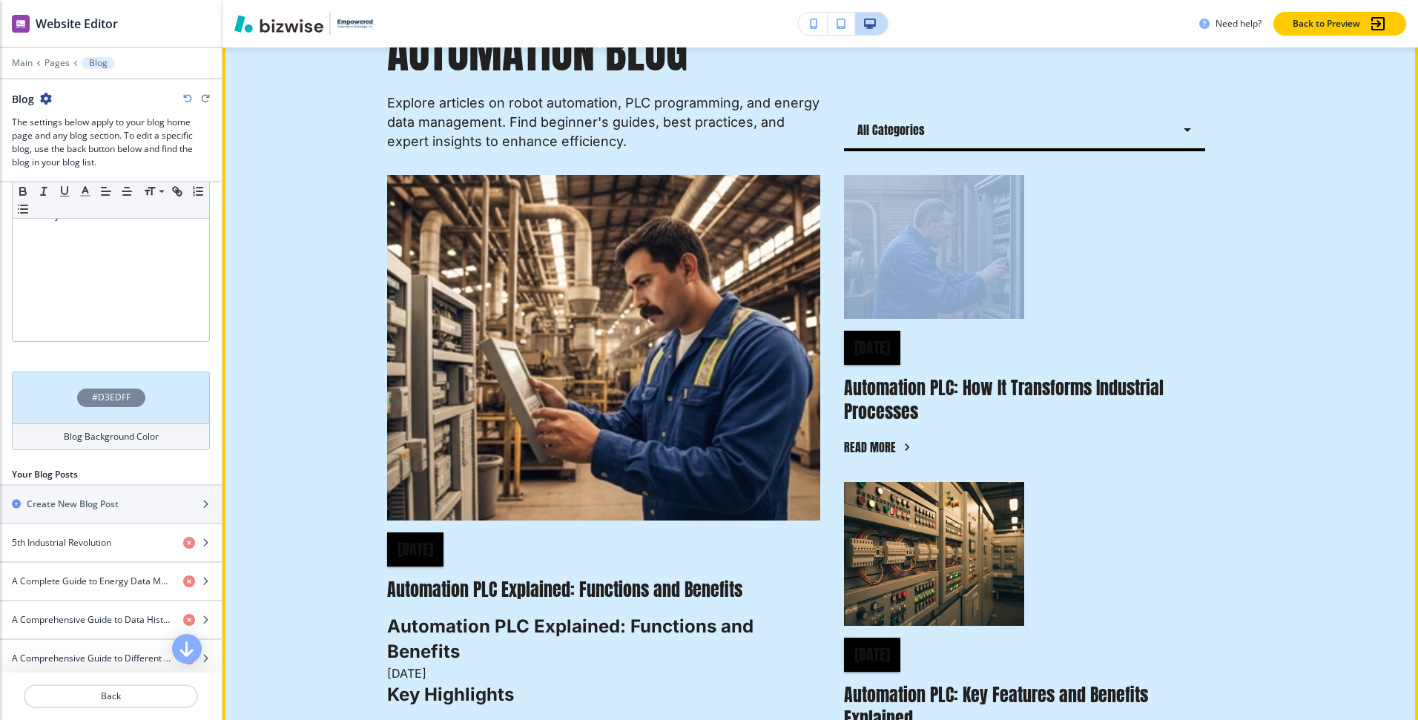
drag, startPoint x: 997, startPoint y: 356, endPoint x: 863, endPoint y: 345, distance: 133.9
click at [863, 345] on div "September 3 Automation PLC: How It Transforms Industrial Processes Read more" at bounding box center [1024, 395] width 361 height 128
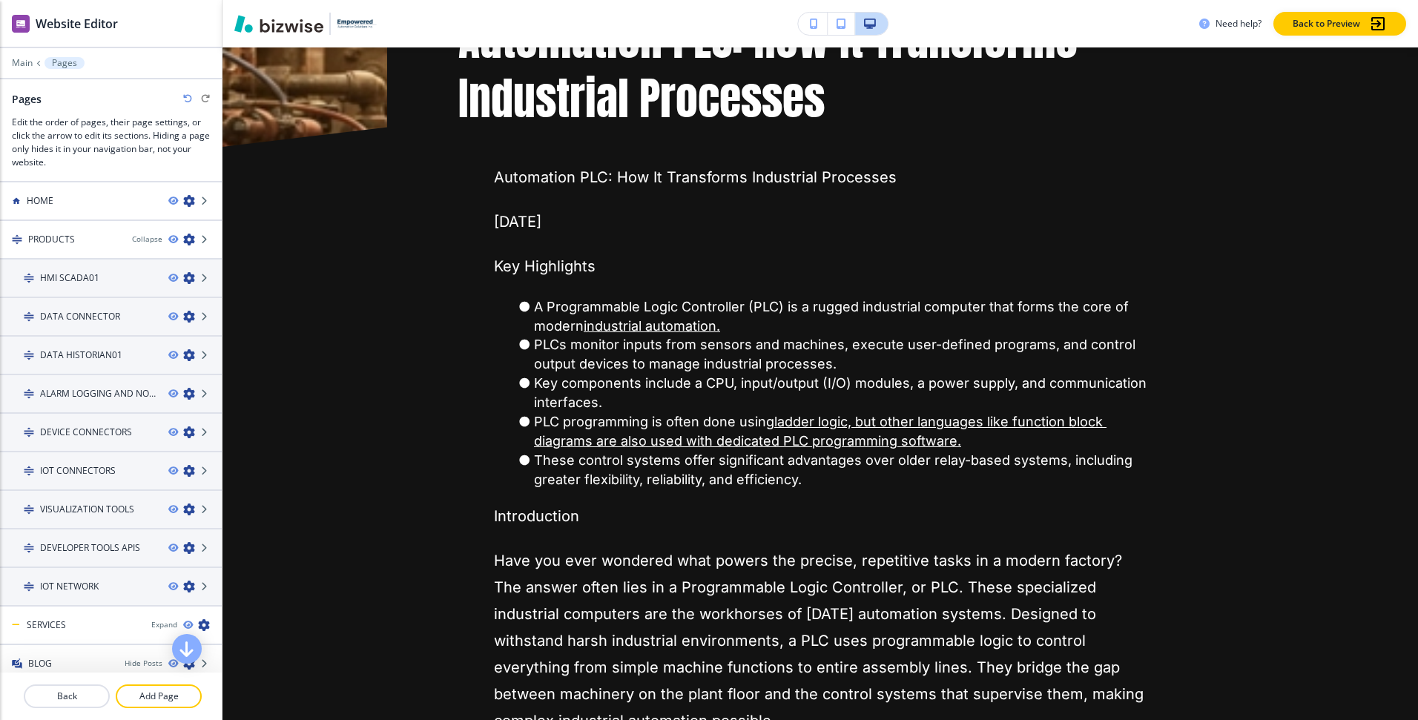
scroll to position [0, 0]
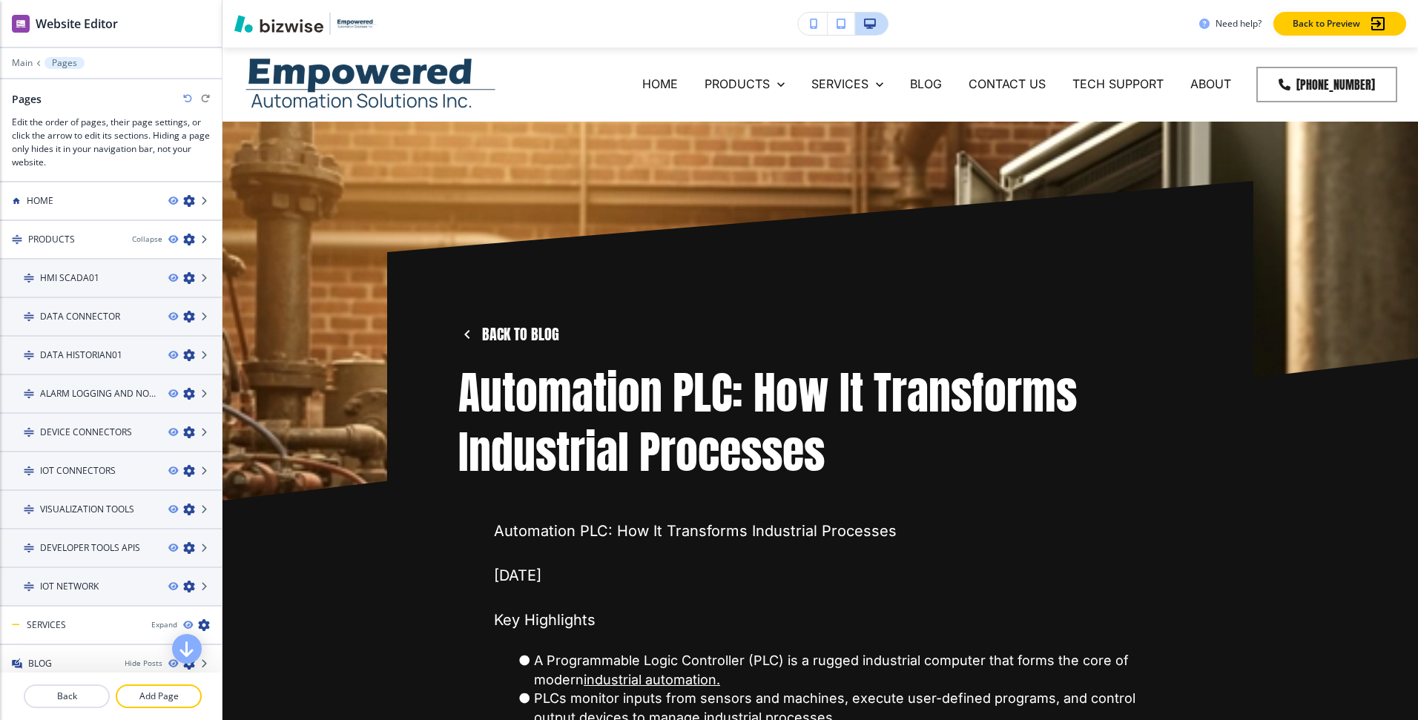
click at [865, 444] on h1 "Automation PLC: How It Transforms Industrial Processes" at bounding box center [820, 422] width 724 height 119
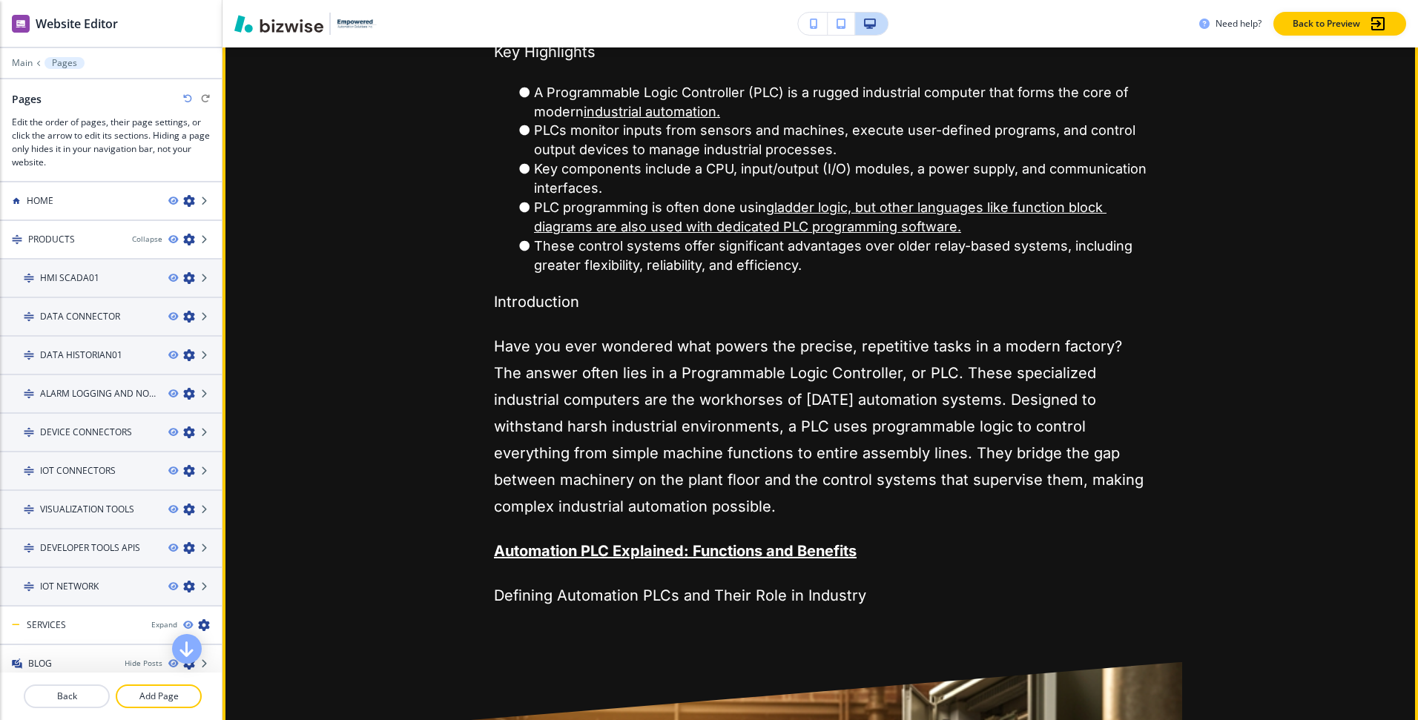
scroll to position [1088, 0]
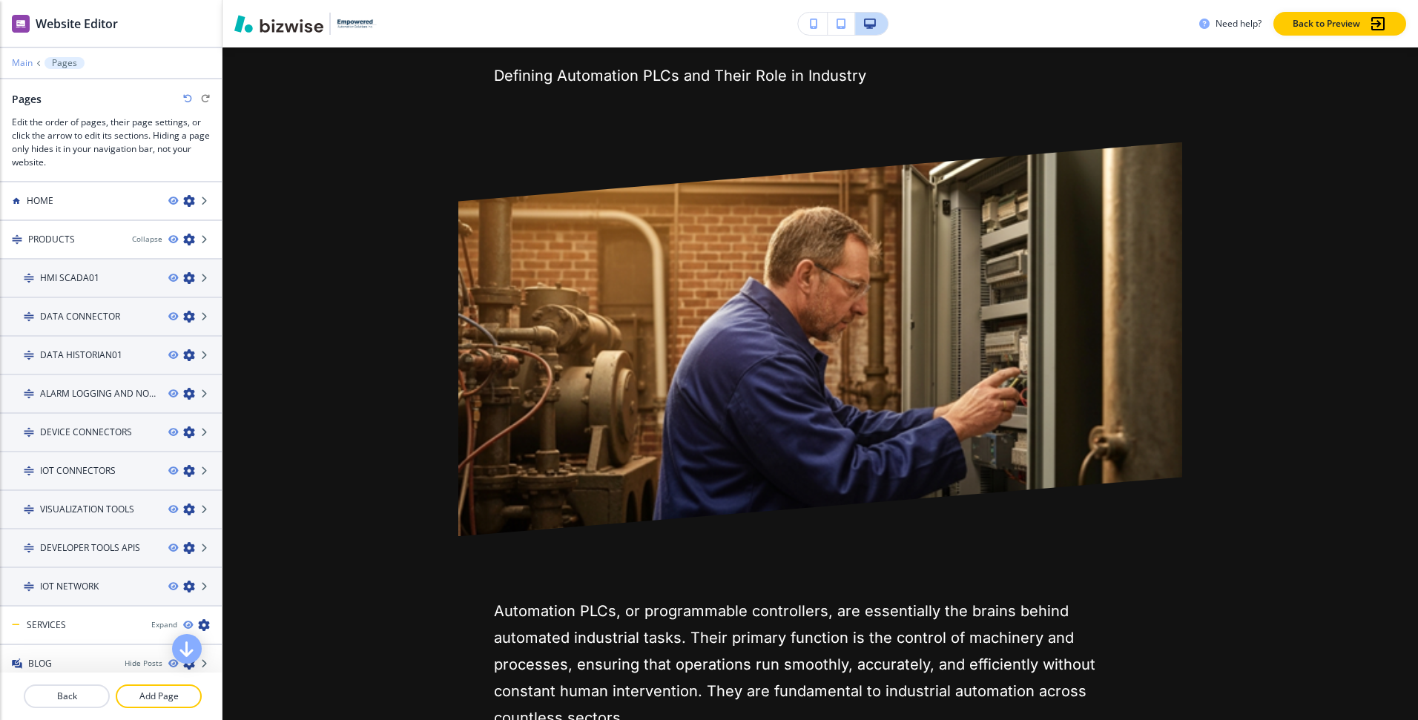
click at [21, 60] on p "Main" at bounding box center [22, 63] width 21 height 10
